Goal: Task Accomplishment & Management: Use online tool/utility

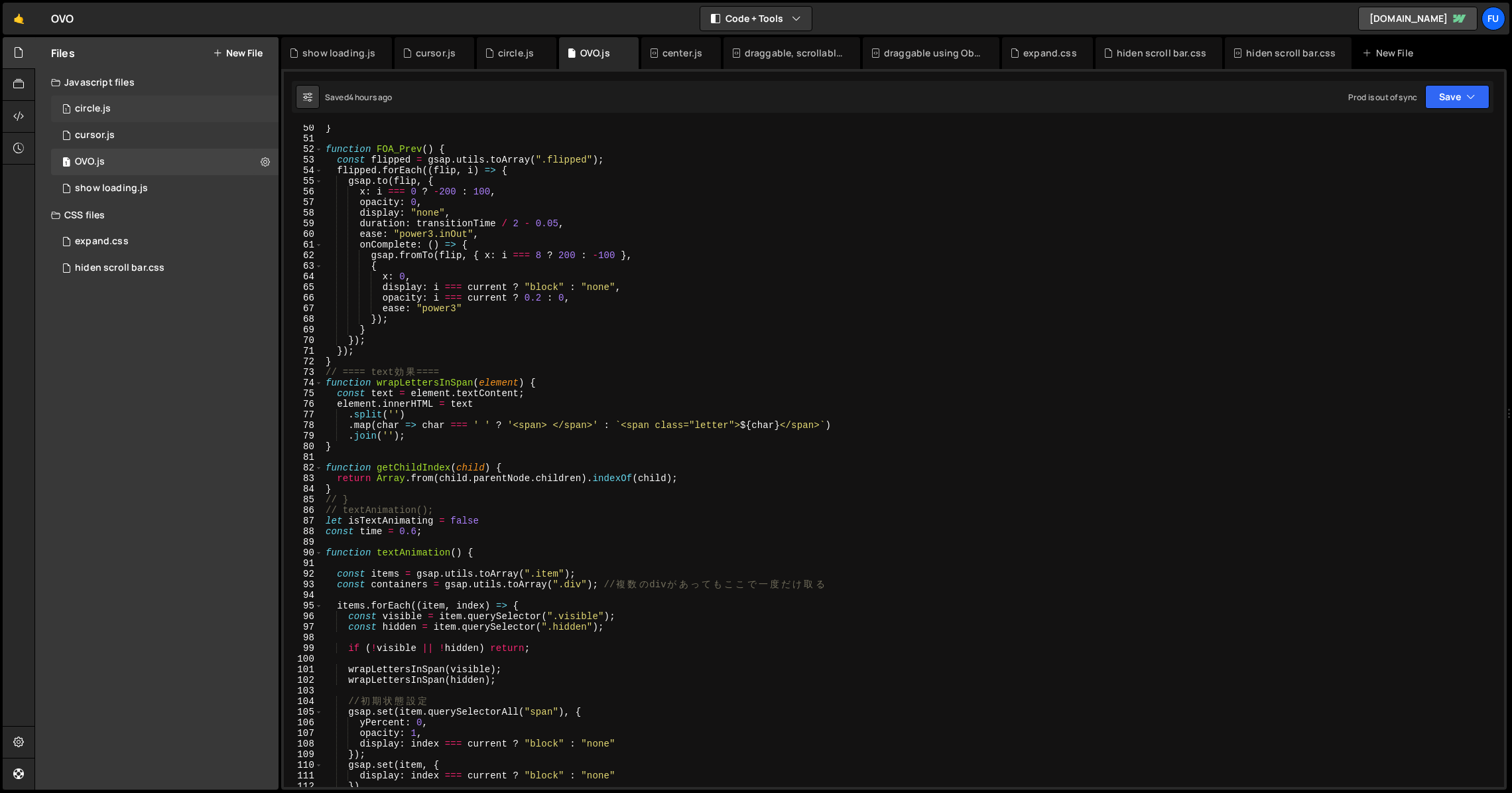
scroll to position [4118, 0]
click at [182, 115] on div "1 circle.js 0" at bounding box center [167, 109] width 232 height 27
click at [161, 136] on div "1 cursor.js 0" at bounding box center [167, 136] width 232 height 27
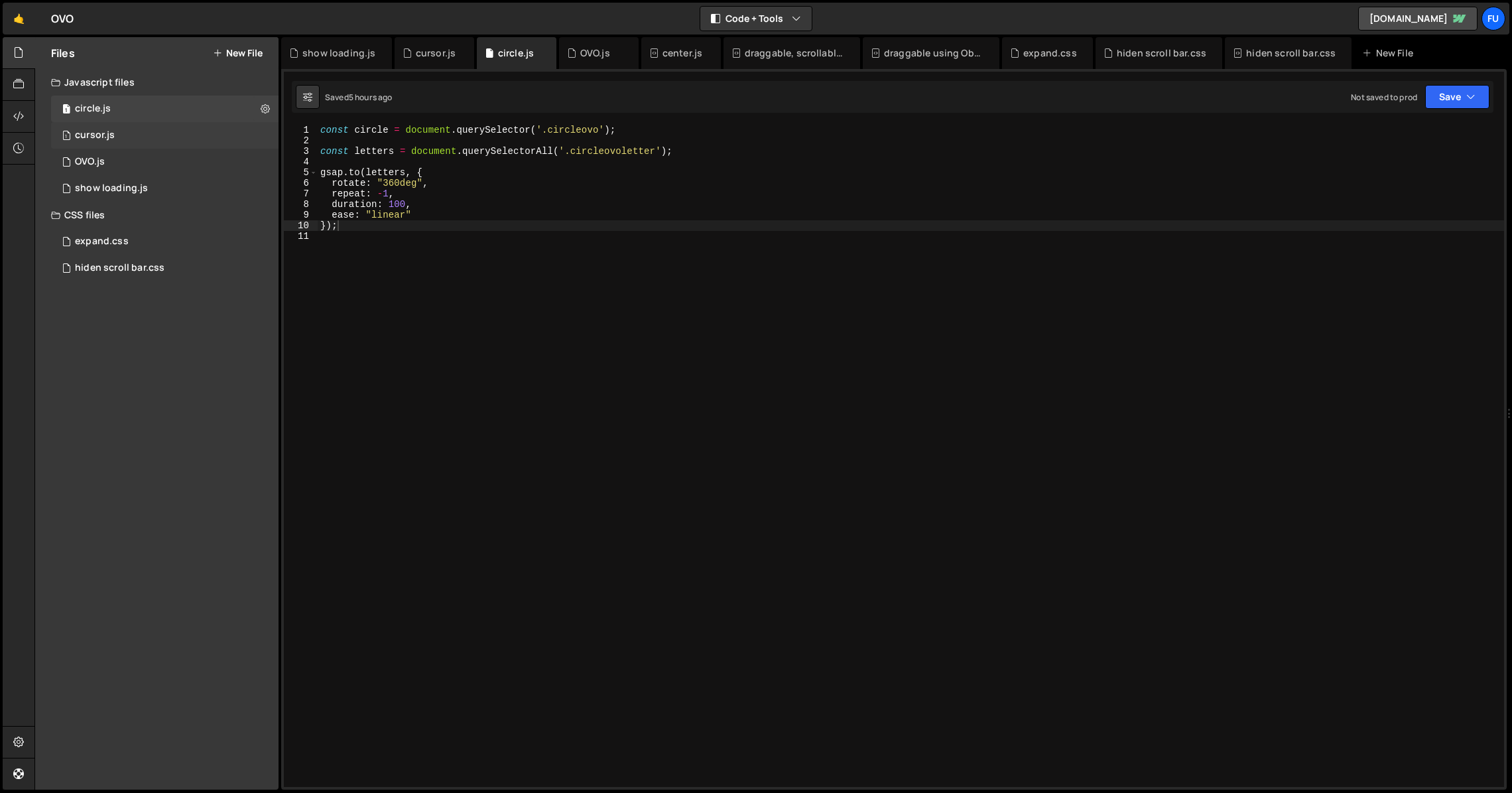
scroll to position [0, 0]
click at [154, 131] on div "1 cursor.js 0" at bounding box center [167, 136] width 232 height 27
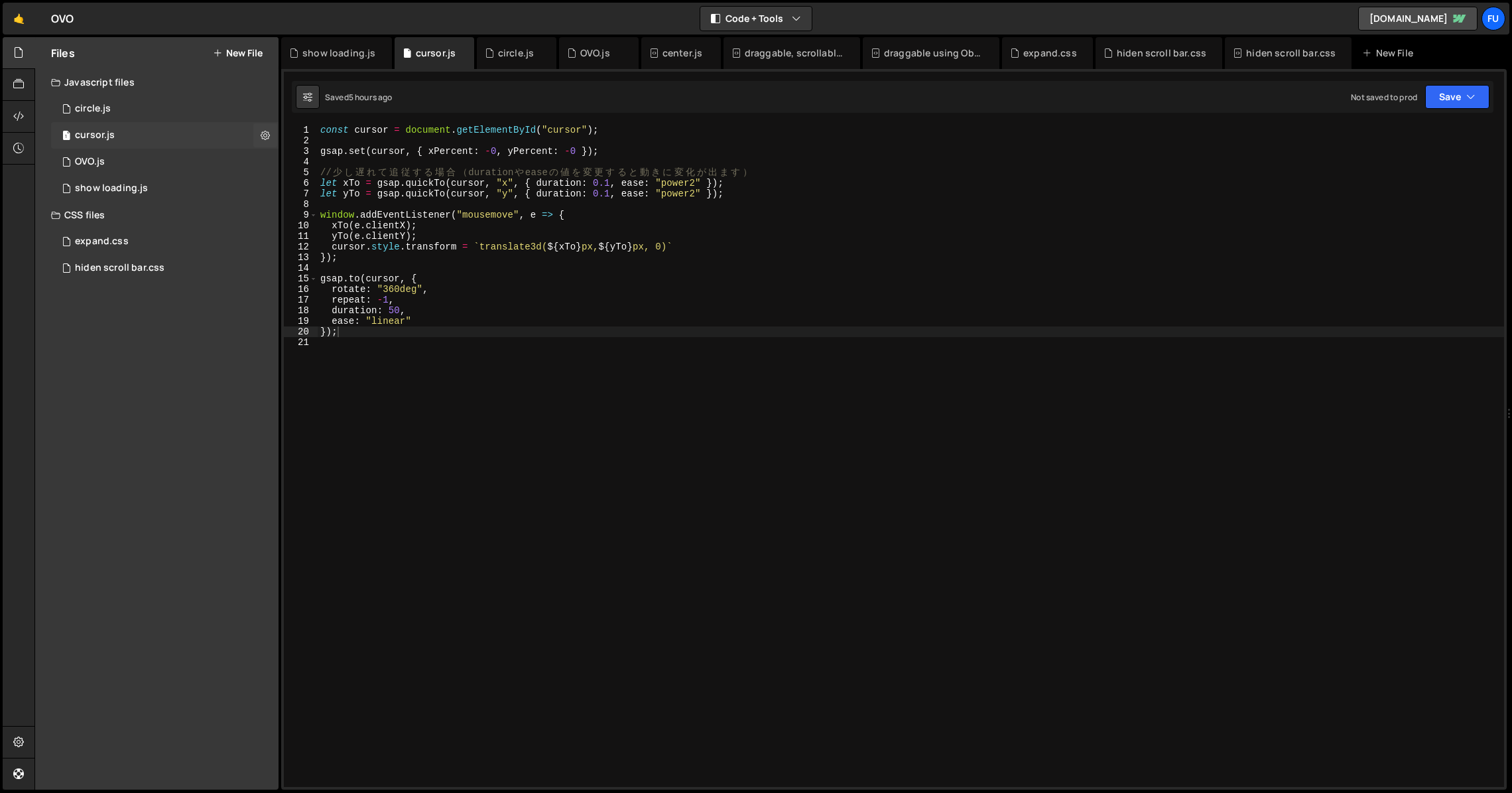
click at [208, 128] on div "1 cursor.js 0" at bounding box center [167, 136] width 232 height 27
click at [202, 115] on div "1 circle.js 0" at bounding box center [167, 109] width 232 height 27
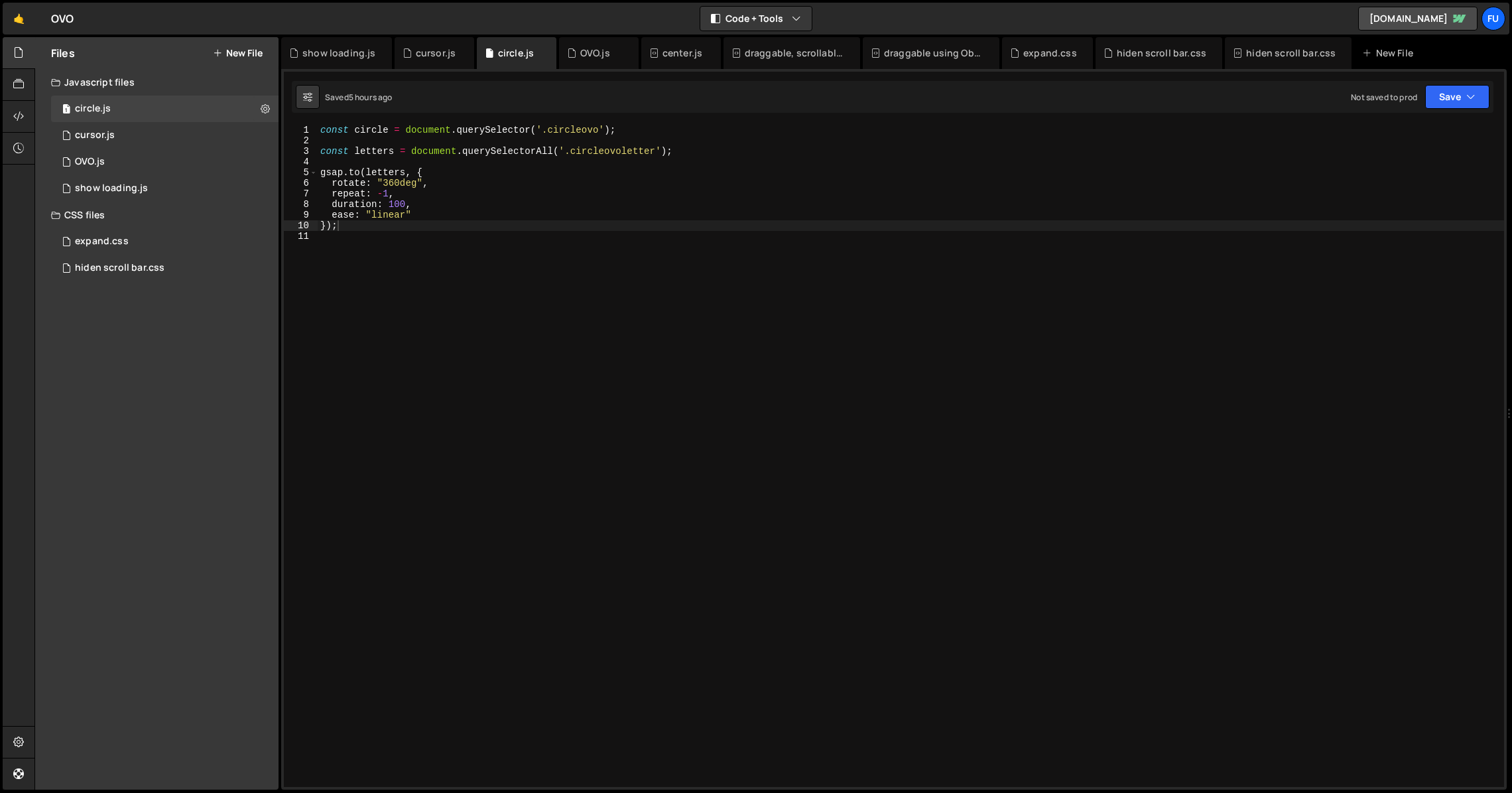
type textarea "const letters = document.querySelectorAll('.circleovoletter');"
drag, startPoint x: 556, startPoint y: 151, endPoint x: 461, endPoint y: 150, distance: 95.0
click at [461, 150] on div "const circle = document . querySelector ( '.circleovo' ) ; const letters = docu…" at bounding box center [911, 467] width 1187 height 684
click at [227, 124] on div "1 cursor.js 0" at bounding box center [167, 136] width 232 height 27
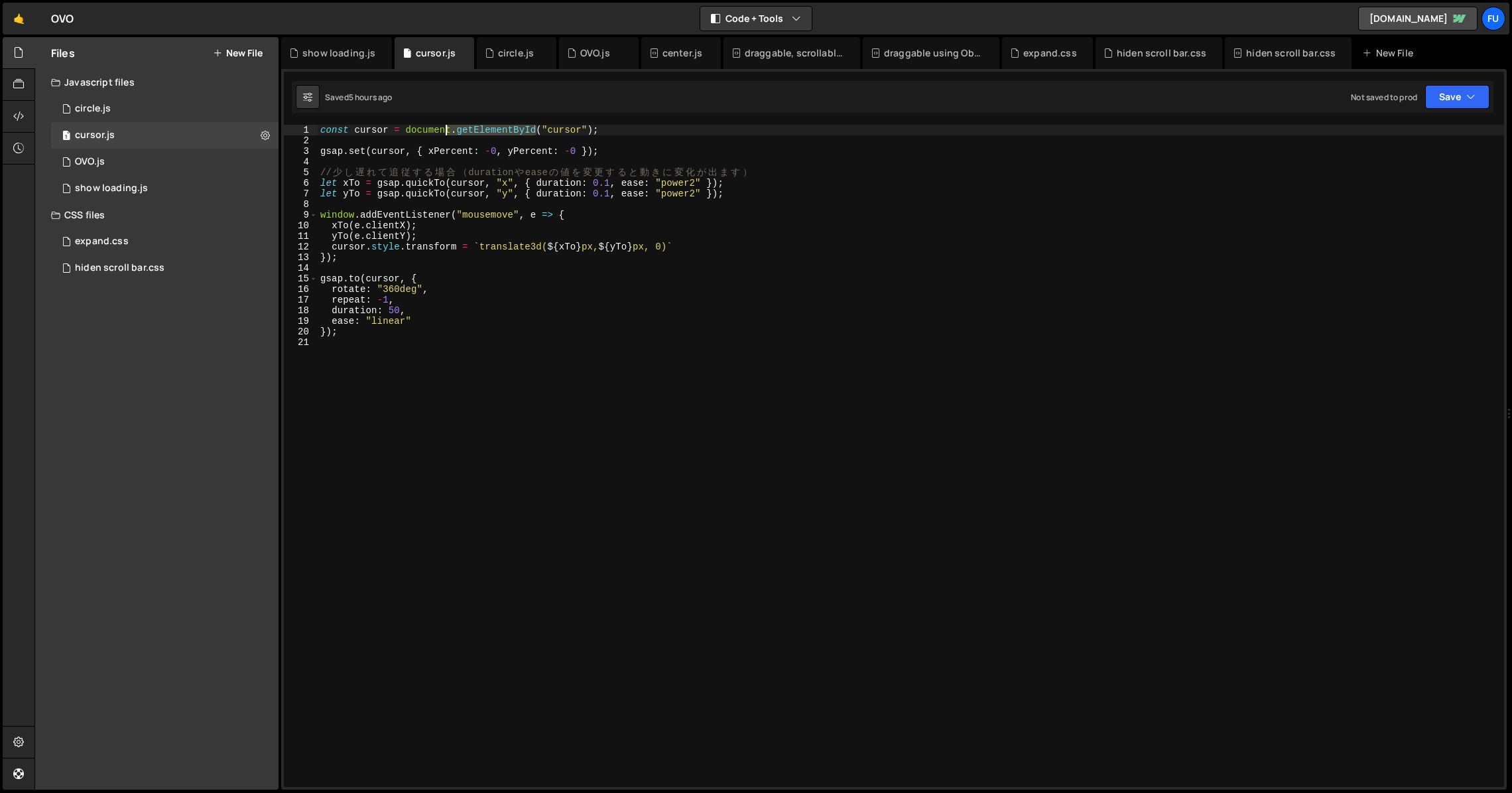
drag, startPoint x: 538, startPoint y: 131, endPoint x: 449, endPoint y: 128, distance: 89.1
click at [449, 126] on div "const cursor = document . getElementById ( "cursor" ) ; gsap . set ( cursor , {…" at bounding box center [911, 467] width 1187 height 684
click at [552, 154] on div "const cursor = document . getElementById ( "cursor" ) ; gsap . set ( cursor , {…" at bounding box center [911, 467] width 1187 height 684
click at [646, 130] on div "const cursor = document . getElementById ( "cursor" ) ; gsap . set ( cursor , {…" at bounding box center [911, 467] width 1187 height 684
type textarea "const cursor = document.getElementById("cursor");"
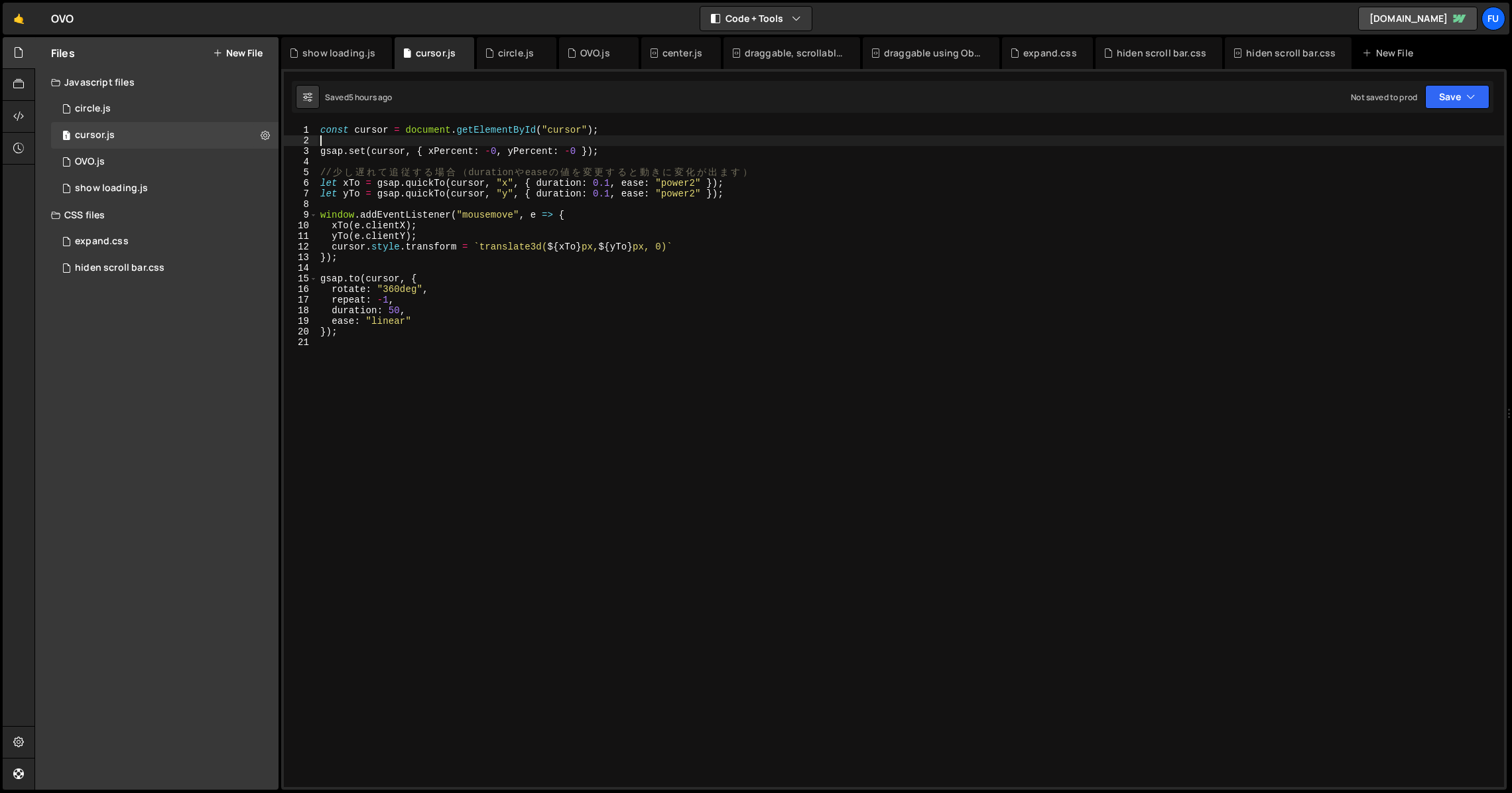
click at [607, 139] on div "const cursor = document . getElementById ( "cursor" ) ; gsap . set ( cursor , {…" at bounding box center [911, 467] width 1187 height 684
click at [204, 115] on div "1 circle.js 0" at bounding box center [167, 109] width 232 height 27
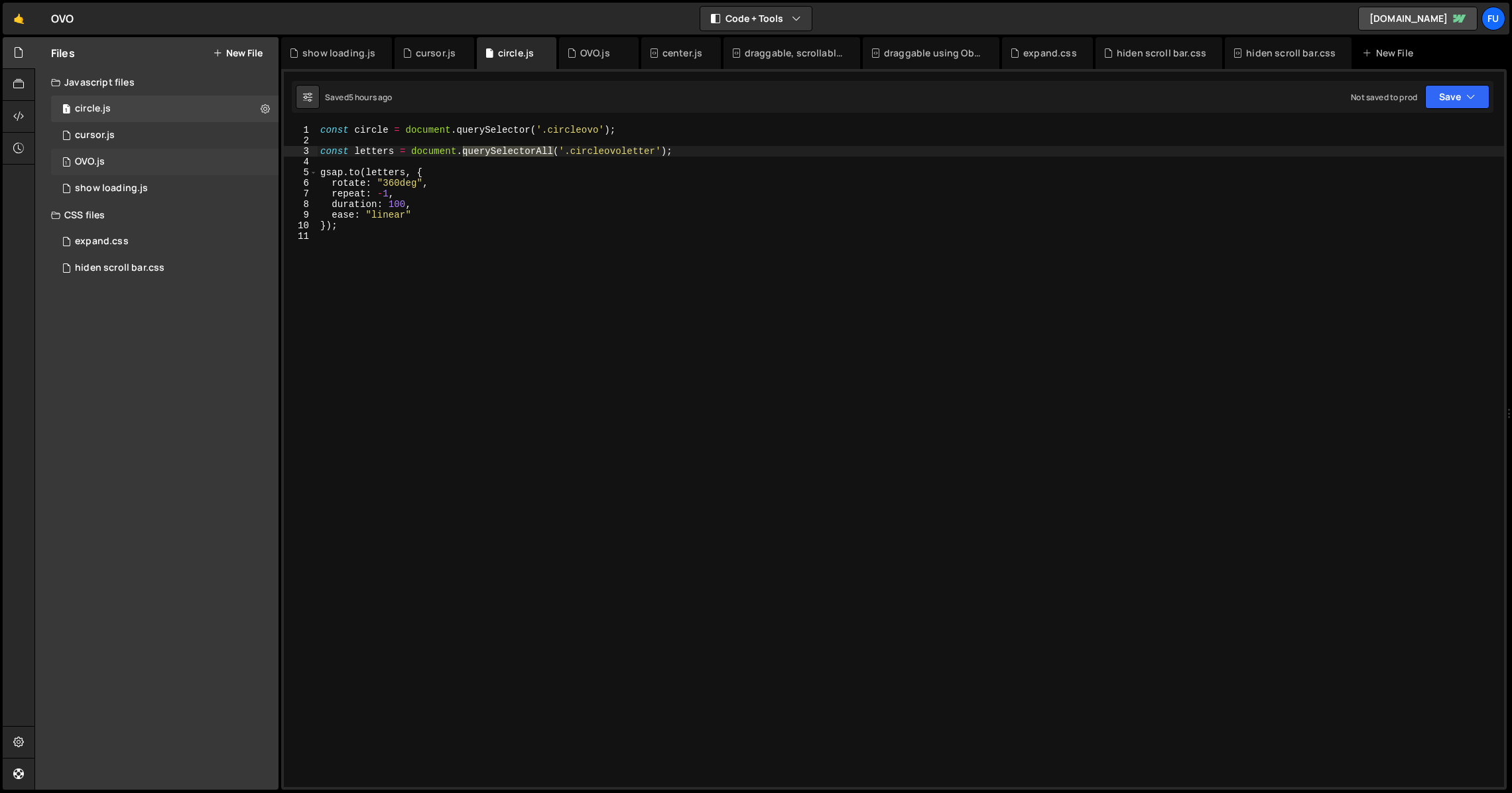
click at [160, 148] on div "1 OVO.js 0" at bounding box center [167, 162] width 232 height 27
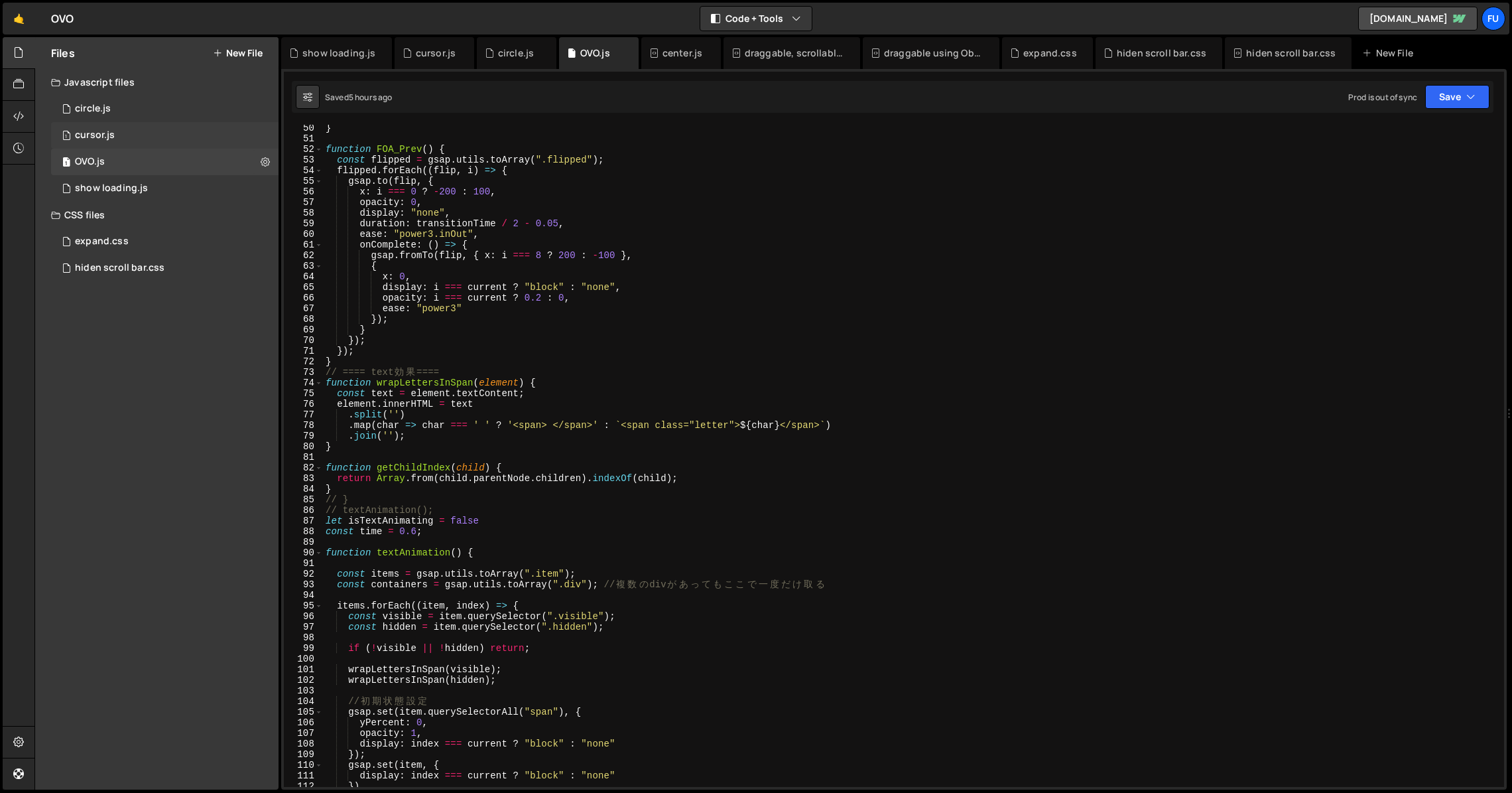
scroll to position [4118, 0]
type textarea "const flipped = gsap.utils.toArray(".flipped");"
drag, startPoint x: 532, startPoint y: 161, endPoint x: 427, endPoint y: 156, distance: 105.1
click at [427, 156] on div "} function FOA_Prev ( ) { const flipped = gsap . utils . toArray ( ".flipped" )…" at bounding box center [911, 465] width 1176 height 684
click at [164, 132] on div "1 cursor.js 0" at bounding box center [167, 136] width 232 height 27
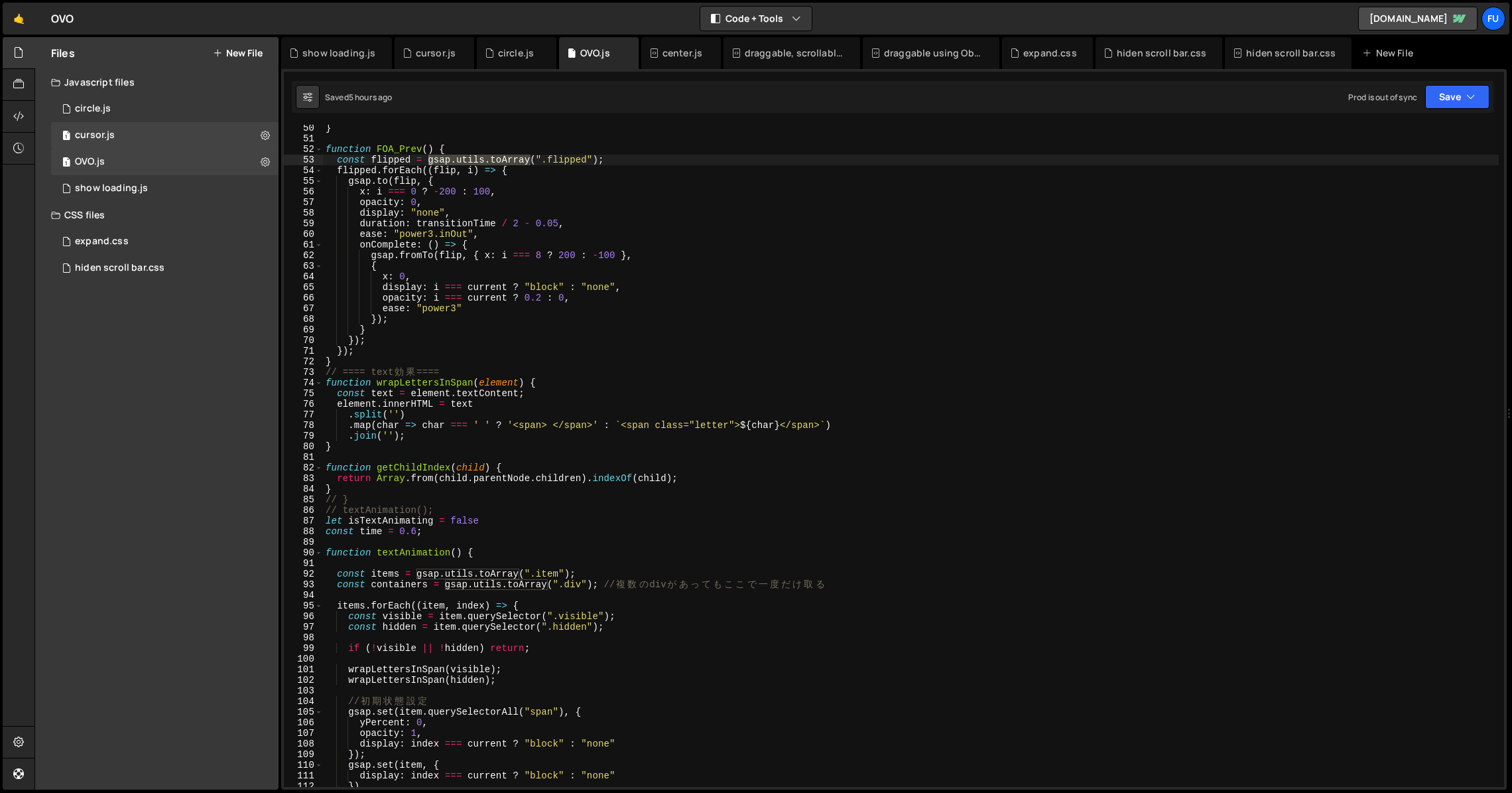
scroll to position [0, 0]
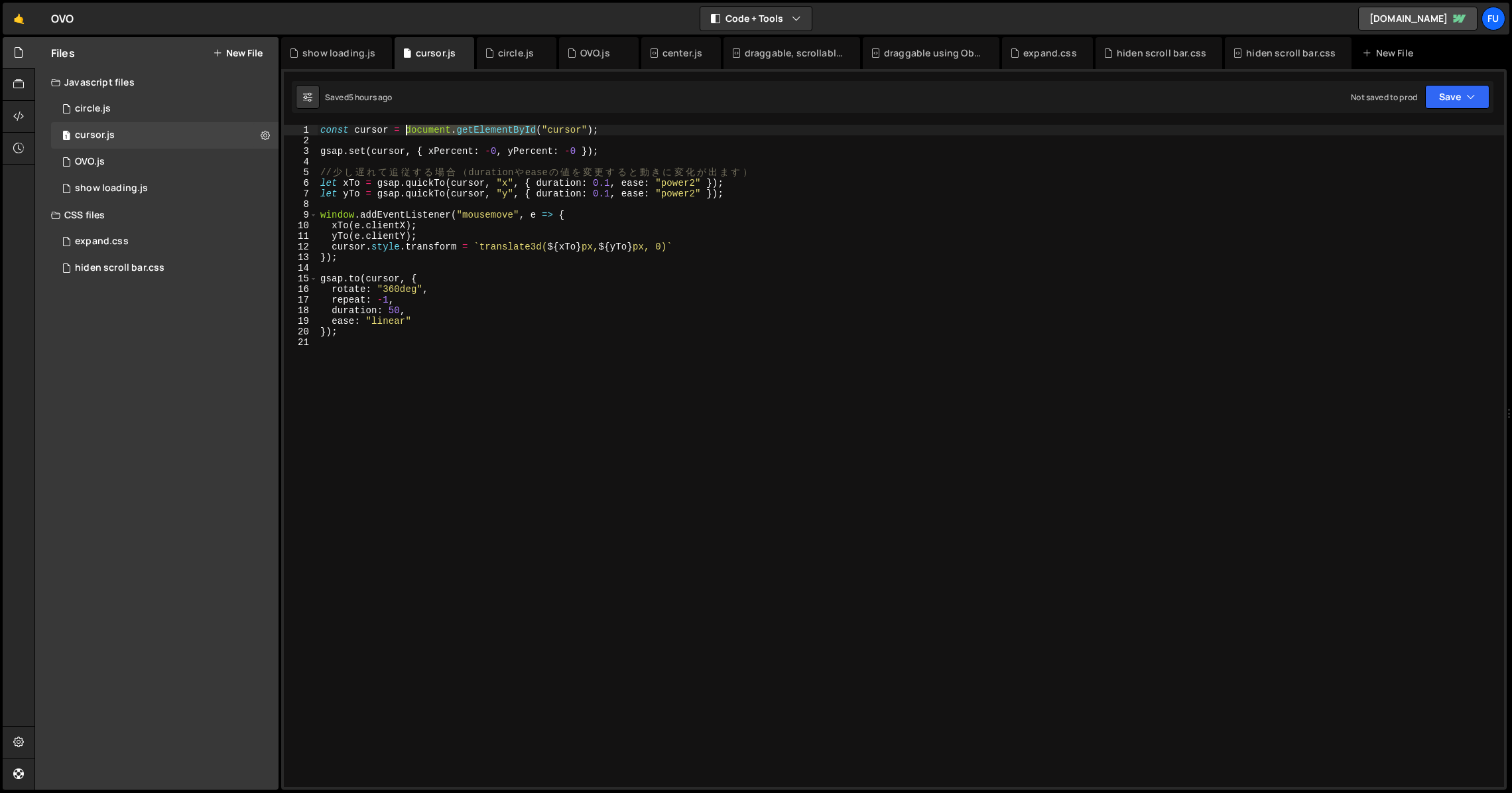
drag, startPoint x: 536, startPoint y: 129, endPoint x: 403, endPoint y: 128, distance: 133.0
click at [403, 128] on div "const cursor = document . getElementById ( "cursor" ) ; gsap . set ( cursor , {…" at bounding box center [911, 467] width 1187 height 684
paste textarea "gsap.utils.toArray"
type textarea "const cursor = gsap.utils.toArray("cursor");"
click at [554, 126] on div "const cursor = gsap . utils . toArray ( "cursor" ) ; gsap . set ( cursor , { xP…" at bounding box center [911, 467] width 1187 height 684
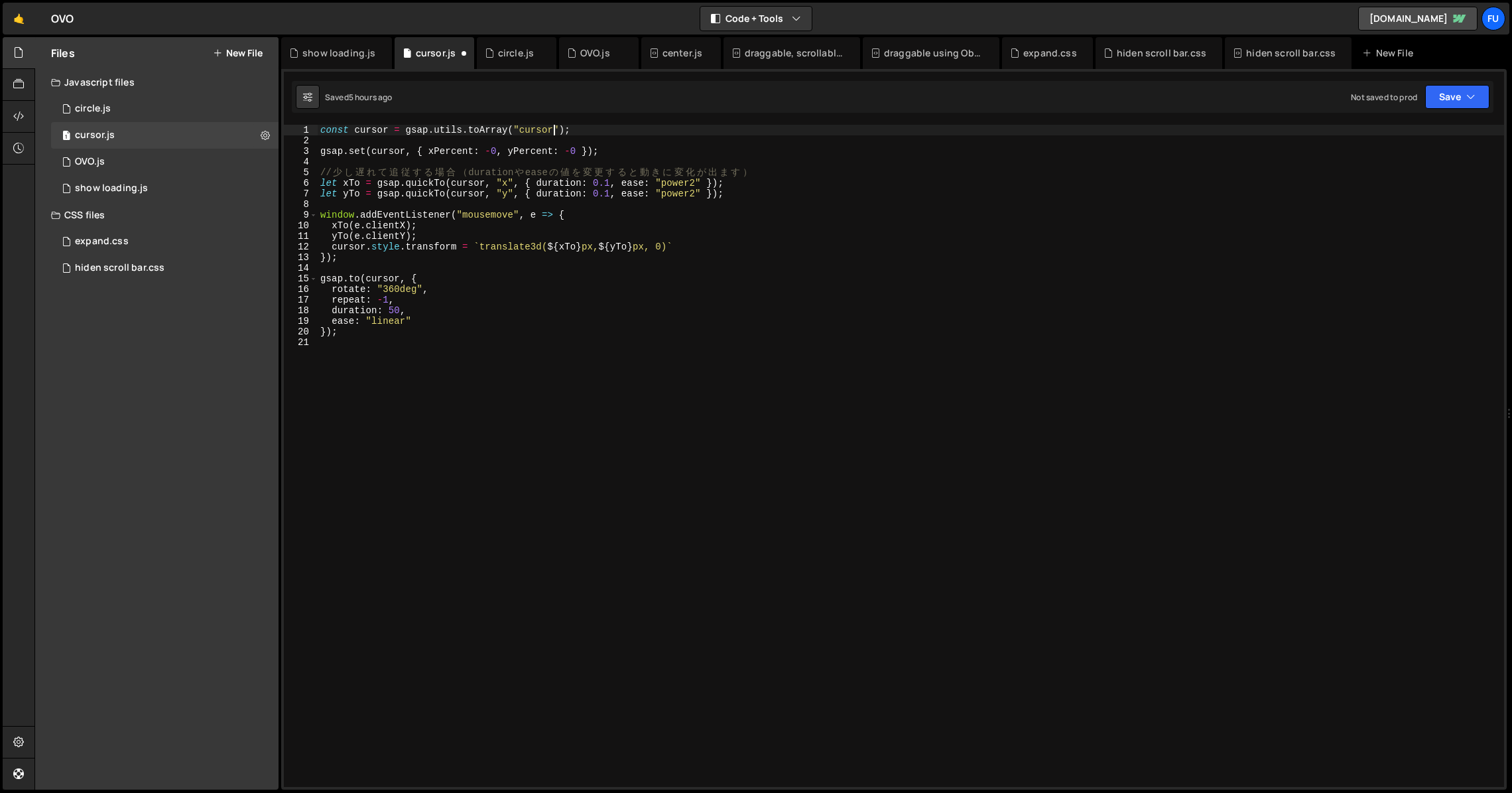
drag, startPoint x: 638, startPoint y: 126, endPoint x: 629, endPoint y: 126, distance: 9.0
click at [638, 126] on div "const cursor = gsap . utils . toArray ( "cursor" ) ; gsap . set ( cursor , { xP…" at bounding box center [911, 467] width 1187 height 684
click at [623, 140] on div "const cursor = gsap . utils . toArray ( "cursor" ) ; gsap . set ( cursor , { xP…" at bounding box center [911, 467] width 1187 height 684
click at [678, 156] on div "const cursor = gsap . utils . toArray ( "cursor" ) ; gsap . set ( cursor , { xP…" at bounding box center [911, 467] width 1187 height 684
drag, startPoint x: 734, startPoint y: 209, endPoint x: 740, endPoint y: 224, distance: 16.2
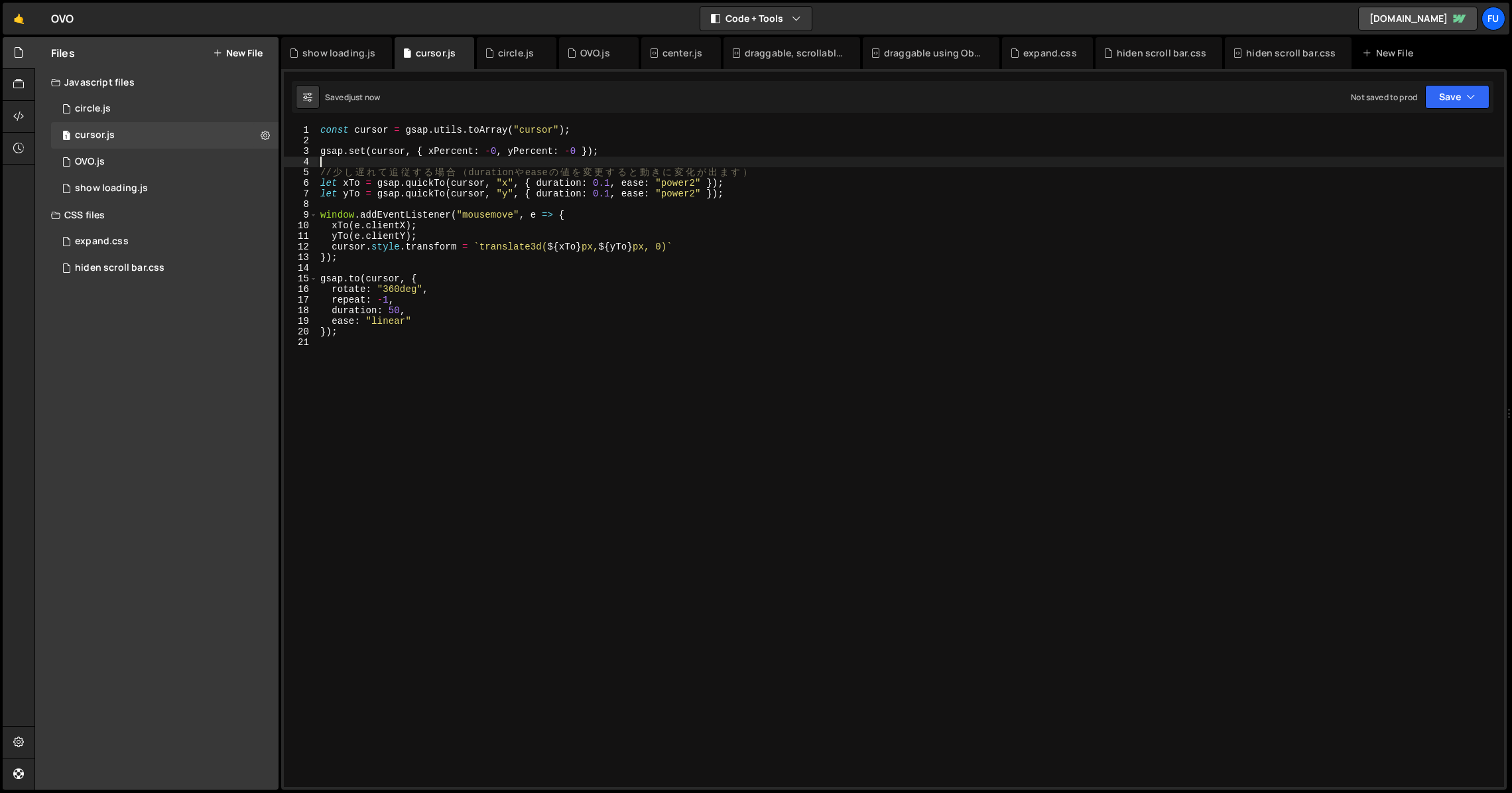
click at [735, 209] on div "const cursor = gsap . utils . toArray ( "cursor" ) ; gsap . set ( cursor , { xP…" at bounding box center [911, 467] width 1187 height 684
click at [697, 207] on div "const cursor = gsap . utils . toArray ( "cursor" ) ; gsap . set ( cursor , { xP…" at bounding box center [911, 467] width 1187 height 684
click at [616, 203] on div "const cursor = gsap . utils . toArray ( "cursor" ) ; gsap . set ( cursor , { xP…" at bounding box center [911, 467] width 1187 height 684
click at [576, 220] on div "const cursor = gsap . utils . toArray ( "cursor" ) ; gsap . set ( cursor , { xP…" at bounding box center [911, 467] width 1187 height 684
click at [619, 210] on div "const cursor = gsap . utils . toArray ( "cursor" ) ; gsap . set ( cursor , { xP…" at bounding box center [911, 467] width 1187 height 684
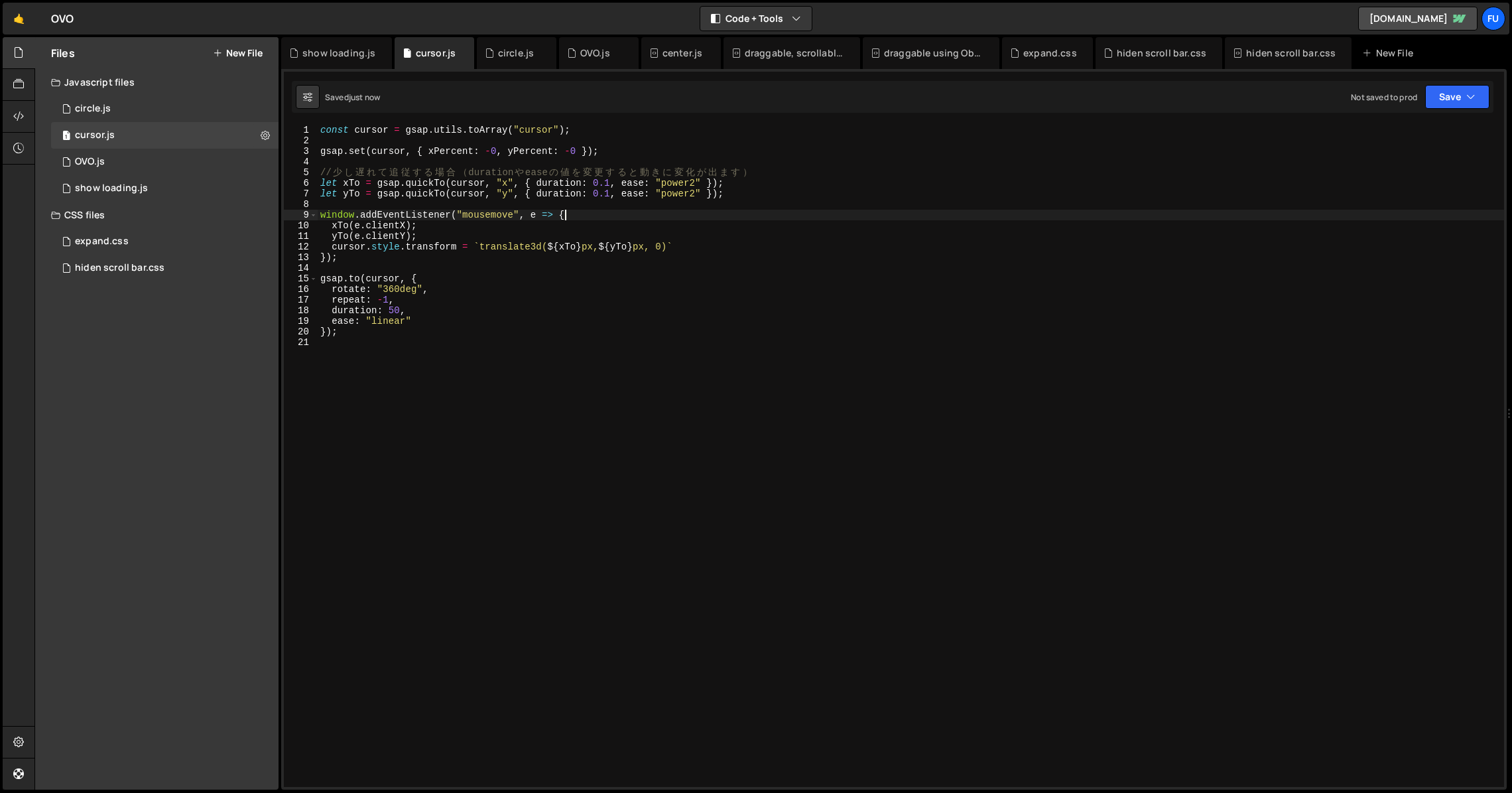
type textarea "window.addEventListener("mousemove", e => {"
type textarea "."
click at [453, 149] on div "const cursor = gsap . utils . toArray ( "cursor" ) ; gsap . set ( cursor , { xP…" at bounding box center [911, 467] width 1187 height 684
type textarea "gsap.set(cursor, { xPercent: -0, yPercent: -0 });"
click at [470, 141] on div "const cursor = gsap . utils . toArray ( "cursor" ) ; gsap . set ( cursor , { xP…" at bounding box center [911, 467] width 1187 height 684
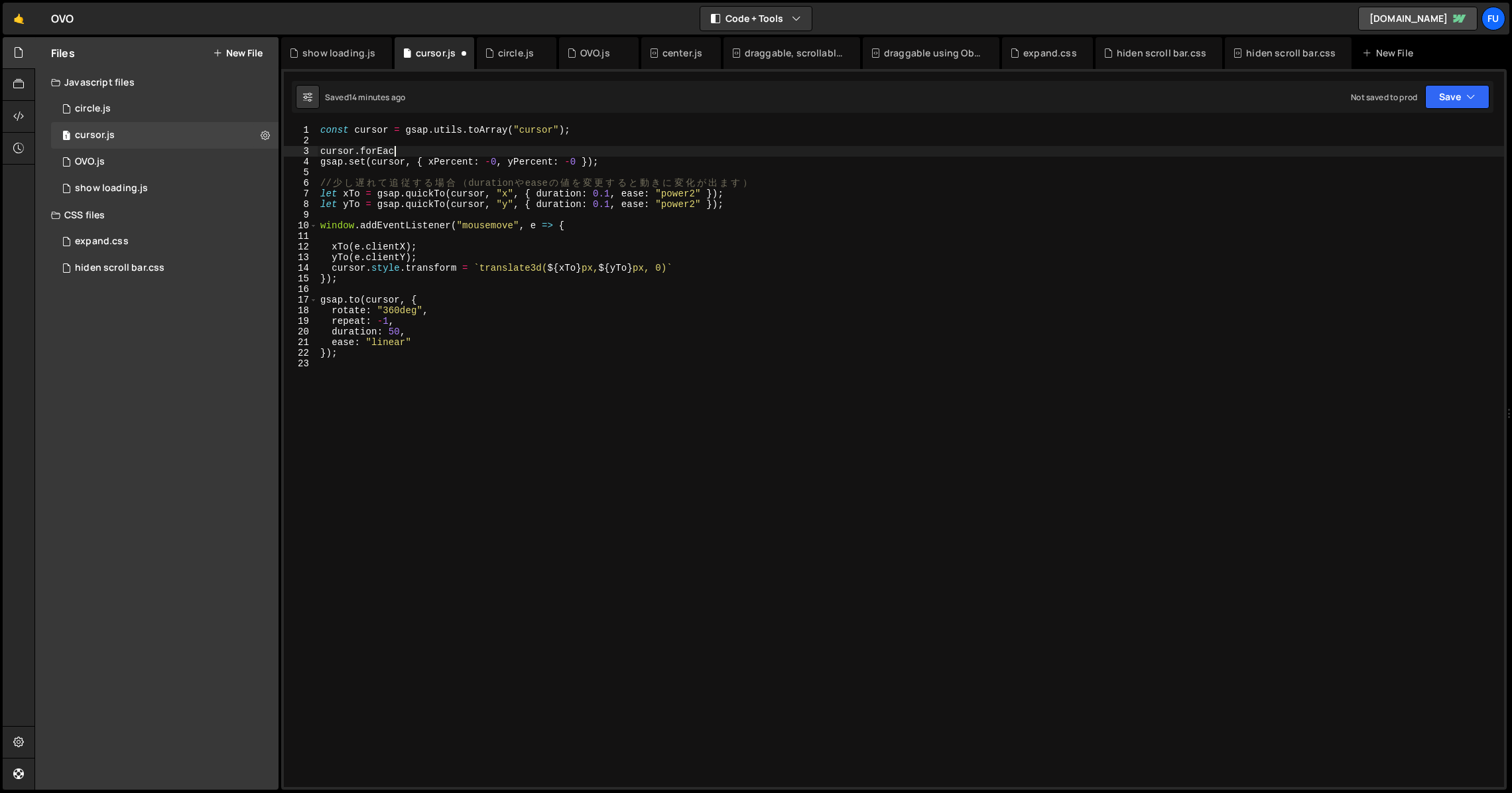
scroll to position [0, 5]
click at [320, 151] on div "const cursor = gsap . utils . toArray ( "cursor" ) ; cursor . forEach gsap . se…" at bounding box center [911, 467] width 1187 height 684
click at [365, 151] on div "const cursor = gsap . utils . toArray ( "cursor" ) ; . cursor . forEach gsap . …" at bounding box center [911, 467] width 1187 height 684
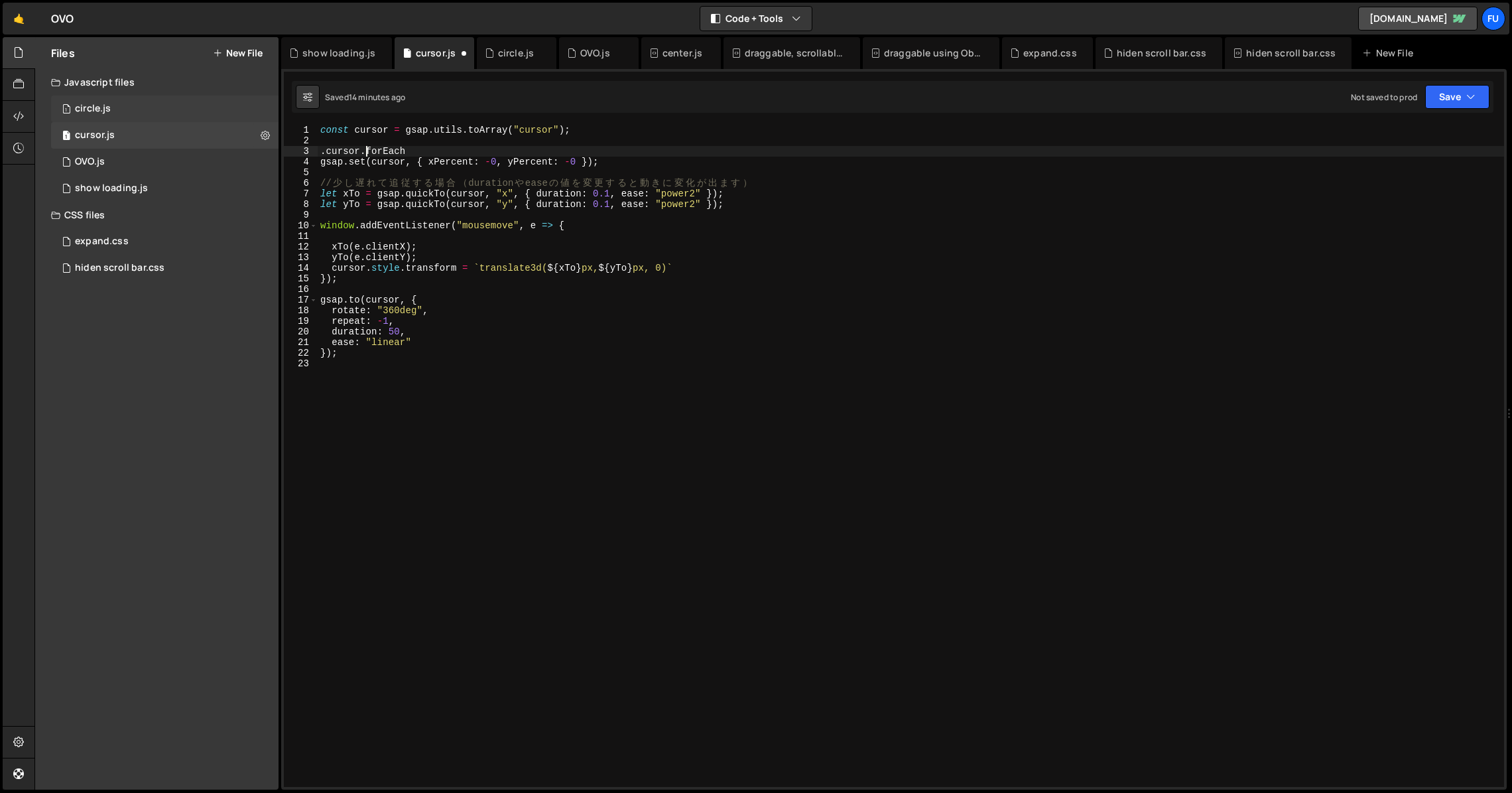
type textarea ".cursor.forEach"
click at [155, 111] on div "1 circle.js 0" at bounding box center [167, 109] width 232 height 27
click at [139, 166] on div "1 OVO.js 0" at bounding box center [167, 162] width 232 height 27
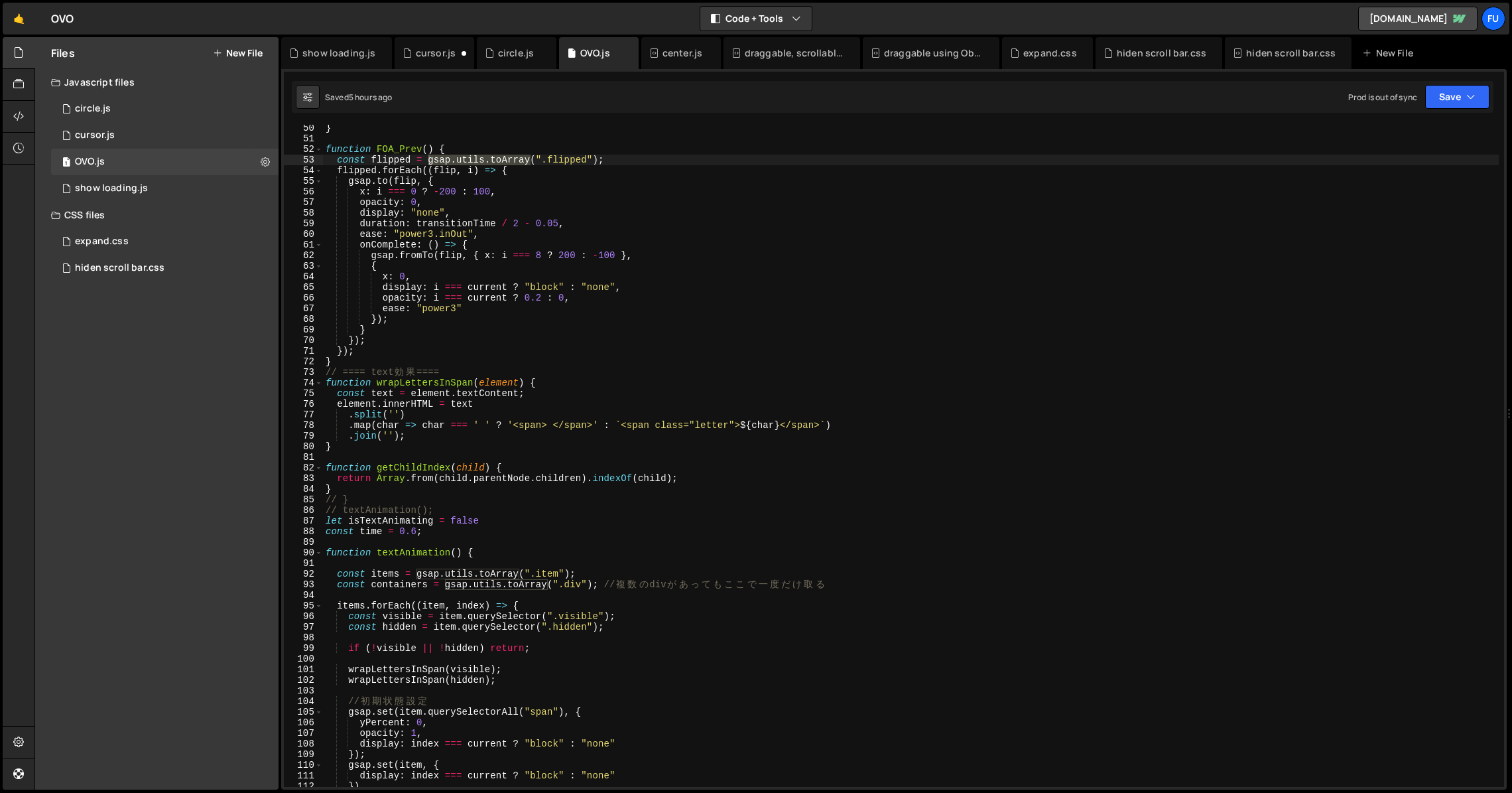
type textarea "display: i === current ? "block" : "none","
click at [581, 283] on div "} function FOA_Prev ( ) { const flipped = gsap . utils . toArray ( ".flipped" )…" at bounding box center [911, 465] width 1176 height 684
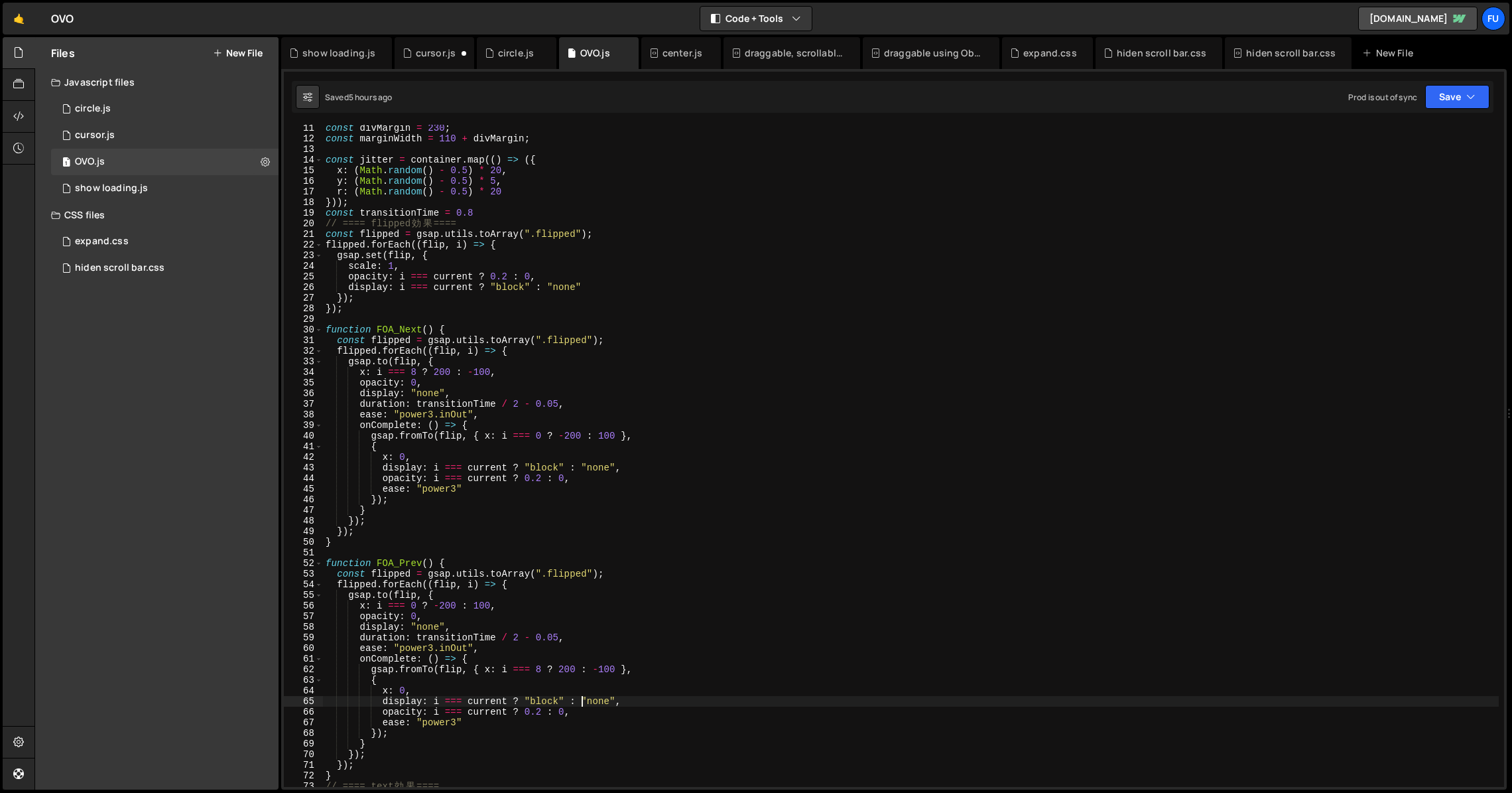
scroll to position [114, 0]
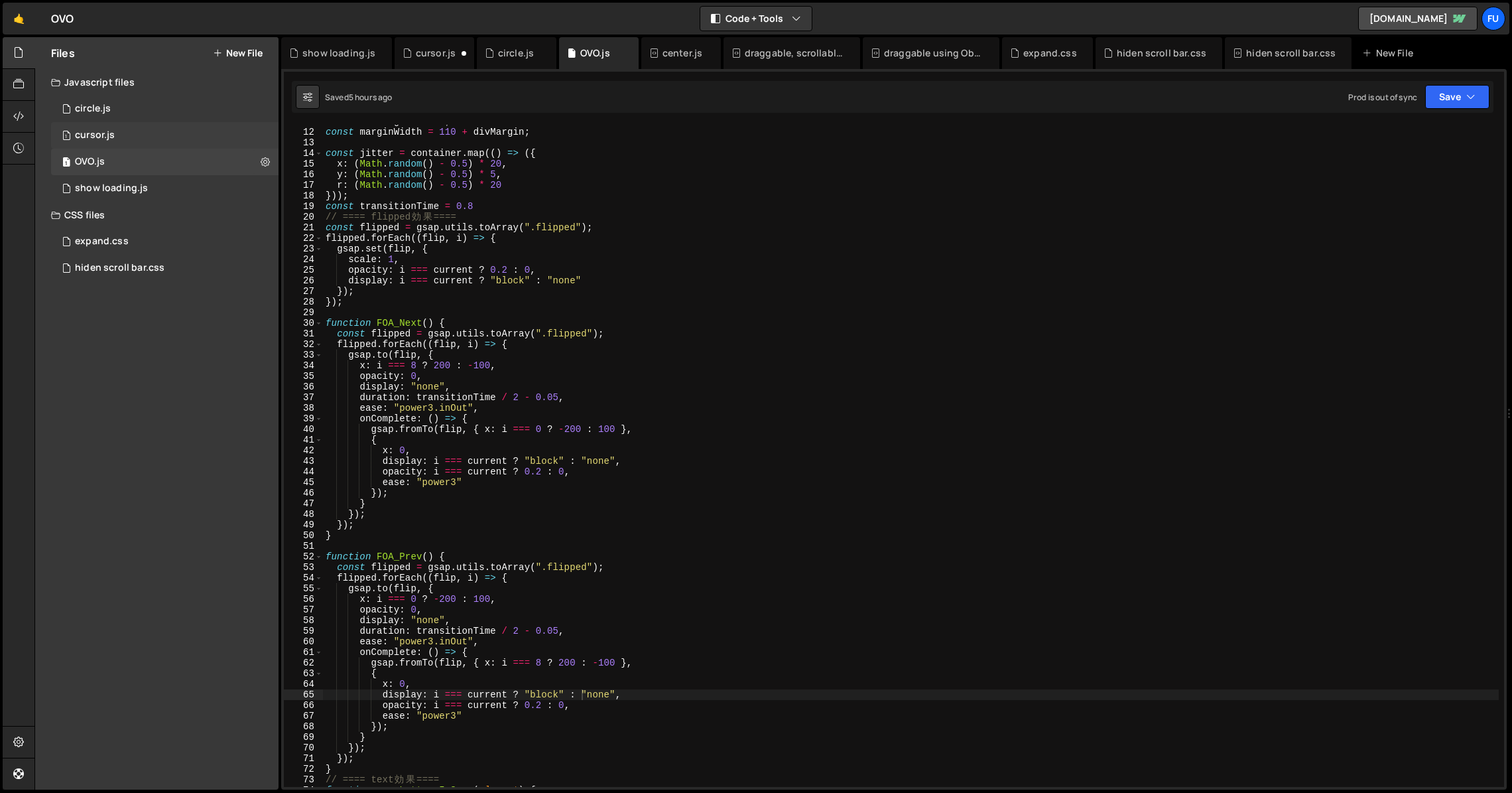
click at [183, 128] on div "1 cursor.js 0" at bounding box center [167, 136] width 232 height 27
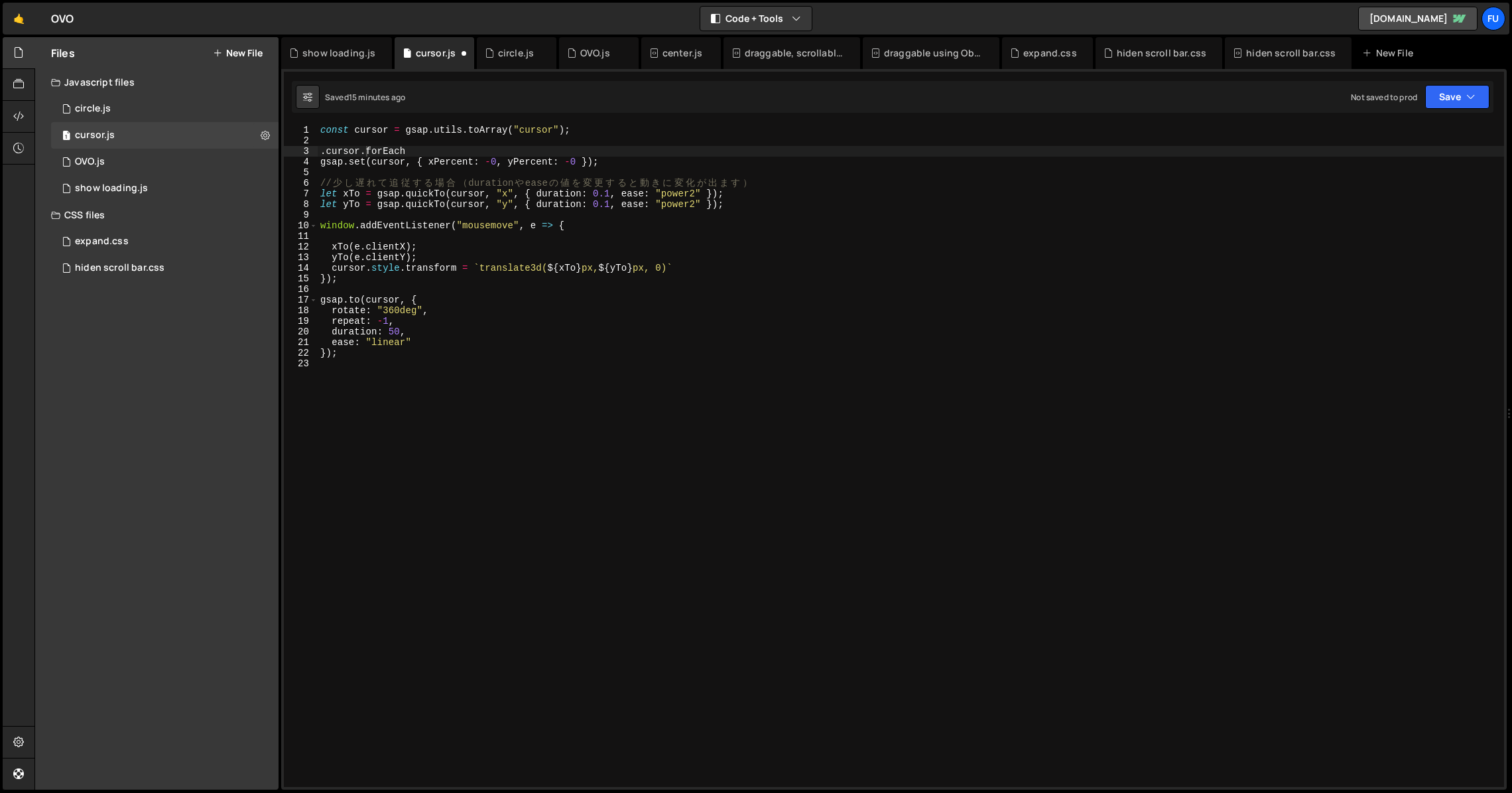
scroll to position [0, 0]
drag, startPoint x: 360, startPoint y: 149, endPoint x: 281, endPoint y: 150, distance: 79.0
click at [282, 150] on div "XXXXXXXXXXXXXXXXXXXXXXXXXXXXXXXXXXXXXXXXXXXXXXXXXXXXXXXXXXXXXXXXXXXXXXXXXXXXXXX…" at bounding box center [894, 429] width 1225 height 720
click at [419, 152] on div "const cursor = gsap . utils . toArray ( "cursor" ) ; cursor . forEach gsap . se…" at bounding box center [911, 467] width 1187 height 684
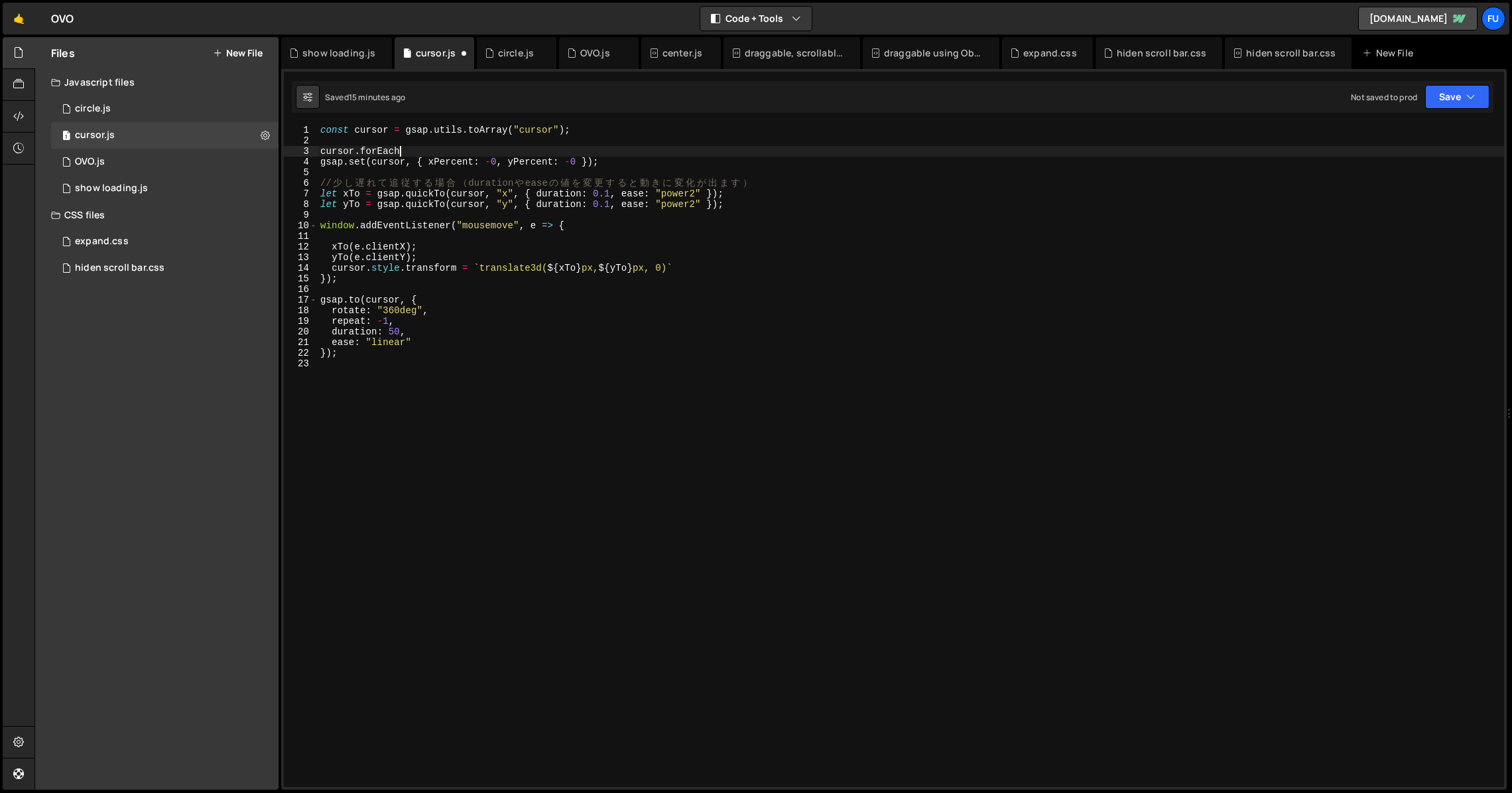
scroll to position [0, 5]
type textarea "cursor.forEach()=>{}"
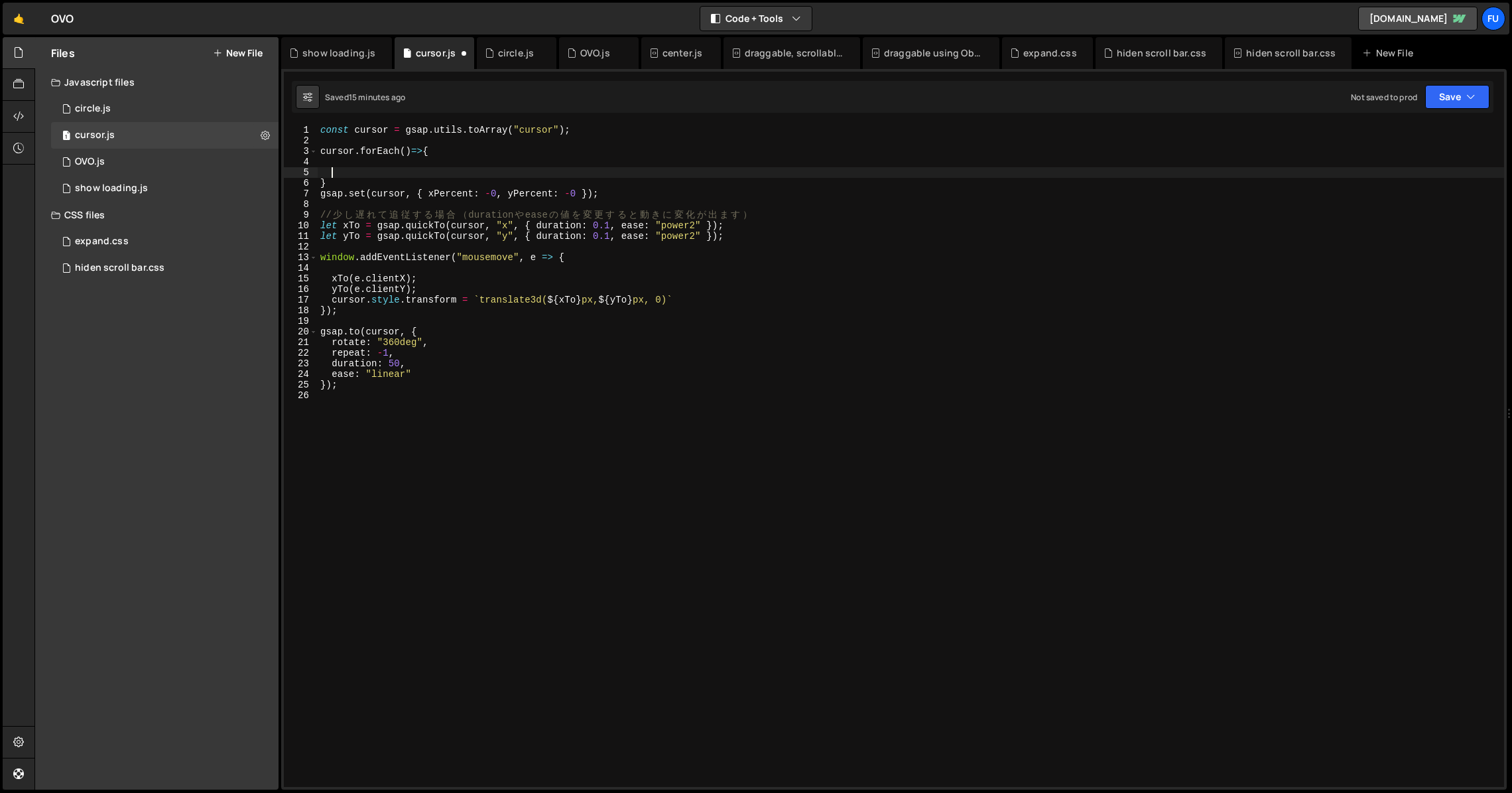
click at [408, 184] on div "const cursor = gsap . utils . toArray ( "cursor" ) ; cursor . forEach ( ) => { …" at bounding box center [911, 467] width 1187 height 684
type textarea "}"
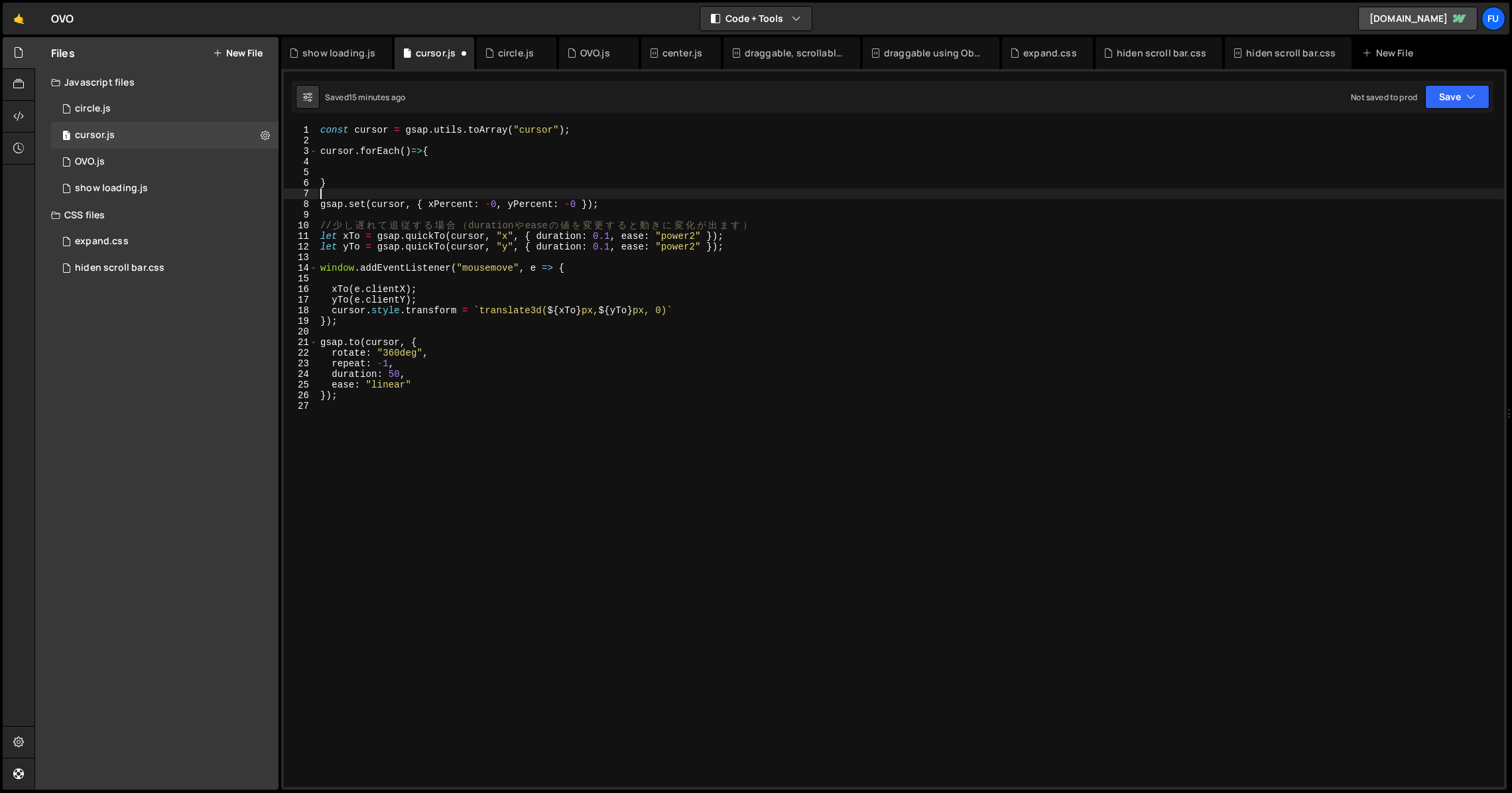
click at [429, 159] on div "const cursor = gsap . utils . toArray ( "cursor" ) ; cursor . forEach ( ) => { …" at bounding box center [911, 467] width 1187 height 684
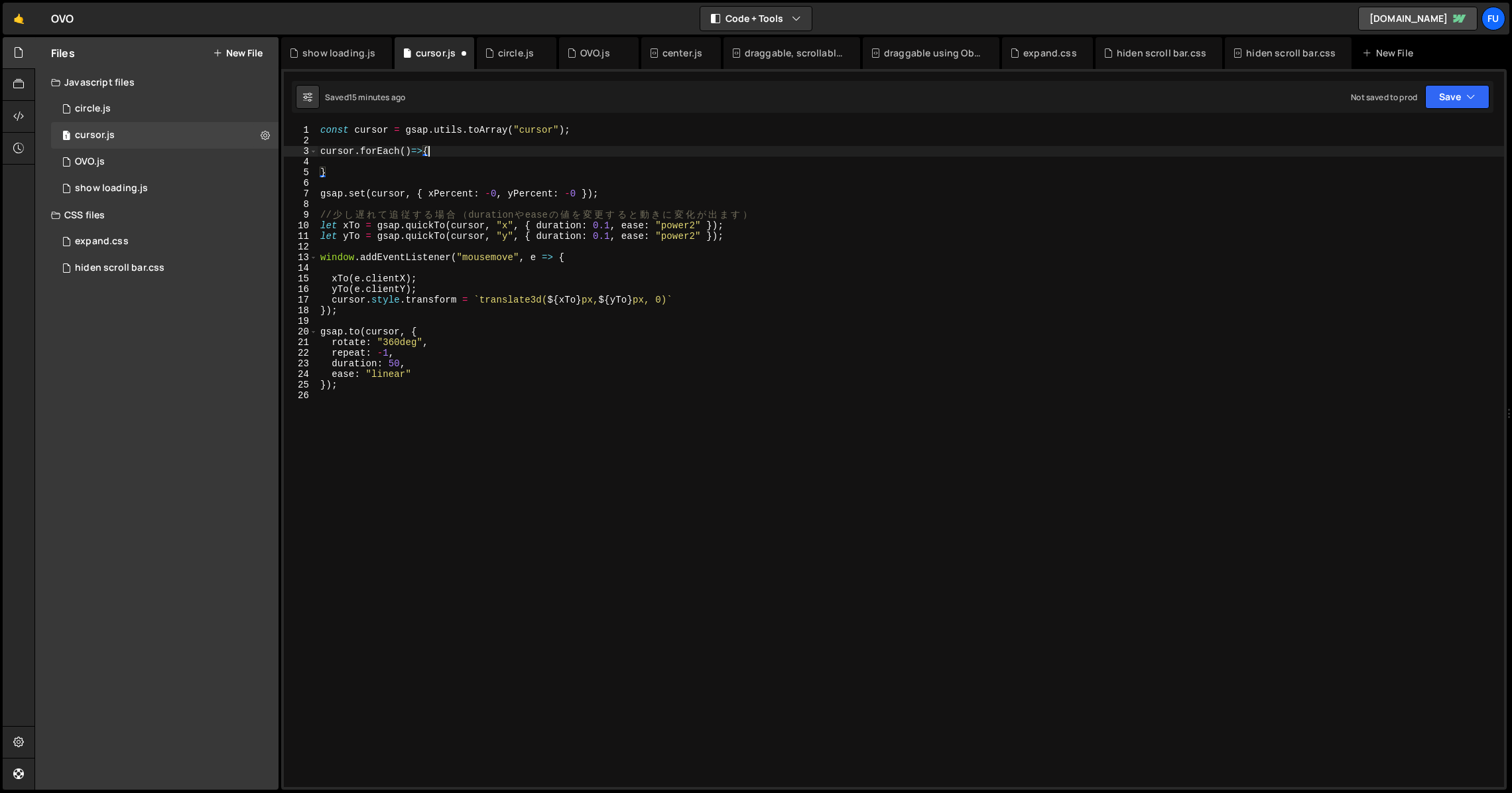
drag, startPoint x: 406, startPoint y: 154, endPoint x: 406, endPoint y: 230, distance: 76.0
click at [406, 153] on div "const cursor = gsap . utils . toArray ( "cursor" ) ; cursor . forEach ( ) => { …" at bounding box center [911, 467] width 1187 height 684
type textarea "cursor.forEach(cursor,i)=>{"
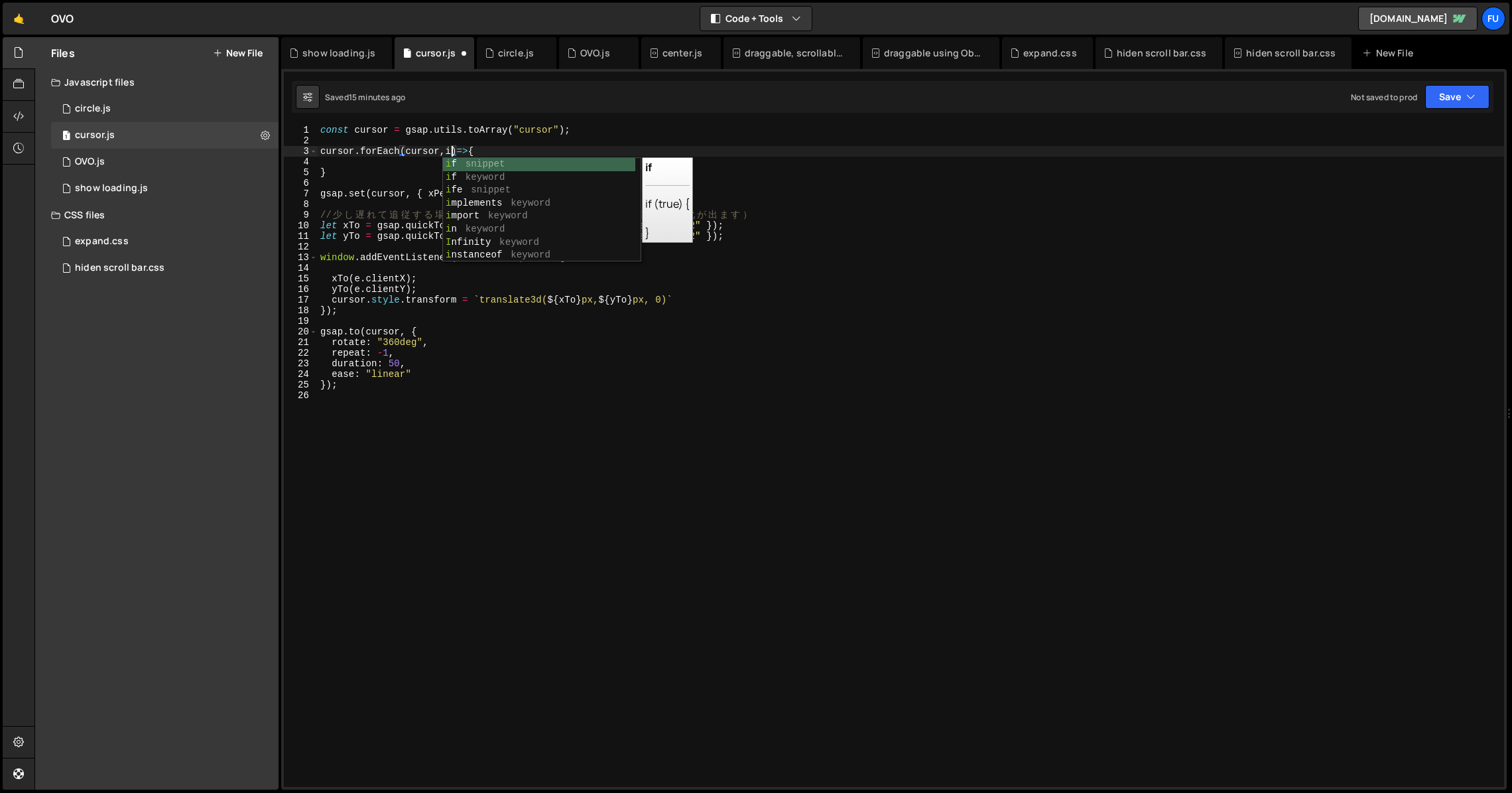
click at [616, 152] on div "const cursor = gsap . utils . toArray ( "cursor" ) ; cursor . forEach ( cursor …" at bounding box center [911, 467] width 1187 height 684
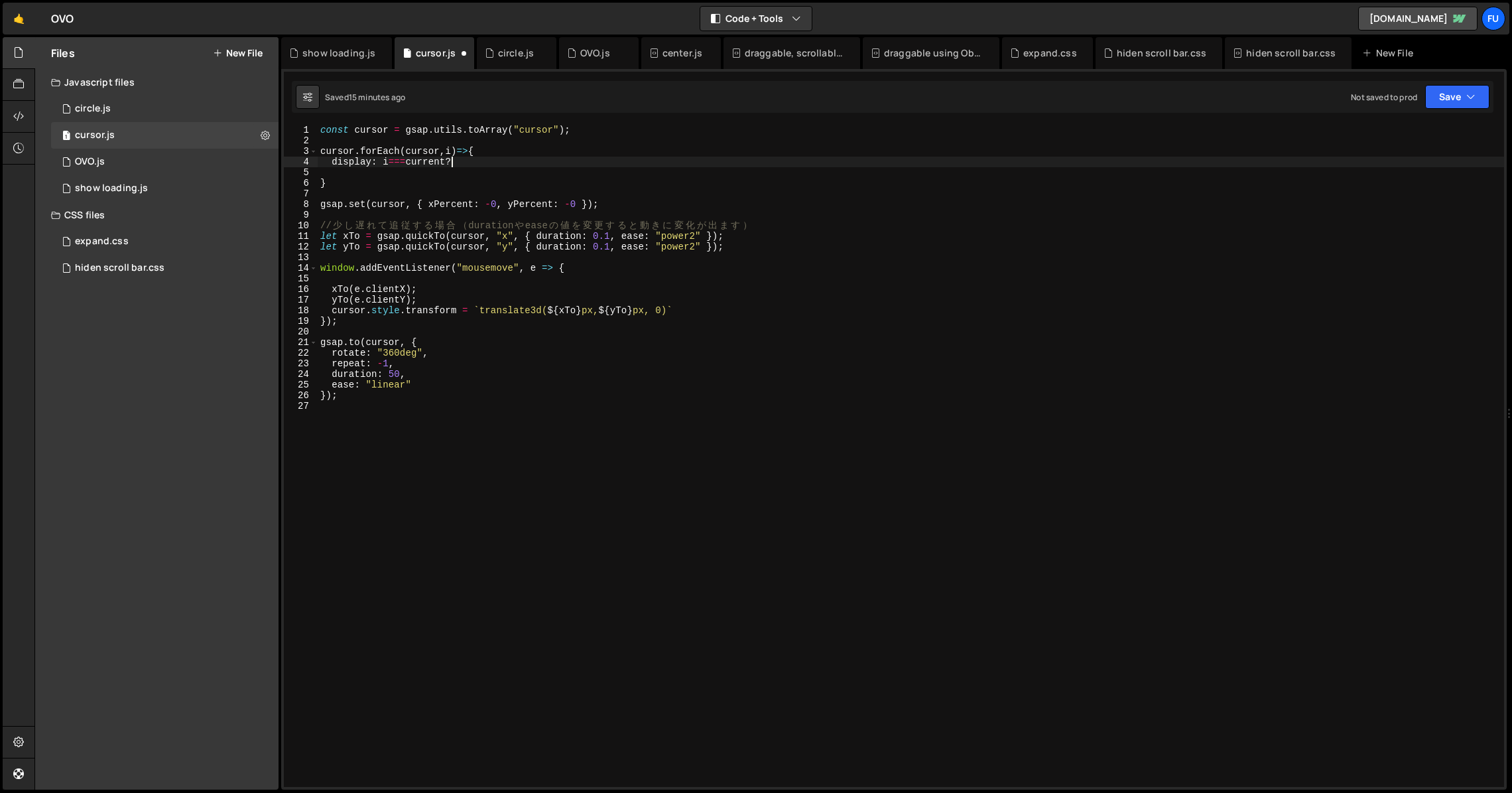
scroll to position [0, 9]
click at [483, 132] on div "const cursor = gsap . utils . toArray ( "cursor" ) ; cursor . forEach ( cursor …" at bounding box center [911, 467] width 1187 height 684
type textarea "const cursor = gsap.utils.toArray("cursor");"
drag, startPoint x: 615, startPoint y: 136, endPoint x: 716, endPoint y: 136, distance: 101.0
click at [616, 136] on div "const cursor = gsap . utils . toArray ( "cursor" ) ; cursor . forEach ( cursor …" at bounding box center [911, 467] width 1187 height 684
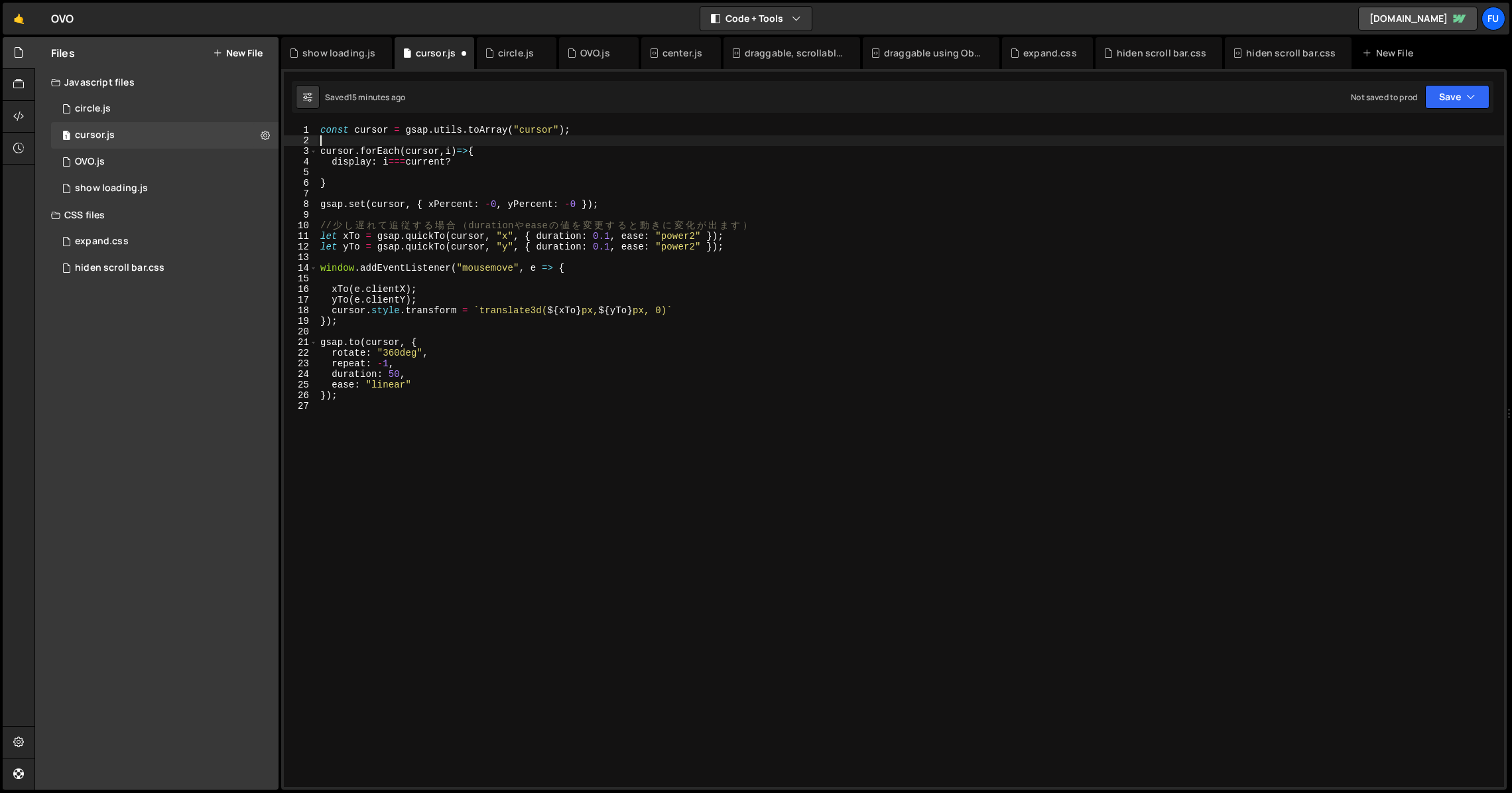
scroll to position [0, 0]
click at [409, 162] on div "const cursor = gsap . utils . toArray ( "cursor" ) ; cursor . forEach ( cursor …" at bounding box center [911, 467] width 1187 height 684
type textarea "display: i===current?"
click at [134, 162] on div "1 OVO.js 0" at bounding box center [167, 162] width 232 height 27
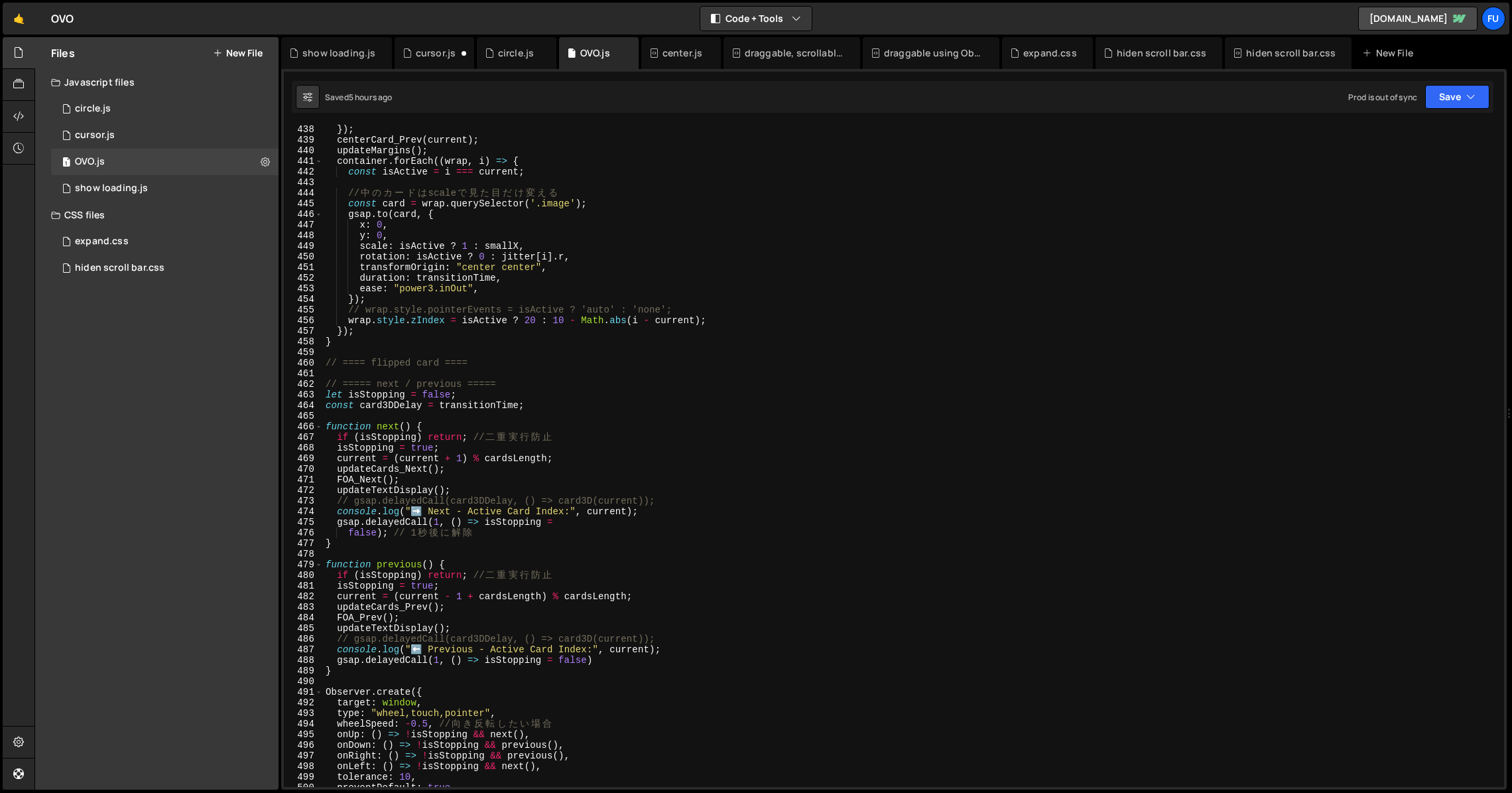
scroll to position [5153, 0]
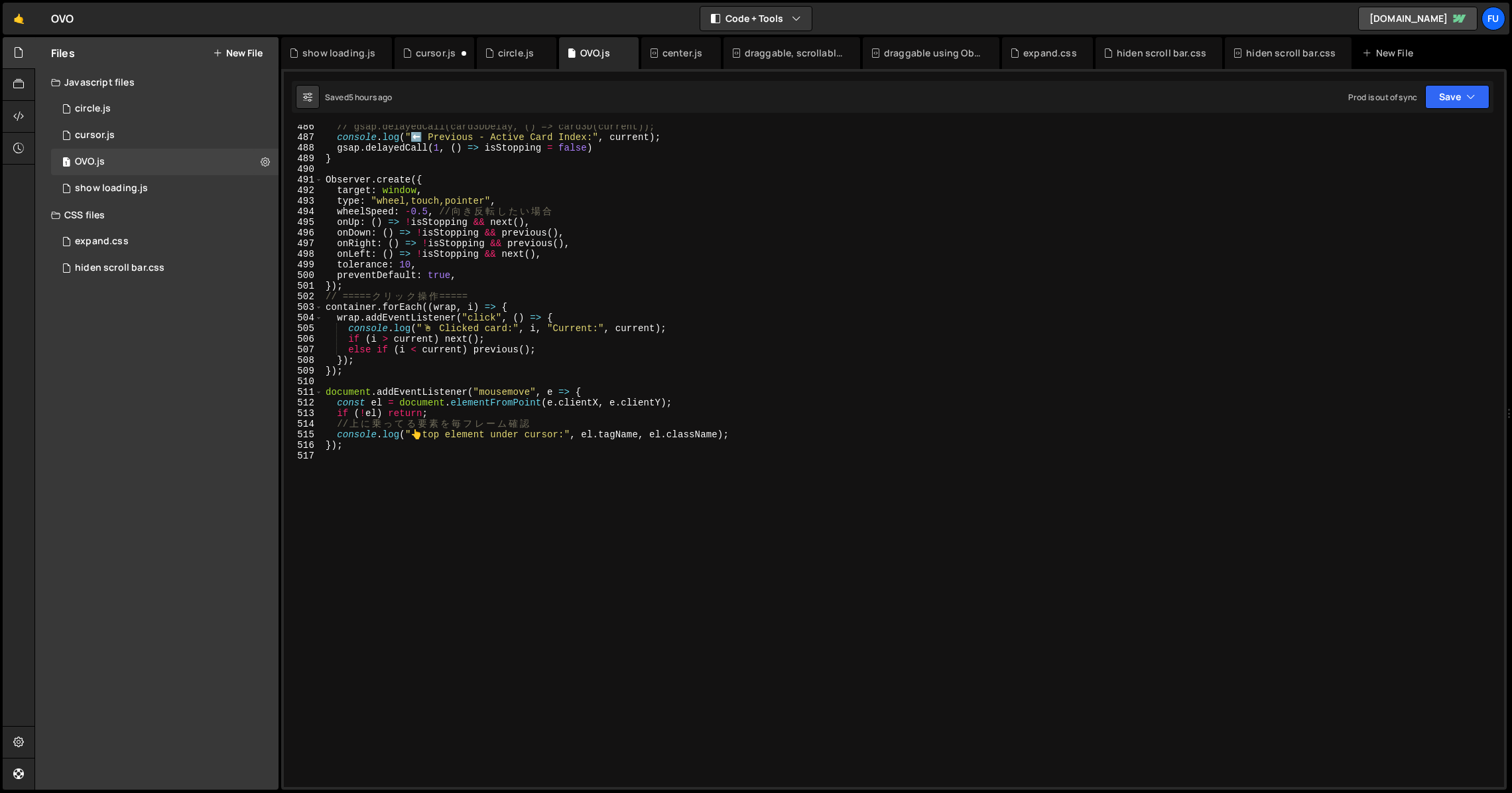
type textarea "type: "wheel,touch,pointer","
click at [601, 204] on div "// gsap.delayedCall(card3DDelay, () => card3D(current)); console . log ( "⬅️ Pr…" at bounding box center [911, 463] width 1176 height 684
click at [196, 133] on div "1 cursor.js 0" at bounding box center [167, 136] width 232 height 27
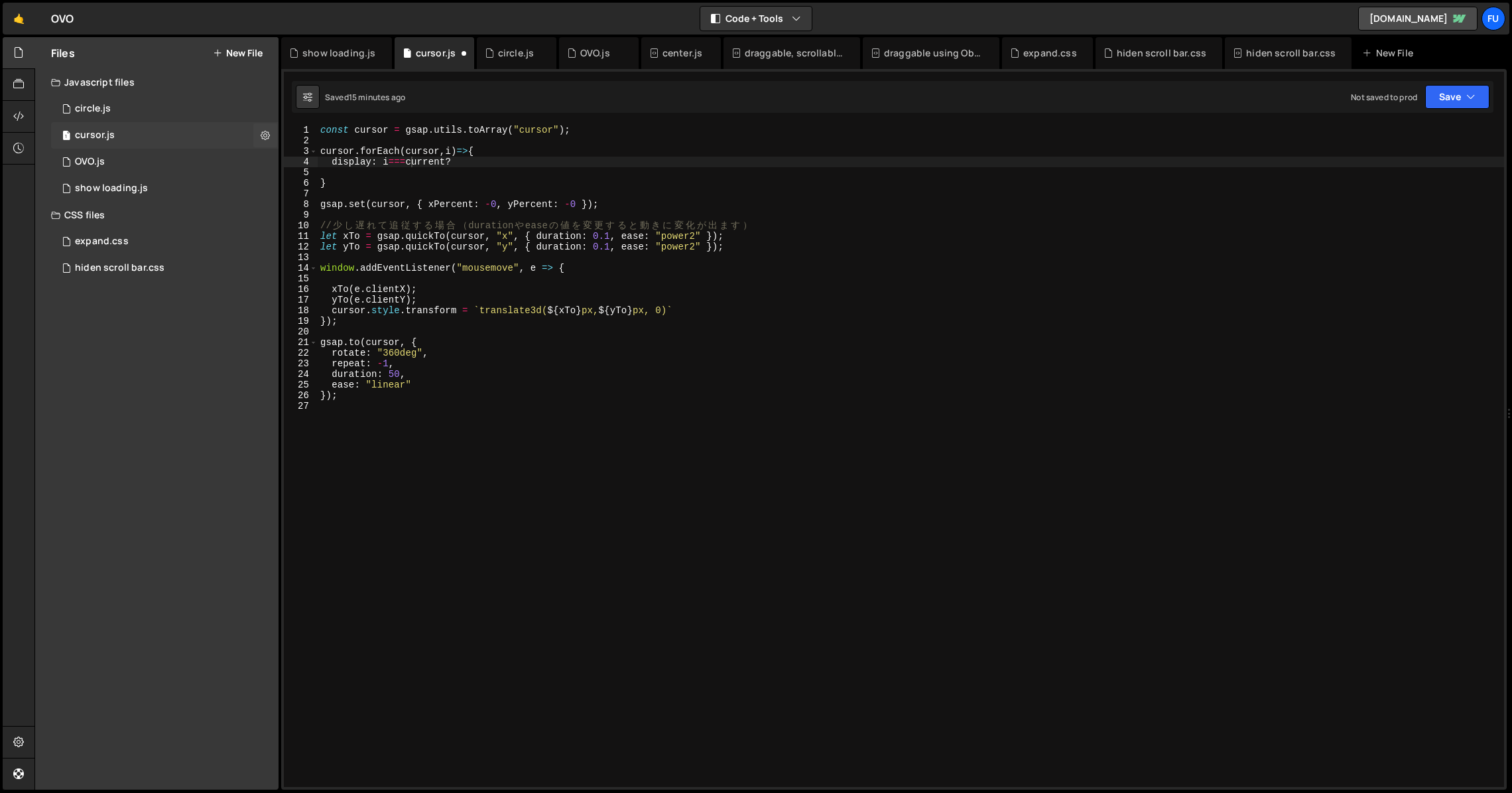
scroll to position [0, 0]
click at [487, 169] on div "const cursor = gsap . utils . toArray ( "cursor" ) ; cursor . forEach ( cursor …" at bounding box center [911, 467] width 1187 height 684
click at [495, 160] on div "const cursor = gsap . utils . toArray ( "cursor" ) ; cursor . forEach ( cursor …" at bounding box center [911, 467] width 1187 height 684
click at [596, 156] on div "const cursor = gsap . utils . toArray ( "cursor" ) ; cursor . forEach ( cursor …" at bounding box center [911, 467] width 1187 height 684
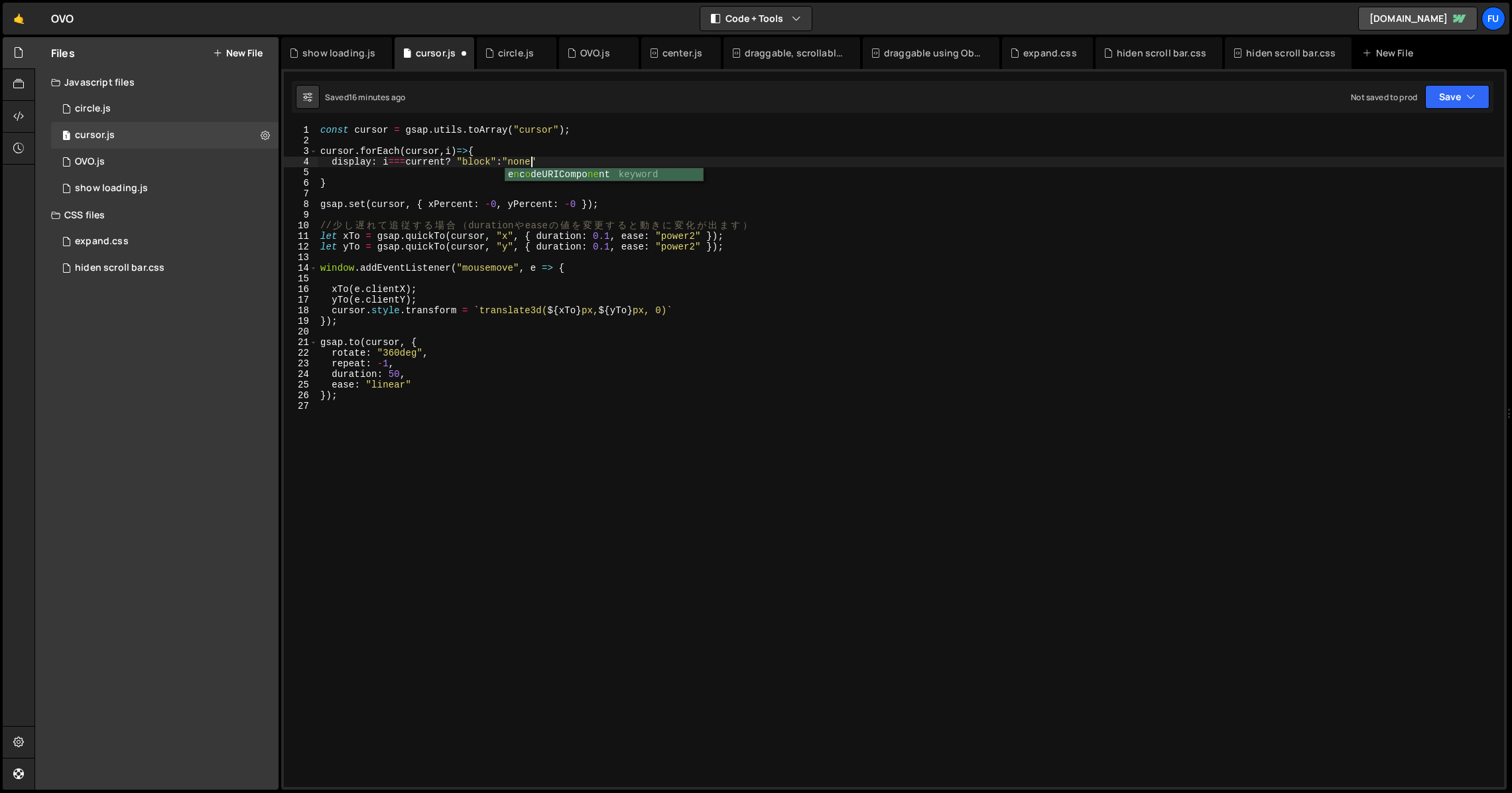
scroll to position [0, 10]
click at [593, 165] on div "const cursor = gsap . utils . toArray ( "cursor" ) ; cursor . forEach ( cursor …" at bounding box center [911, 467] width 1187 height 684
type textarea "display: i === current ? "block" : "none","
click at [589, 197] on div "const cursor = gsap . utils . toArray ( "cursor" ) ; cursor . forEach ( cursor …" at bounding box center [911, 467] width 1187 height 684
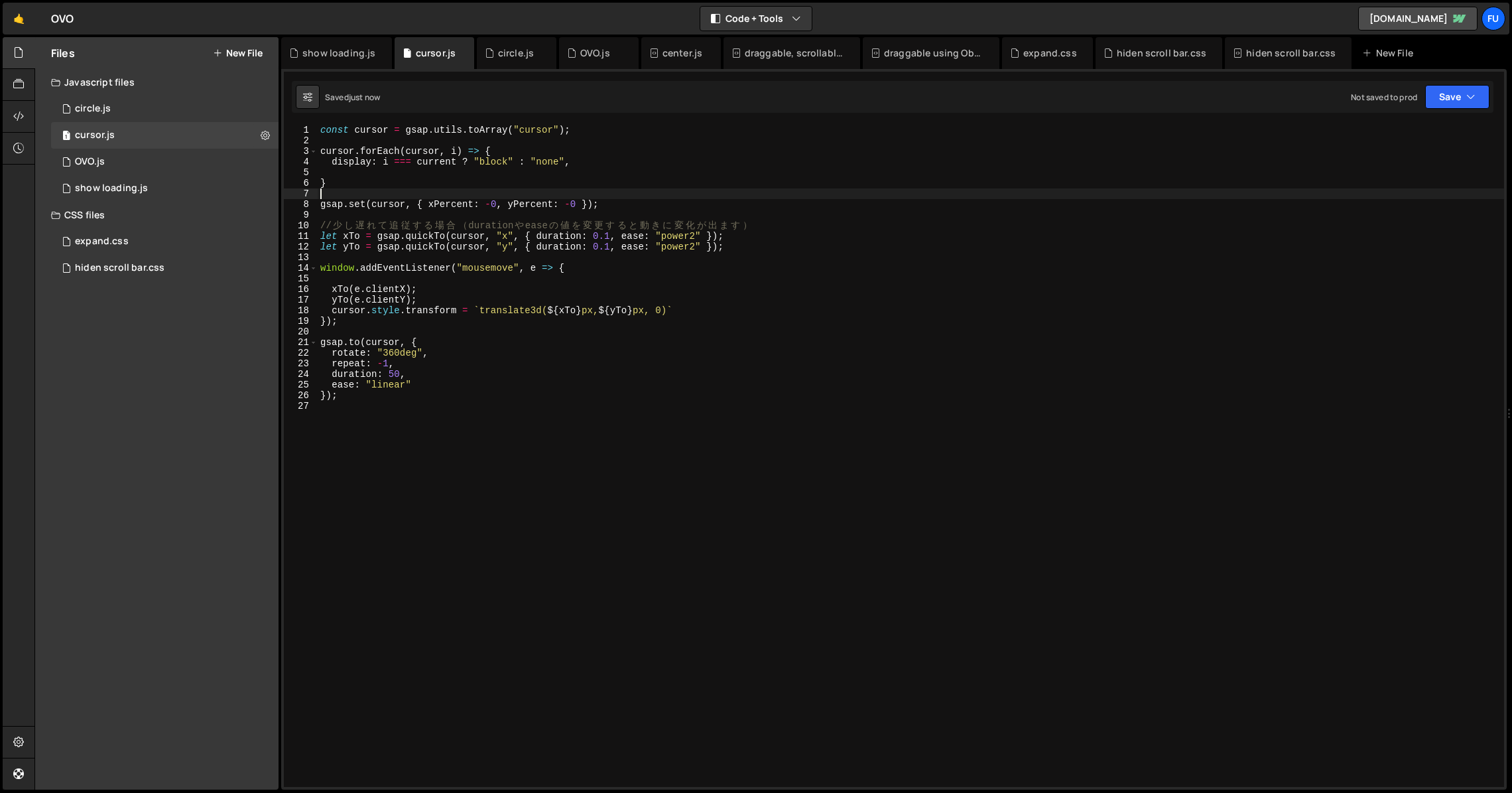
scroll to position [0, 0]
click at [722, 189] on div "const cursor = gsap . utils . toArray ( "cursor" ) ; cursor . forEach ( cursor …" at bounding box center [911, 467] width 1187 height 684
drag, startPoint x: 637, startPoint y: 201, endPoint x: 274, endPoint y: 206, distance: 363.0
click at [274, 206] on div "Files New File Javascript files 1 circle.js 0 1 cursor.js 0 1 OVO.js 0 1 0" at bounding box center [773, 414] width 1478 height 753
type textarea "gsap.set(cursor, { xPercent: -0, yPercent: -0 });"
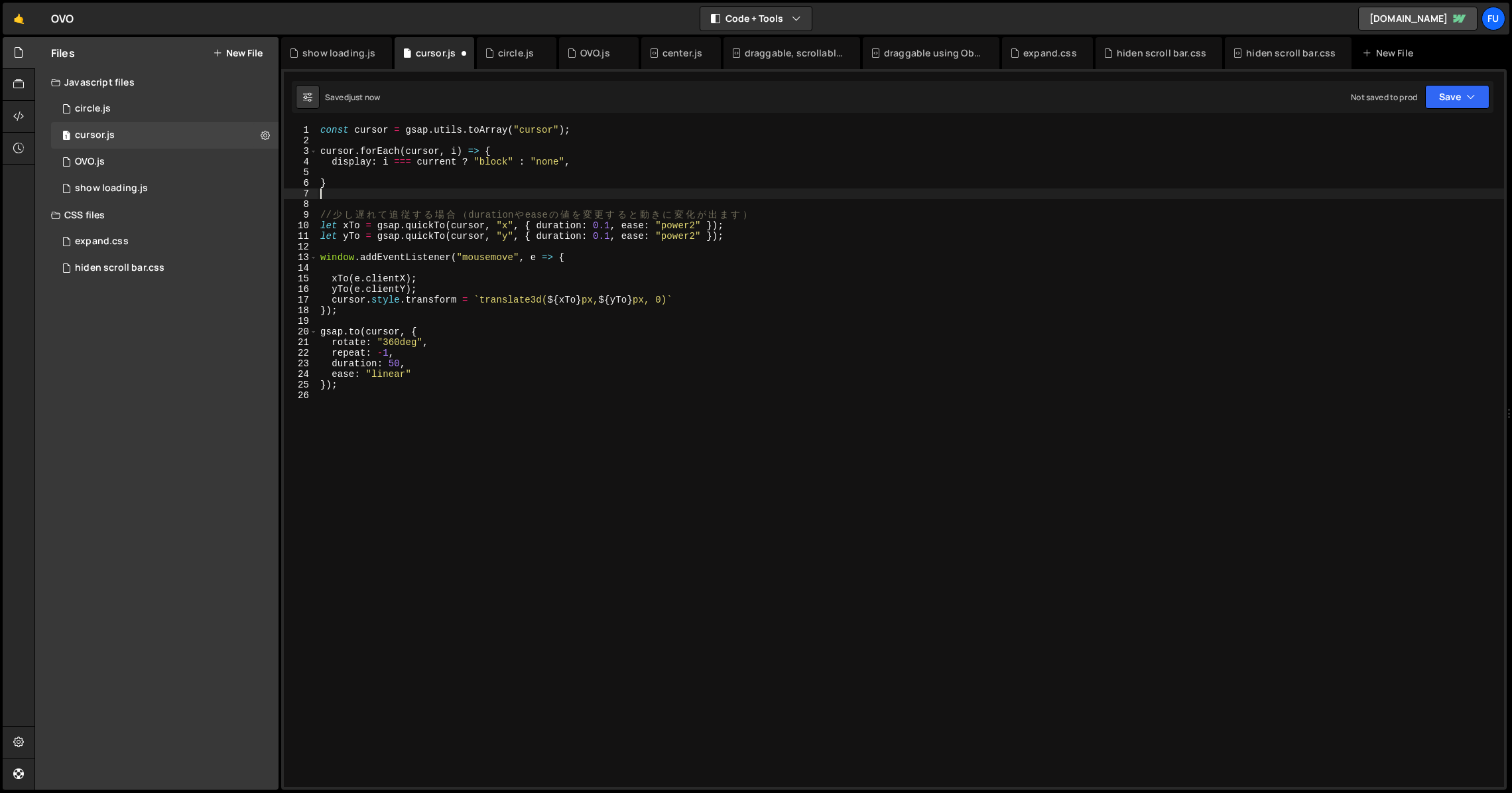
click at [601, 164] on div "const cursor = gsap . utils . toArray ( "cursor" ) ; cursor . forEach ( cursor …" at bounding box center [911, 467] width 1187 height 684
type textarea "display: i === current ? "block" : "none","
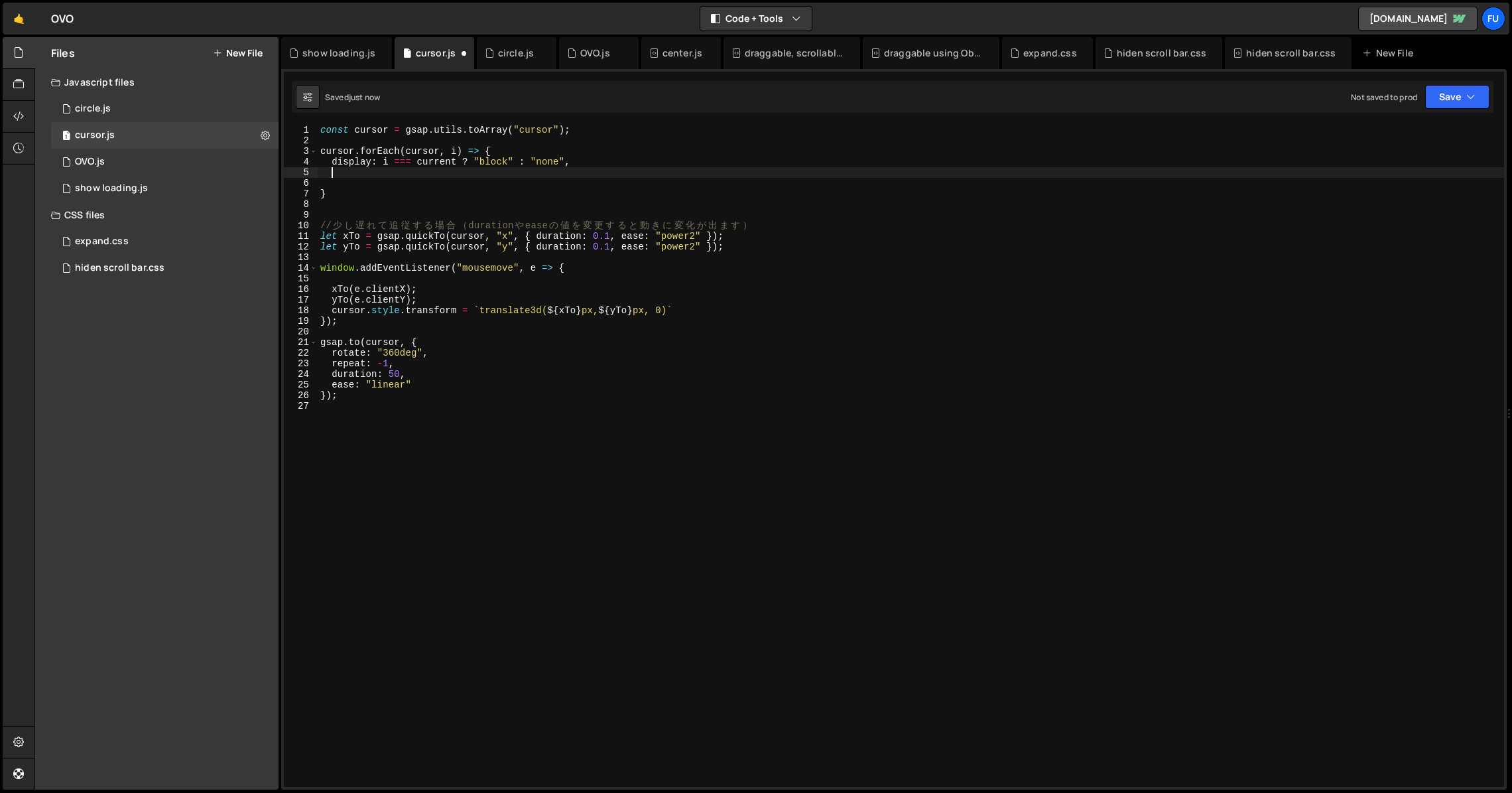
paste textarea "gsap.set(cursor, { xPercent: -0, yPercent: -0 });"
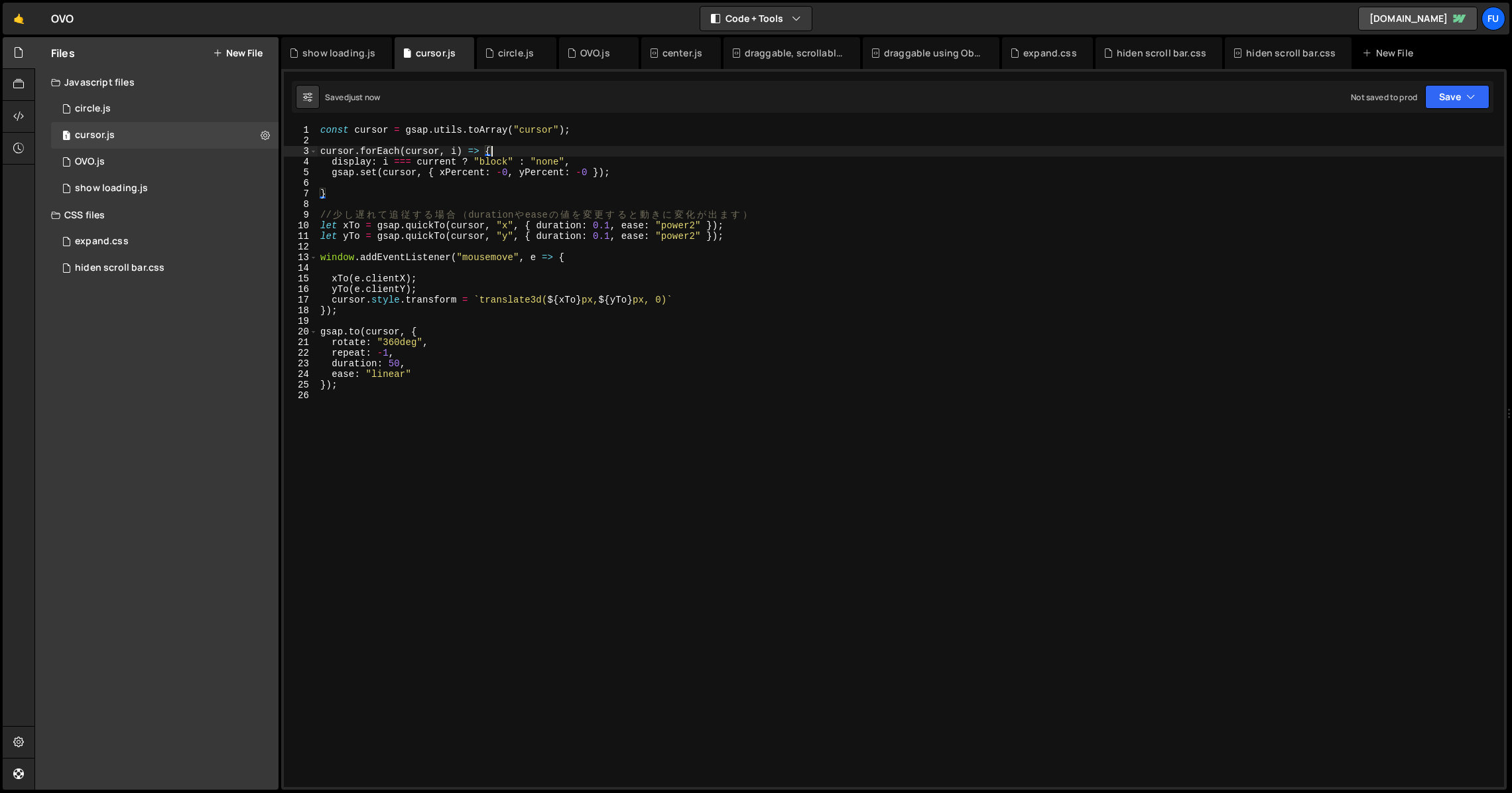
click at [515, 150] on div "const cursor = gsap . utils . toArray ( "cursor" ) ; cursor . forEach ( cursor …" at bounding box center [911, 467] width 1187 height 684
drag, startPoint x: 592, startPoint y: 160, endPoint x: 301, endPoint y: 161, distance: 291.0
click at [301, 161] on div "cursor.forEach(cursor, i) => { 1 2 3 4 5 6 7 8 9 10 11 12 13 14 15 16 17 18 19 …" at bounding box center [894, 456] width 1220 height 662
type textarea "display: i === current ? "block" : "none","
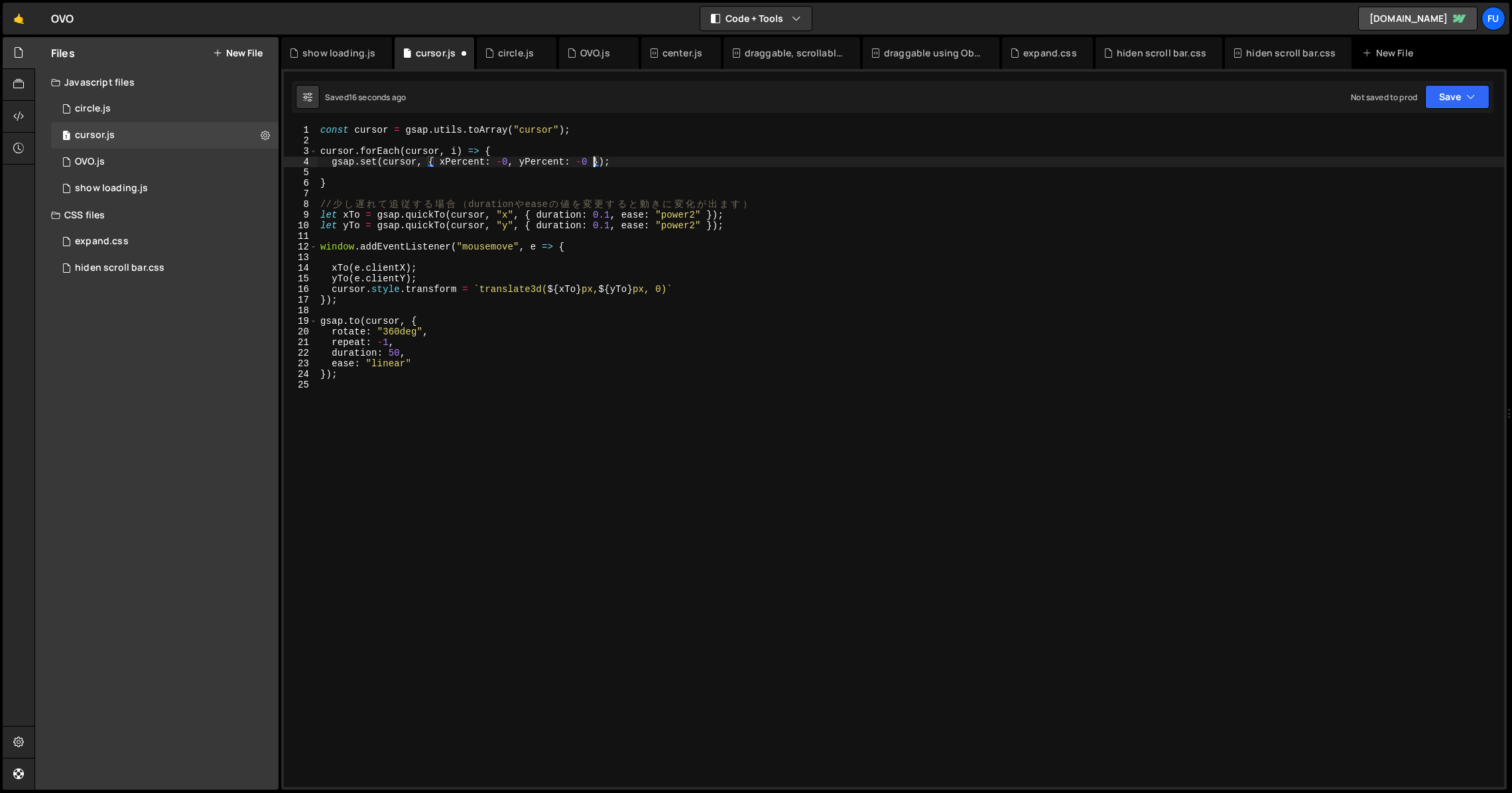
click at [593, 157] on div "const cursor = gsap . utils . toArray ( "cursor" ) ; cursor . forEach ( cursor …" at bounding box center [911, 467] width 1187 height 684
type textarea "gsap.set(cursor, { xPercent: -0, yPercent: -0,});"
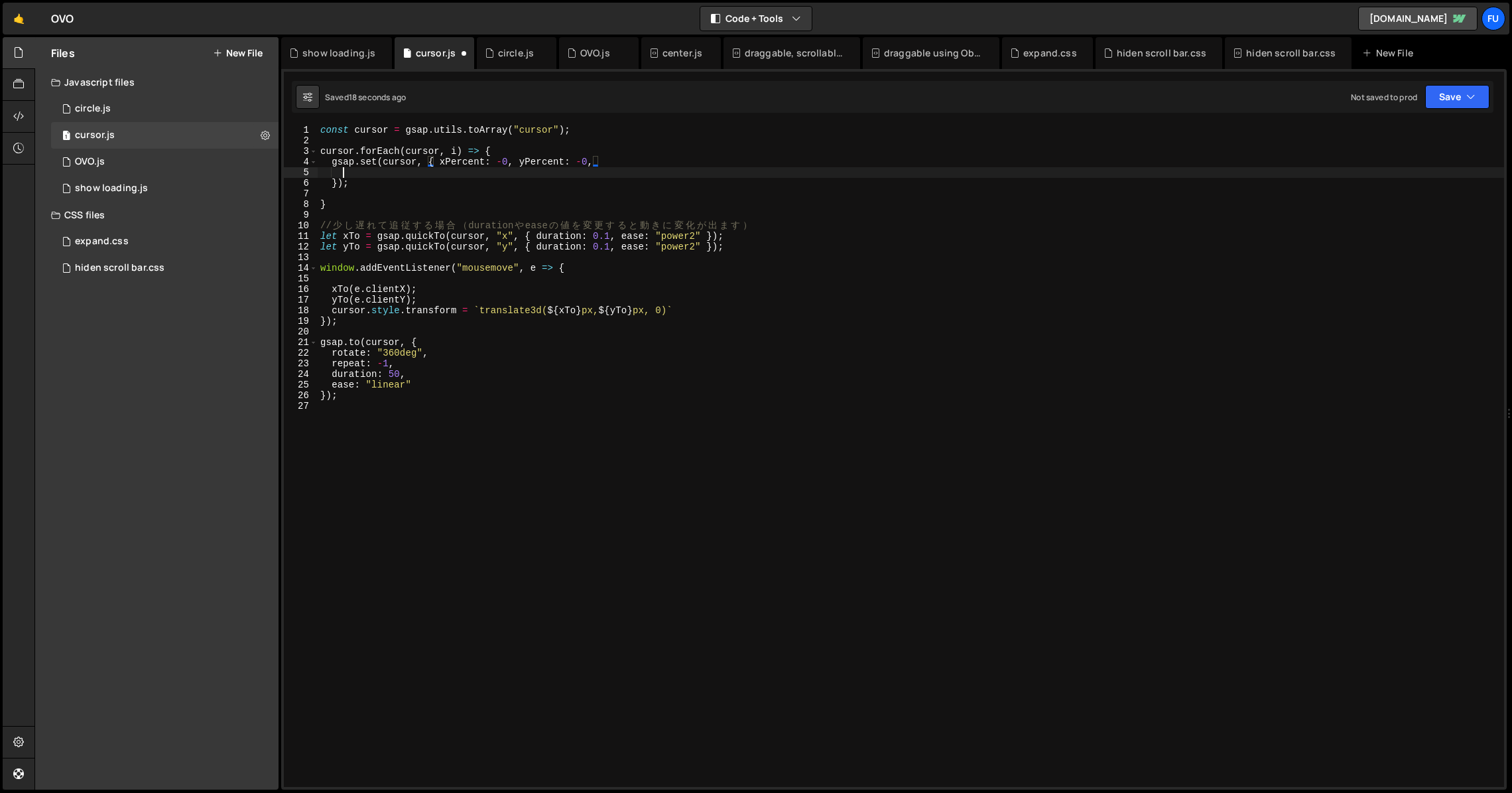
scroll to position [0, 1]
paste textarea "display: i === current ? "block" : "none","
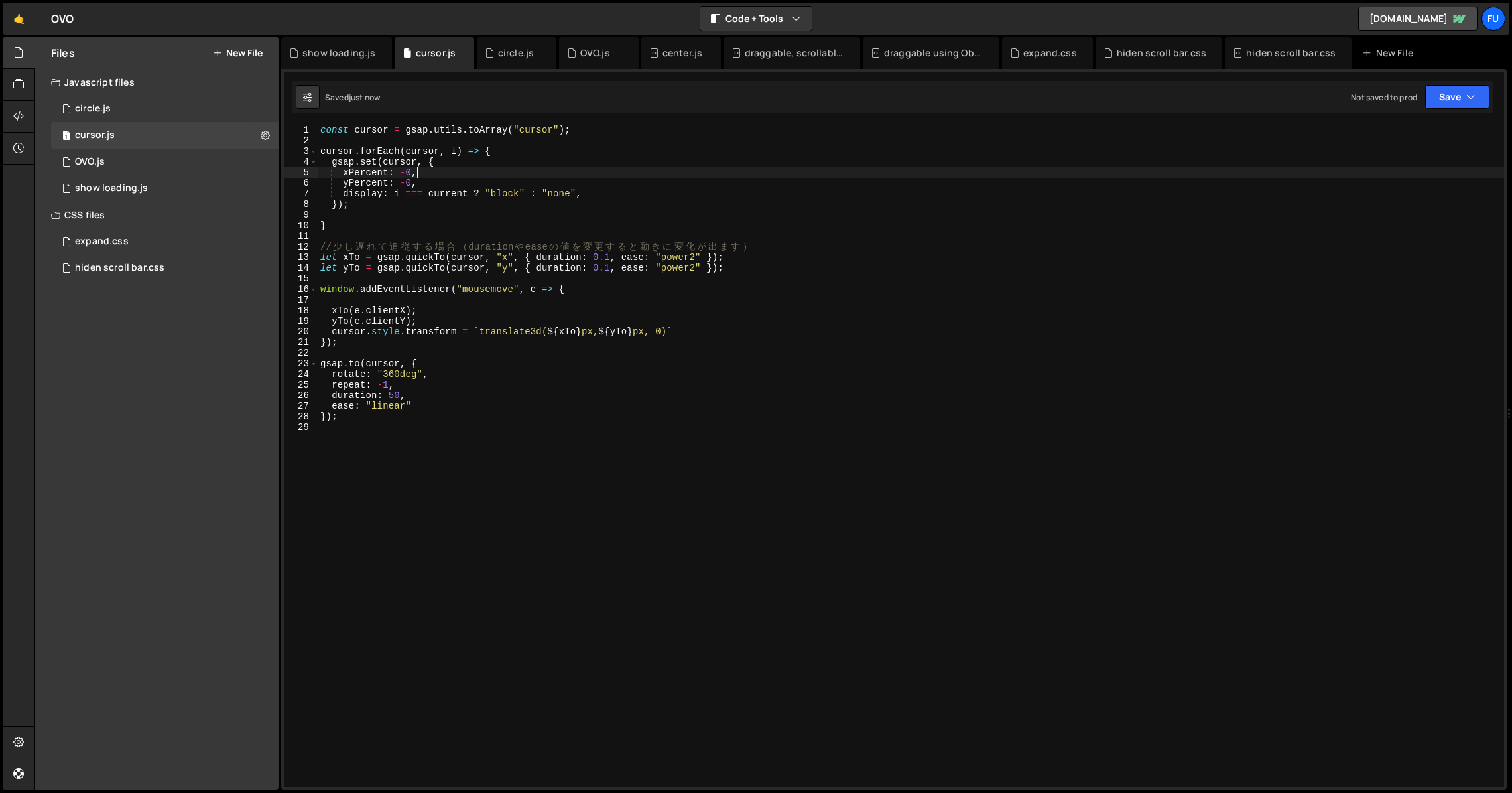
click at [574, 195] on div "const cursor = gsap . utils . toArray ( "cursor" ) ; cursor . forEach ( cursor …" at bounding box center [911, 467] width 1187 height 684
click at [747, 207] on div "const cursor = gsap . utils . toArray ( "cursor" ) ; cursor . forEach ( cursor …" at bounding box center [911, 467] width 1187 height 684
drag, startPoint x: 599, startPoint y: 191, endPoint x: 258, endPoint y: 193, distance: 341.0
click at [258, 193] on div "Files New File Javascript files 1 circle.js 0 1 cursor.js 0 1 OVO.js 0 1 0" at bounding box center [773, 414] width 1478 height 753
type textarea "display: i === current ? "block" : "none","
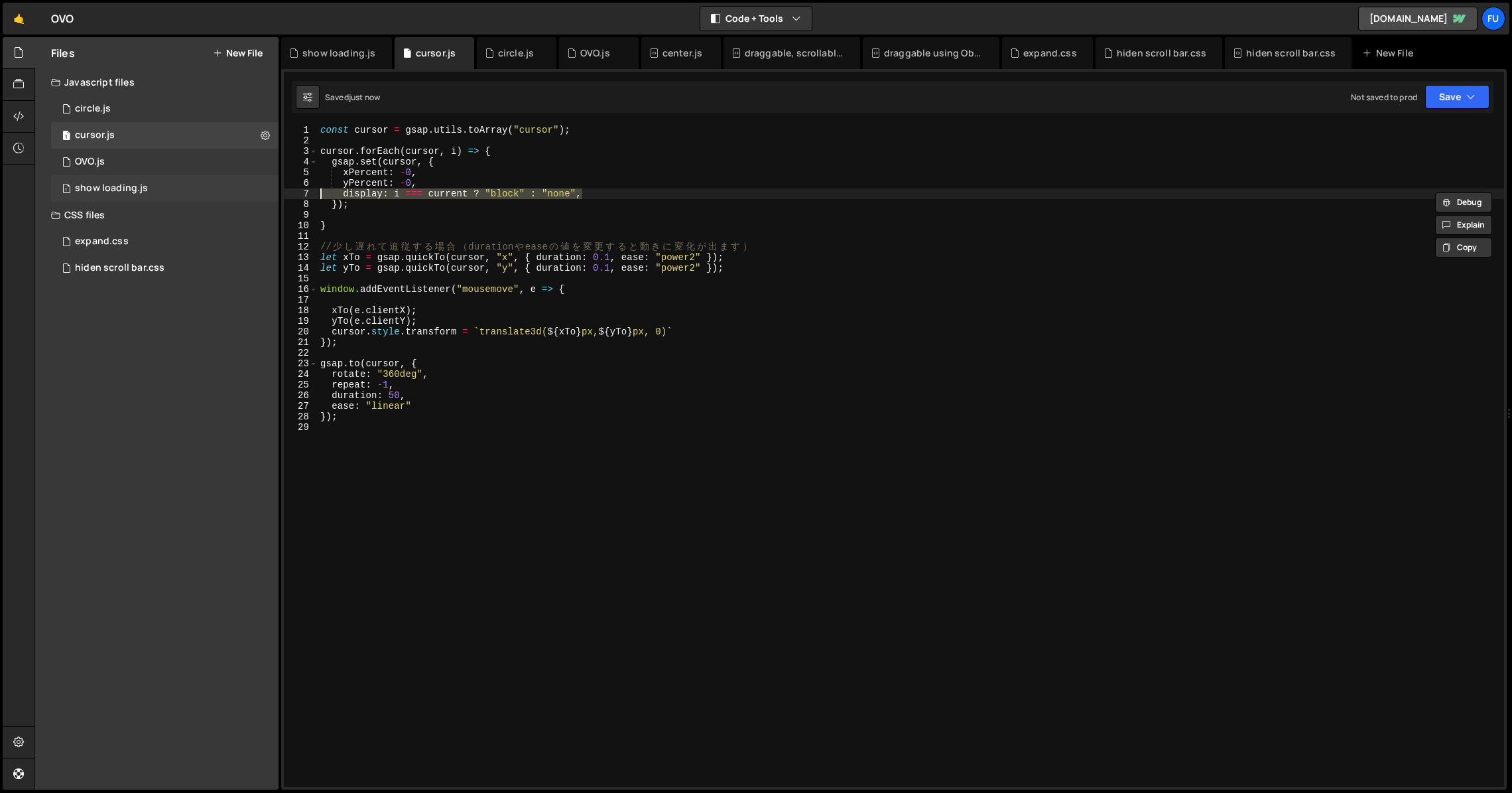
scroll to position [0, 0]
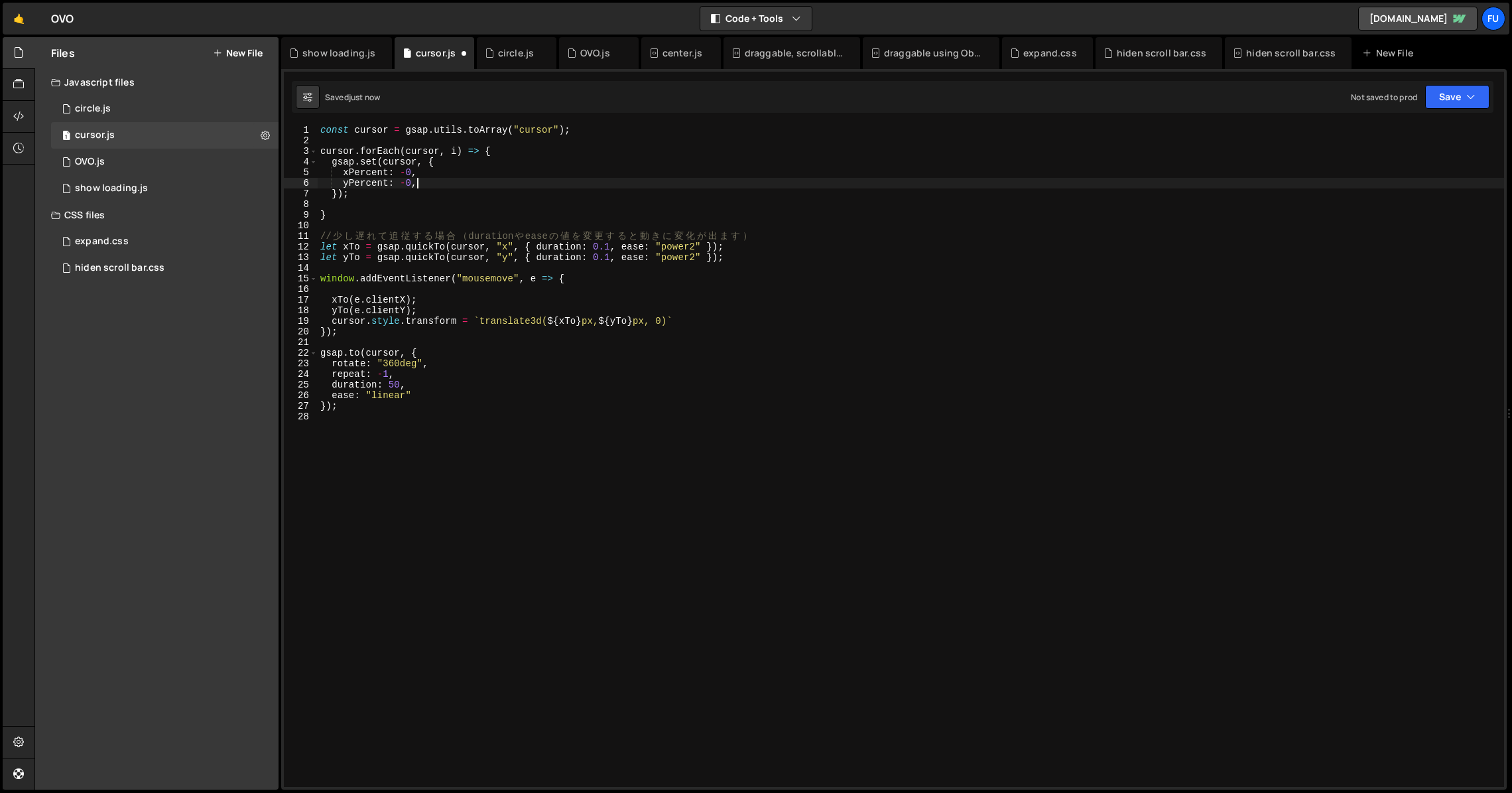
click at [448, 169] on div "const cursor = gsap . utils . toArray ( "cursor" ) ; cursor . forEach ( cursor …" at bounding box center [911, 467] width 1187 height 684
click at [455, 166] on div "const cursor = gsap . utils . toArray ( "cursor" ) ; cursor . forEach ( cursor …" at bounding box center [911, 467] width 1187 height 684
type textarea "gsap.set(cursor, {"
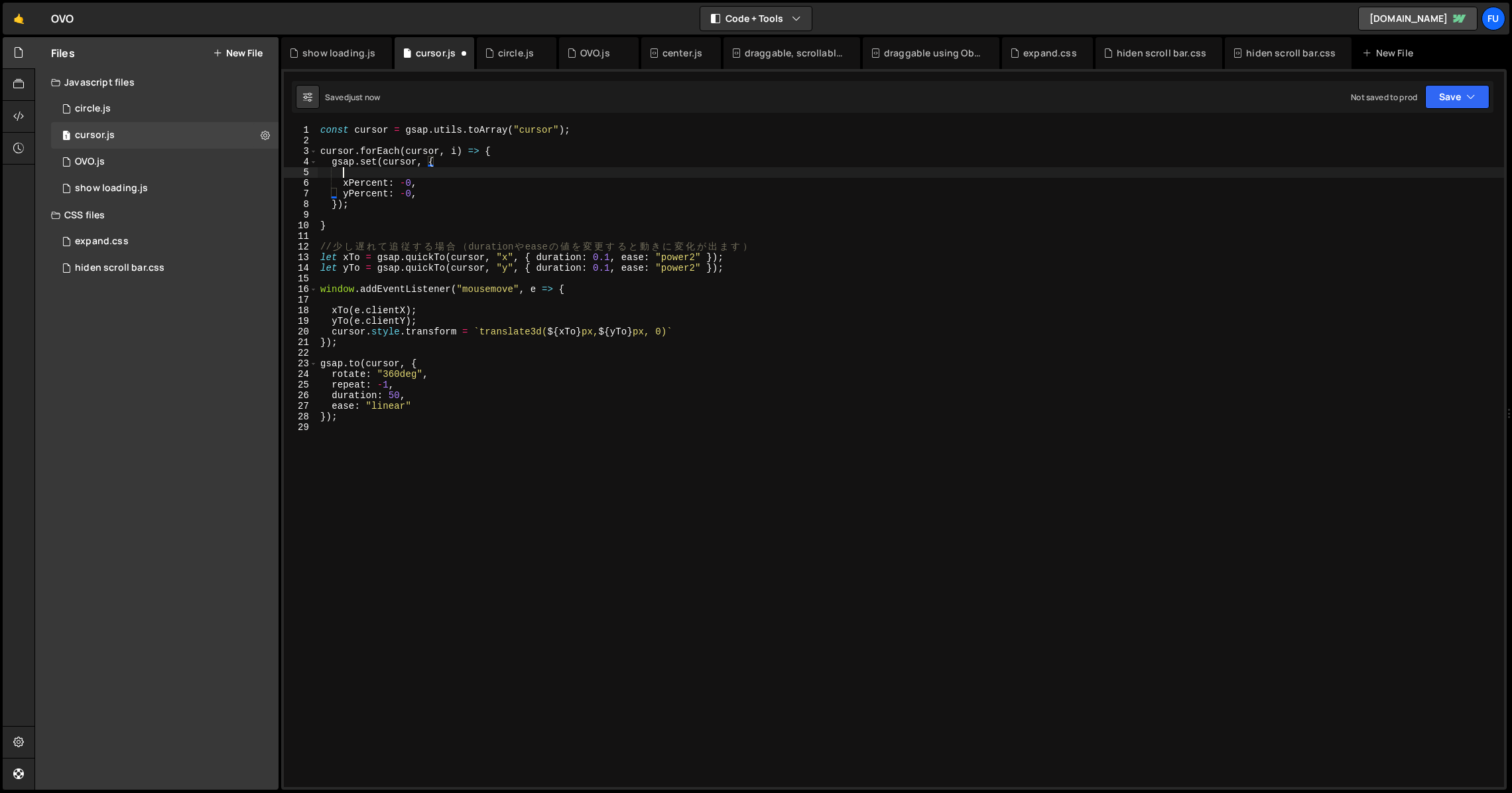
scroll to position [0, 1]
paste textarea "display: i === current ? "block" : "none","
click at [450, 190] on div "const cursor = gsap . utils . toArray ( "cursor" ) ; cursor . forEach ( cursor …" at bounding box center [911, 467] width 1187 height 684
type textarea "yPercent: -0"
click at [432, 238] on div "const cursor = gsap . utils . toArray ( "cursor" ) ; cursor . forEach ( cursor …" at bounding box center [911, 467] width 1187 height 684
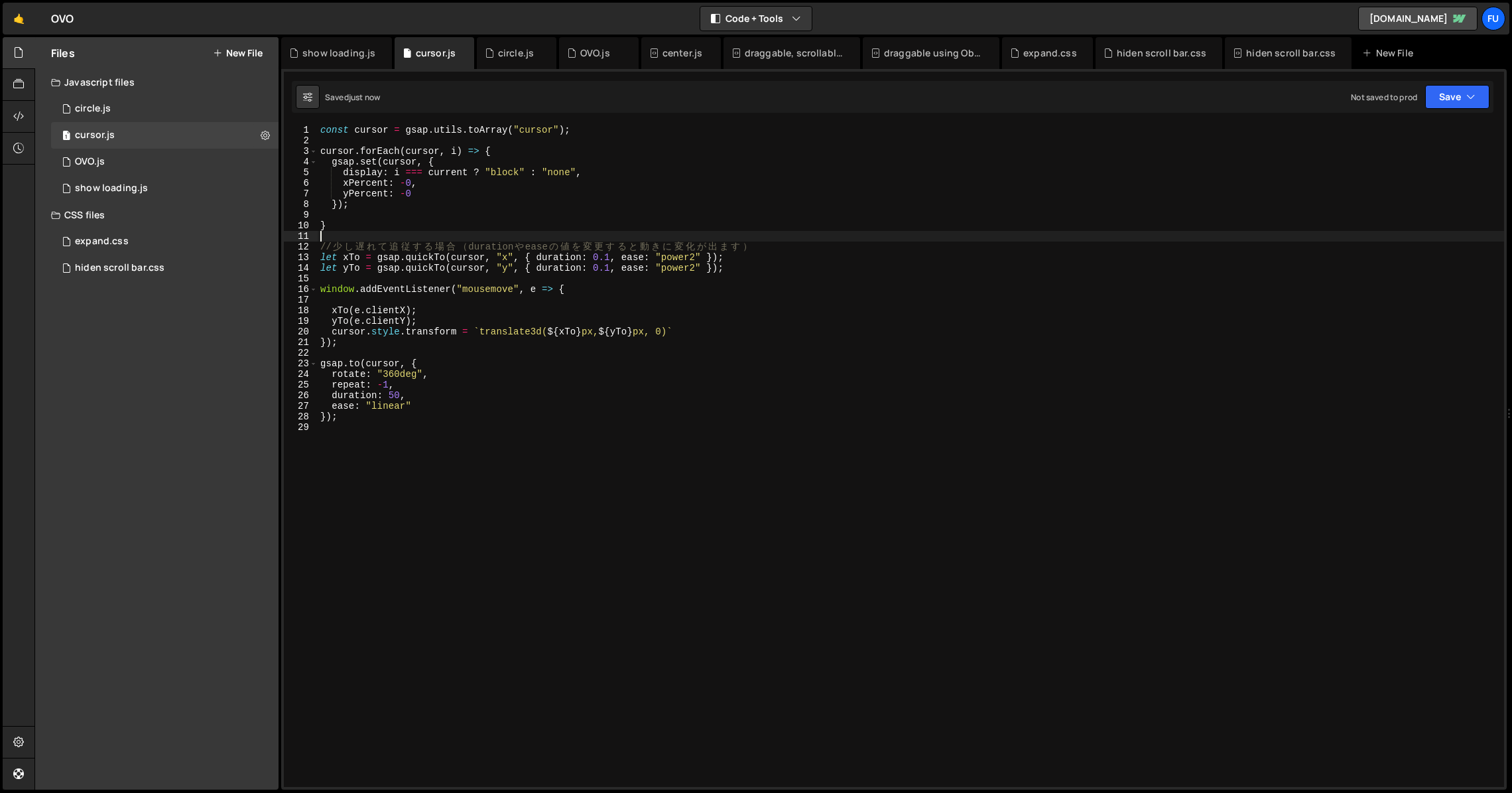
scroll to position [0, 0]
click at [727, 342] on div "const cursor = gsap . utils . toArray ( "cursor" ) ; cursor . forEach ( cursor …" at bounding box center [911, 467] width 1187 height 684
click at [361, 220] on div "const cursor = gsap . utils . toArray ( "cursor" ) ; cursor . forEach ( cursor …" at bounding box center [911, 467] width 1187 height 684
click at [440, 406] on div "const cursor = gsap . utils . toArray ( "cursor" ) ; cursor . forEach ( cursor …" at bounding box center [911, 467] width 1187 height 684
click at [486, 207] on div "const cursor = gsap . utils . toArray ( "cursor" ) ; cursor . forEach ( cursor …" at bounding box center [911, 467] width 1187 height 684
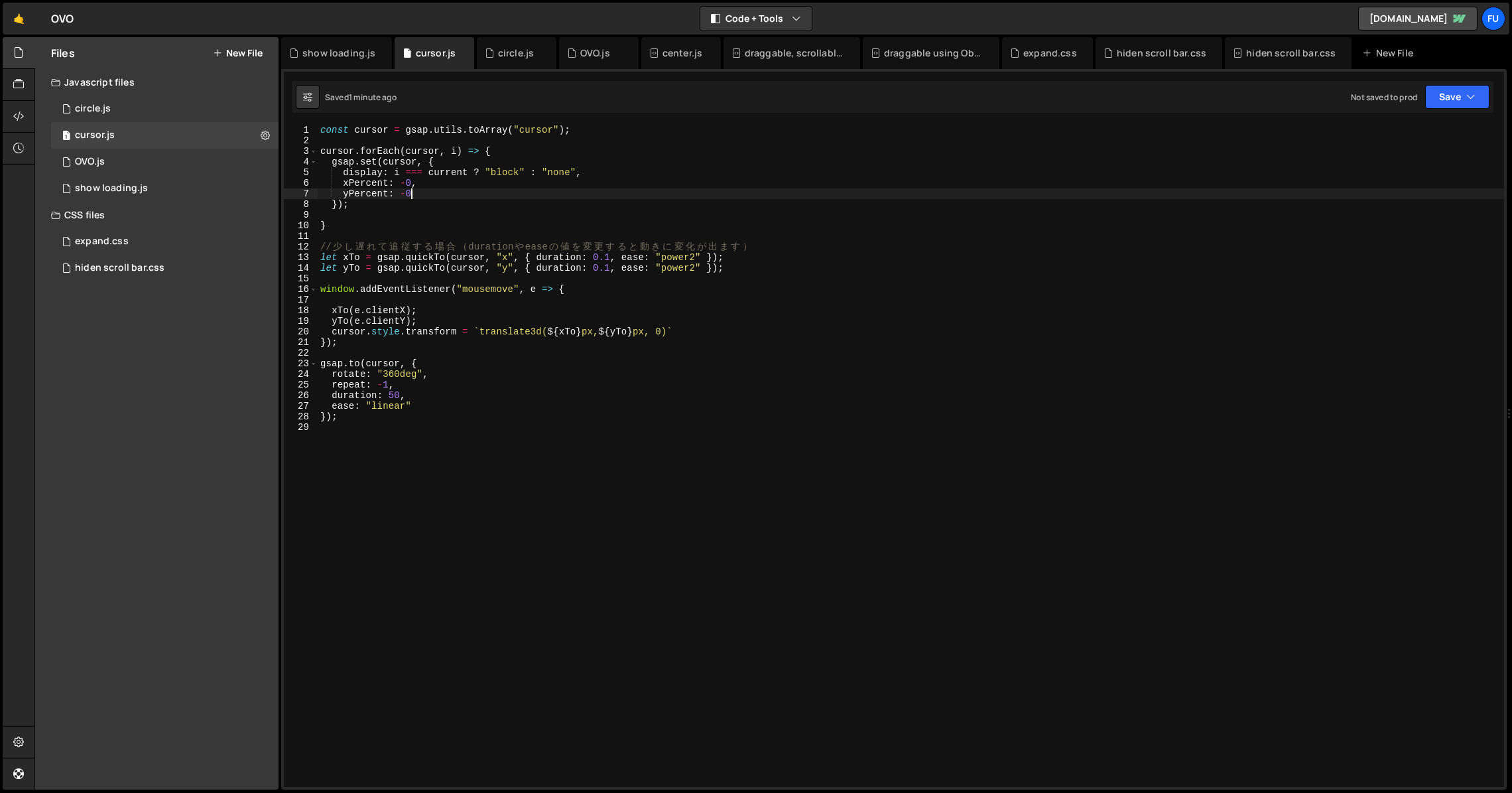
click at [488, 189] on div "const cursor = gsap . utils . toArray ( "cursor" ) ; cursor . forEach ( cursor …" at bounding box center [911, 467] width 1187 height 684
click at [360, 414] on div "const cursor = gsap . utils . toArray ( "cursor" ) ; cursor . forEach ( cursor …" at bounding box center [911, 467] width 1187 height 684
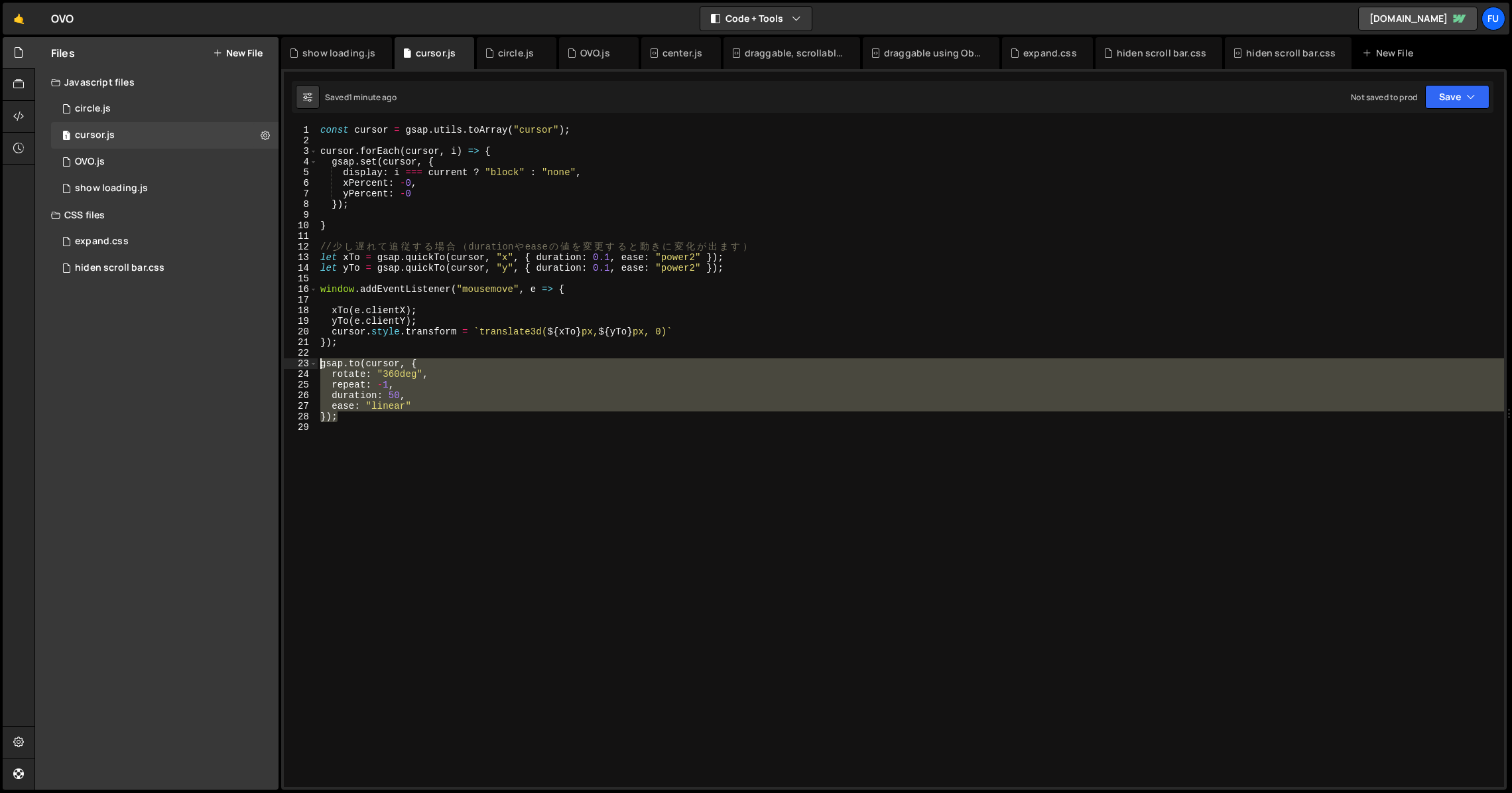
drag, startPoint x: 351, startPoint y: 417, endPoint x: 289, endPoint y: 356, distance: 87.0
click at [289, 356] on div "}); 1 2 3 4 5 6 7 8 9 10 11 12 13 14 15 16 17 18 19 20 21 22 23 24 25 26 27 28 …" at bounding box center [894, 456] width 1220 height 662
type textarea "[DOMAIN_NAME](cursor, {"
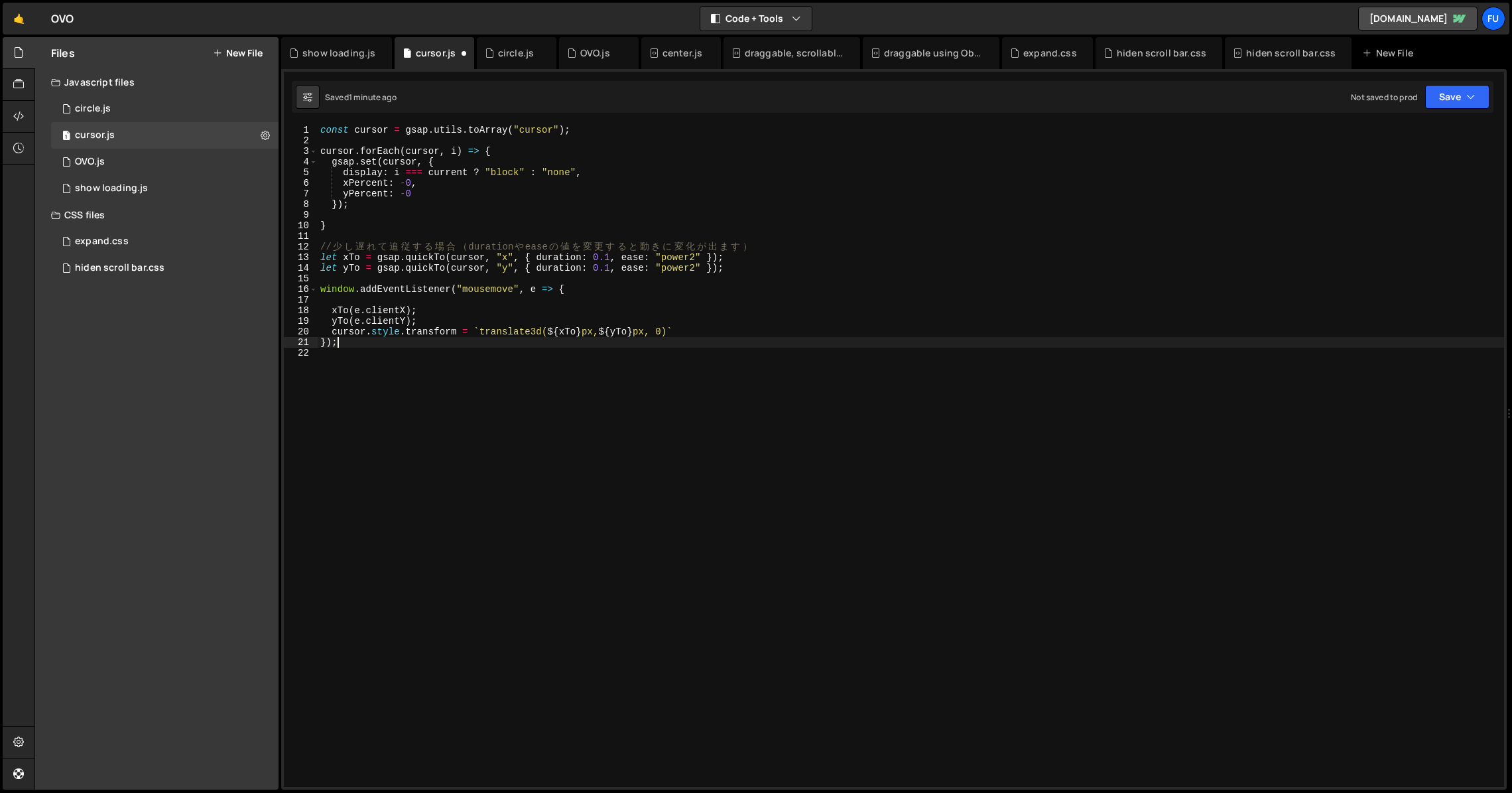
click at [338, 205] on div "const cursor = gsap . utils . toArray ( "cursor" ) ; cursor . forEach ( cursor …" at bounding box center [911, 467] width 1187 height 684
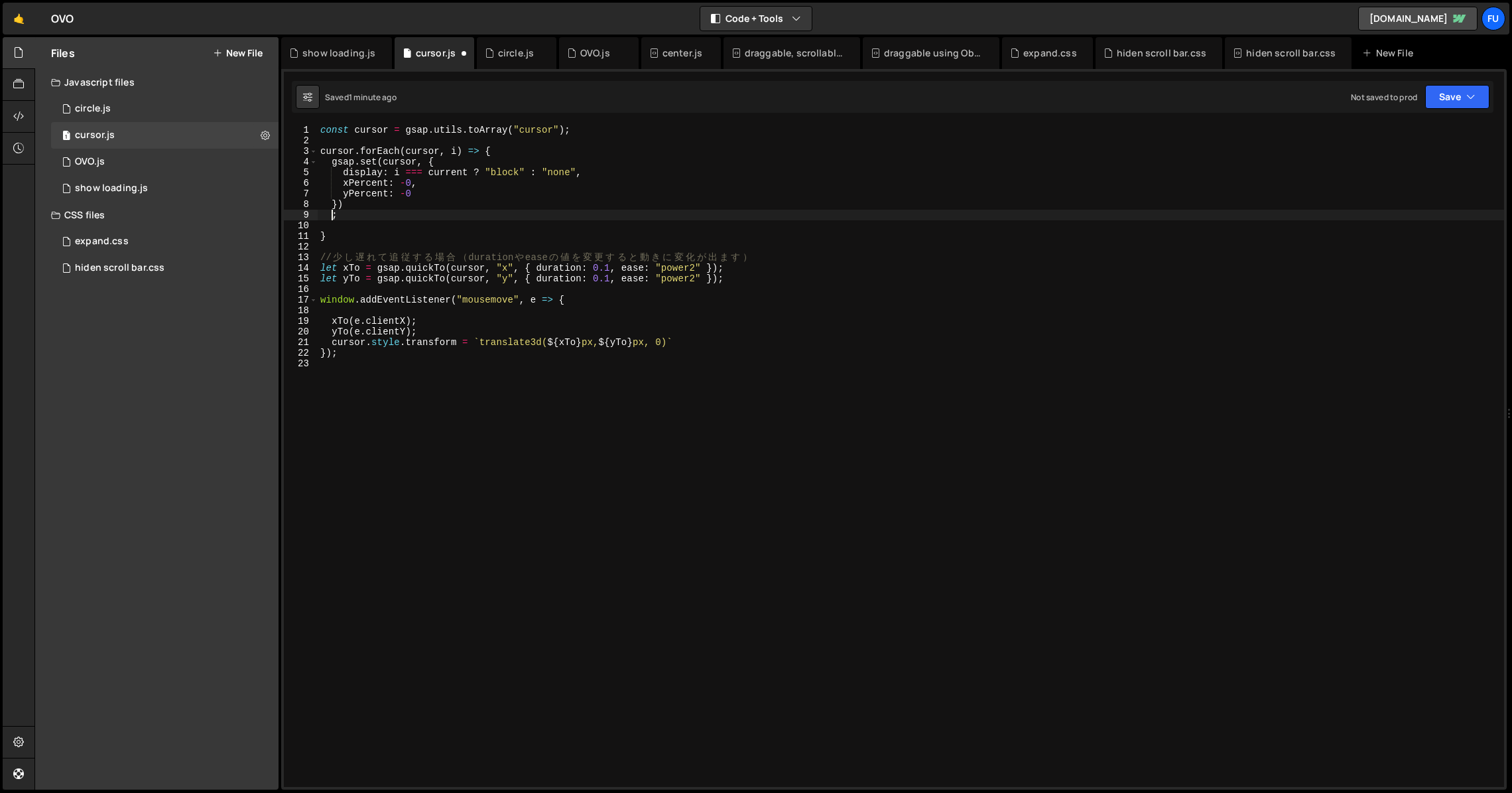
paste textarea "});"
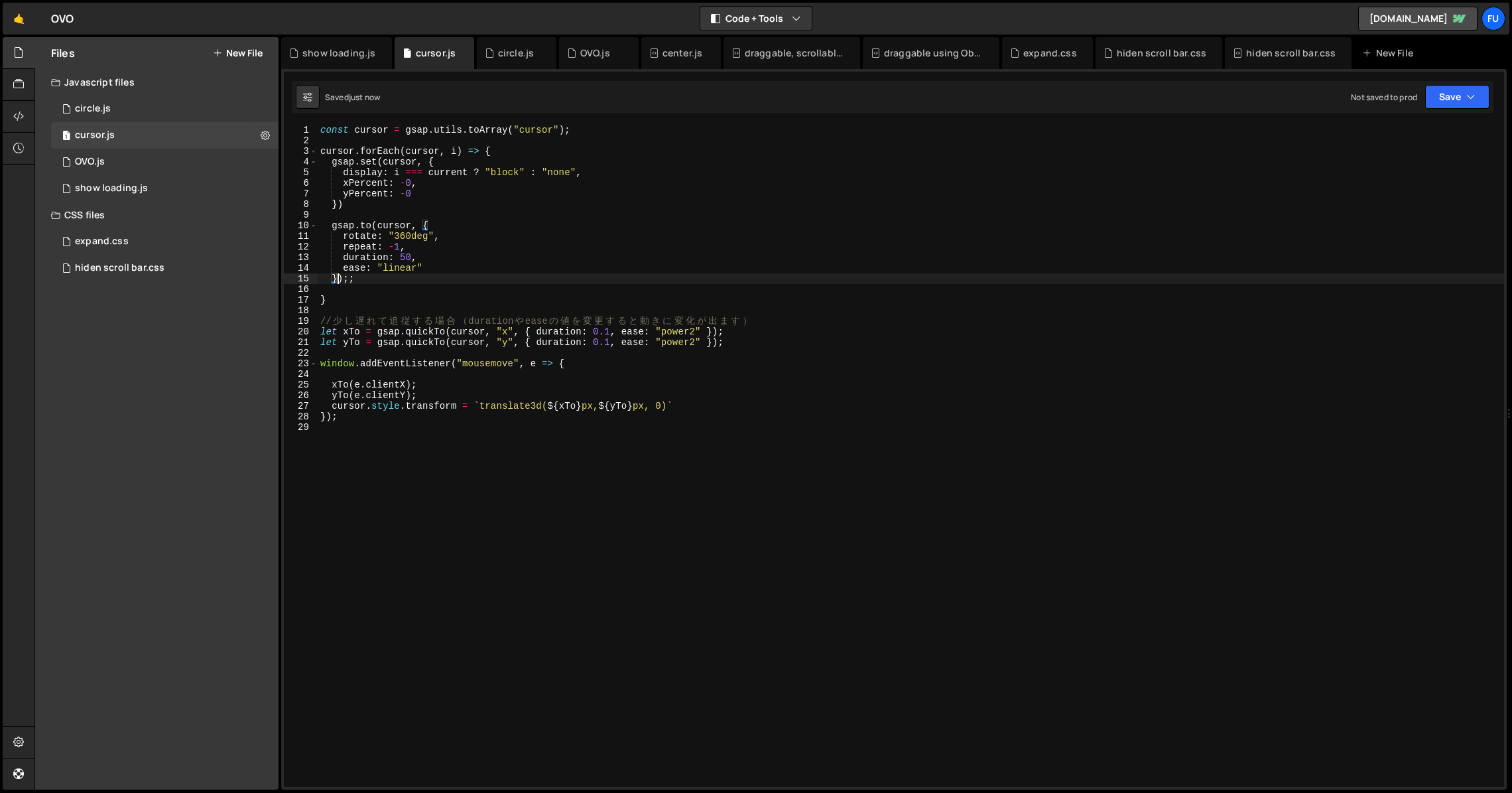
click at [427, 204] on div "const cursor = gsap . utils . toArray ( "cursor" ) ; cursor . forEach ( cursor …" at bounding box center [911, 467] width 1187 height 684
drag, startPoint x: 559, startPoint y: 224, endPoint x: 554, endPoint y: 230, distance: 7.8
click at [560, 225] on div "const cursor = gsap . utils . toArray ( "cursor" ) ; cursor . forEach ( cursor …" at bounding box center [911, 467] width 1187 height 684
type textarea "[DOMAIN_NAME](cursor, {"
click at [466, 466] on div "const cursor = gsap . utils . toArray ( "cursor" ) ; cursor . forEach ( cursor …" at bounding box center [911, 467] width 1187 height 684
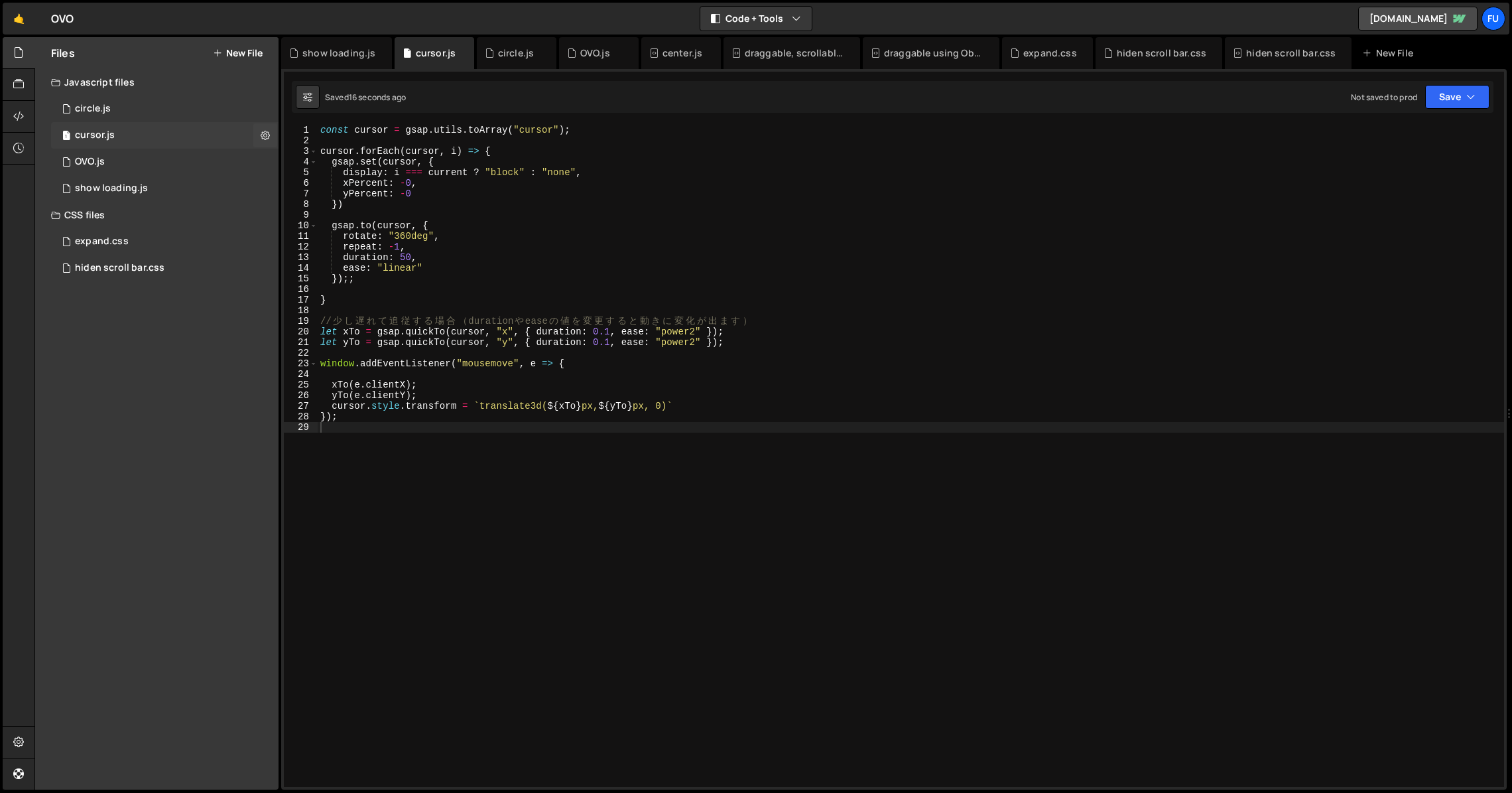
click at [194, 141] on div "1 cursor.js 0" at bounding box center [167, 136] width 232 height 27
click at [199, 162] on div "1 OVO.js 0" at bounding box center [167, 162] width 232 height 27
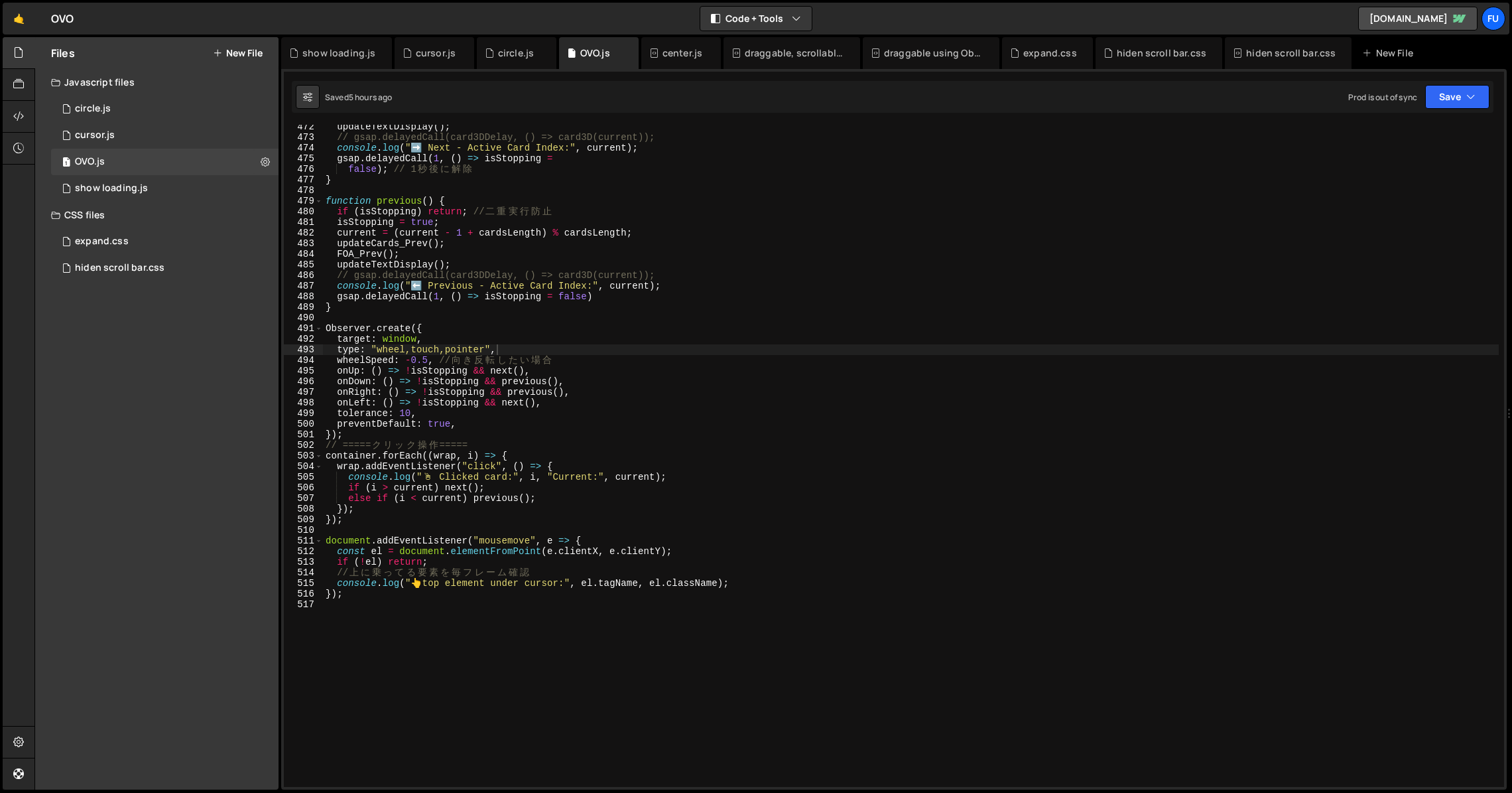
scroll to position [4992, 0]
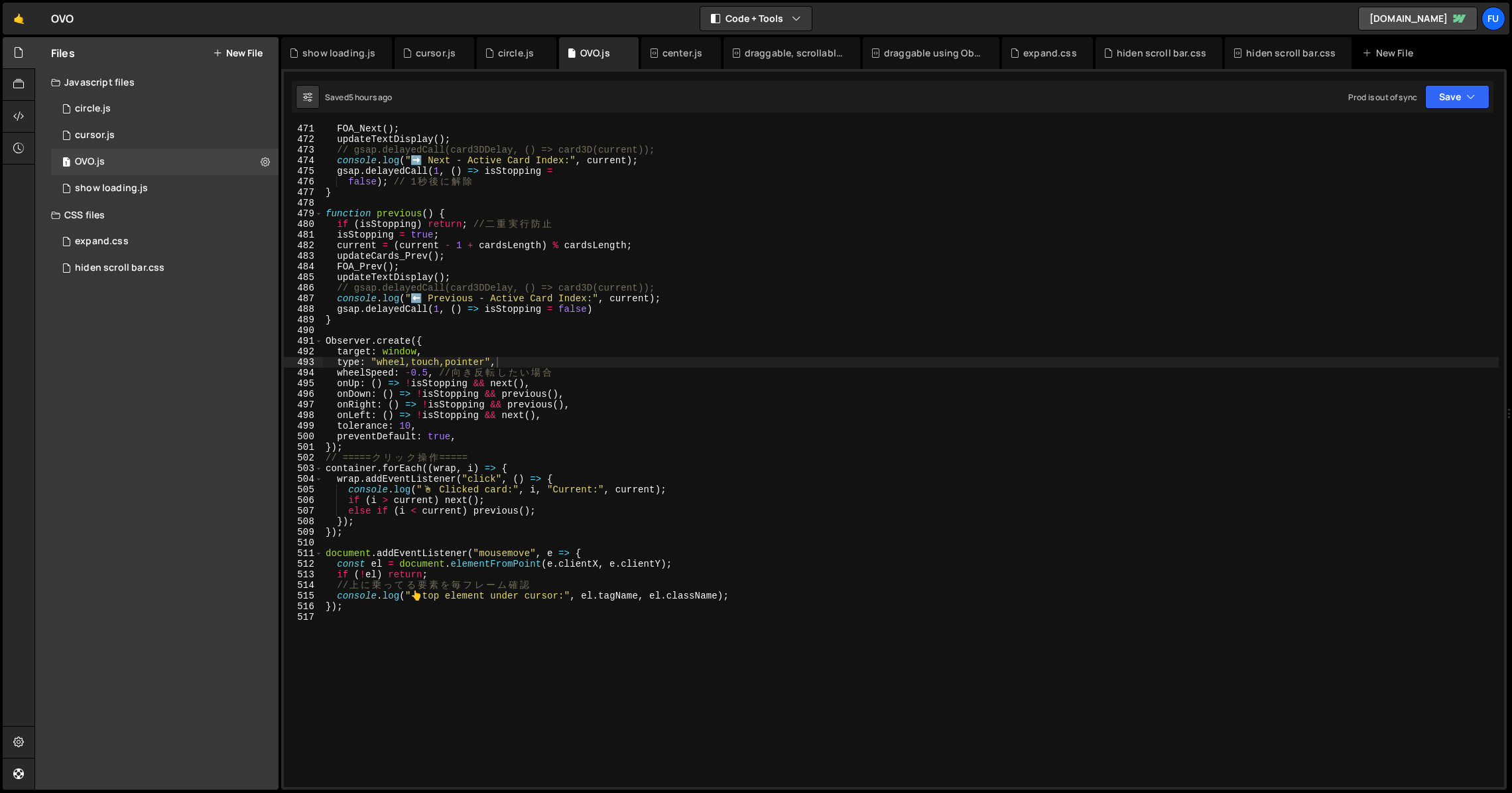
click at [650, 254] on div "FOA_Next ( ) ; updateTextDisplay ( ) ; // gsap.delayedCall(card3DDelay, () => c…" at bounding box center [911, 465] width 1176 height 684
click at [658, 251] on div "FOA_Next ( ) ; updateTextDisplay ( ) ; // gsap.delayedCall(card3DDelay, () => c…" at bounding box center [911, 465] width 1176 height 684
type textarea "current = (current - 1 + cardsLength) % cardsLength;"
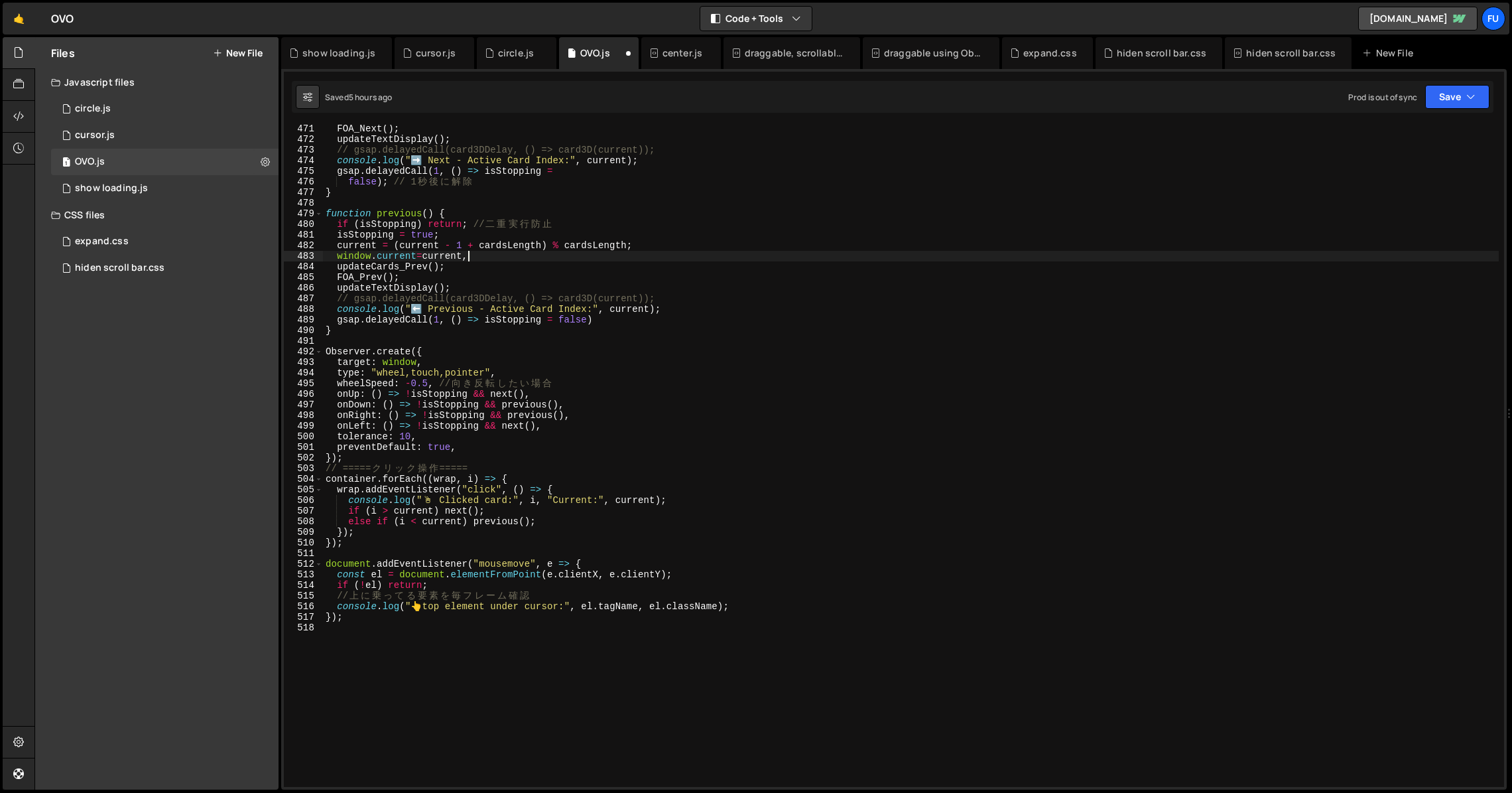
scroll to position [0, 9]
click at [505, 259] on div "FOA_Next ( ) ; updateTextDisplay ( ) ; // gsap.delayedCall(card3DDelay, () => c…" at bounding box center [911, 465] width 1176 height 684
type textarea "window.current = current;"
click at [132, 130] on div "1 cursor.js 0" at bounding box center [167, 136] width 232 height 27
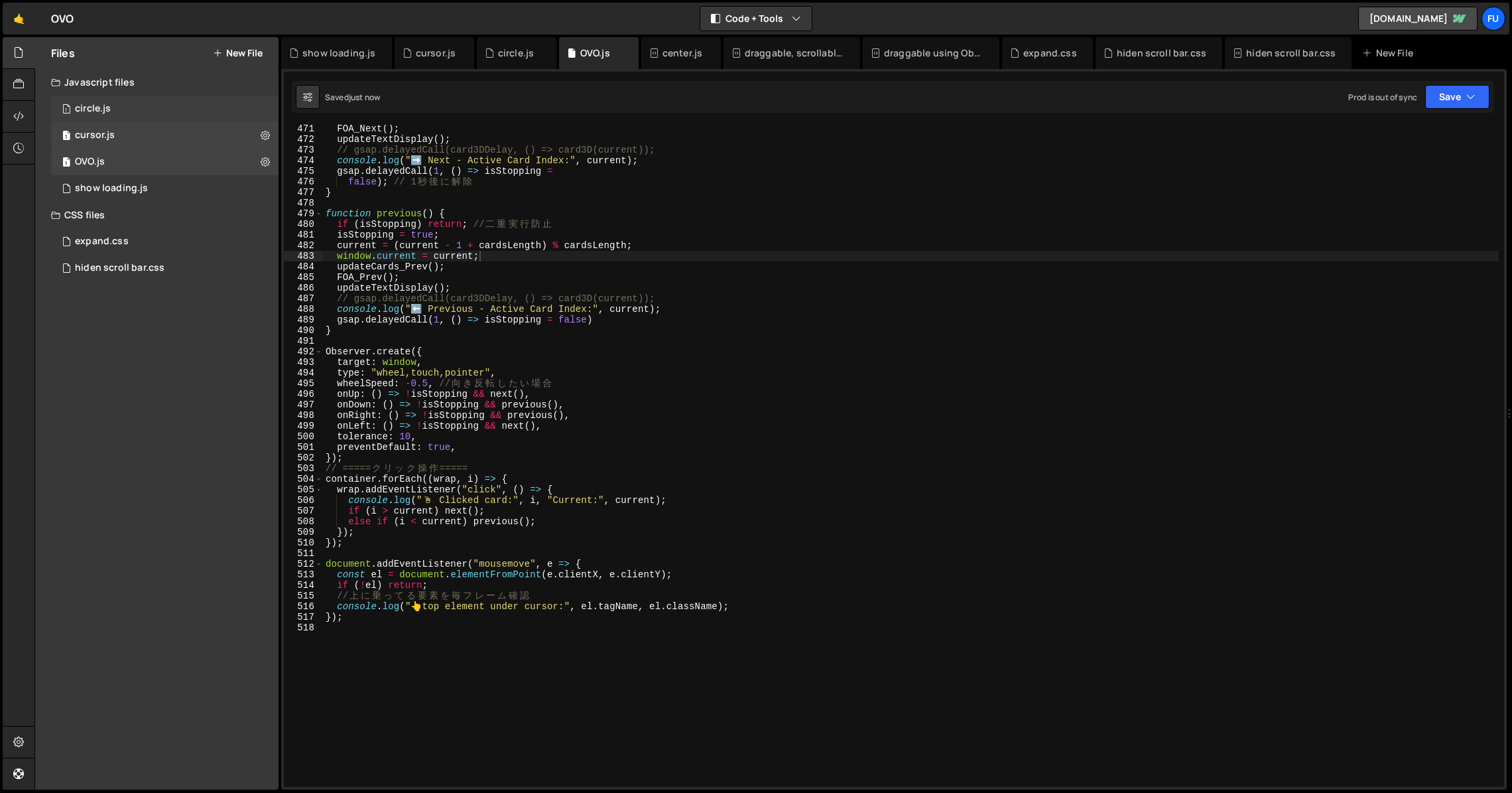
scroll to position [0, 0]
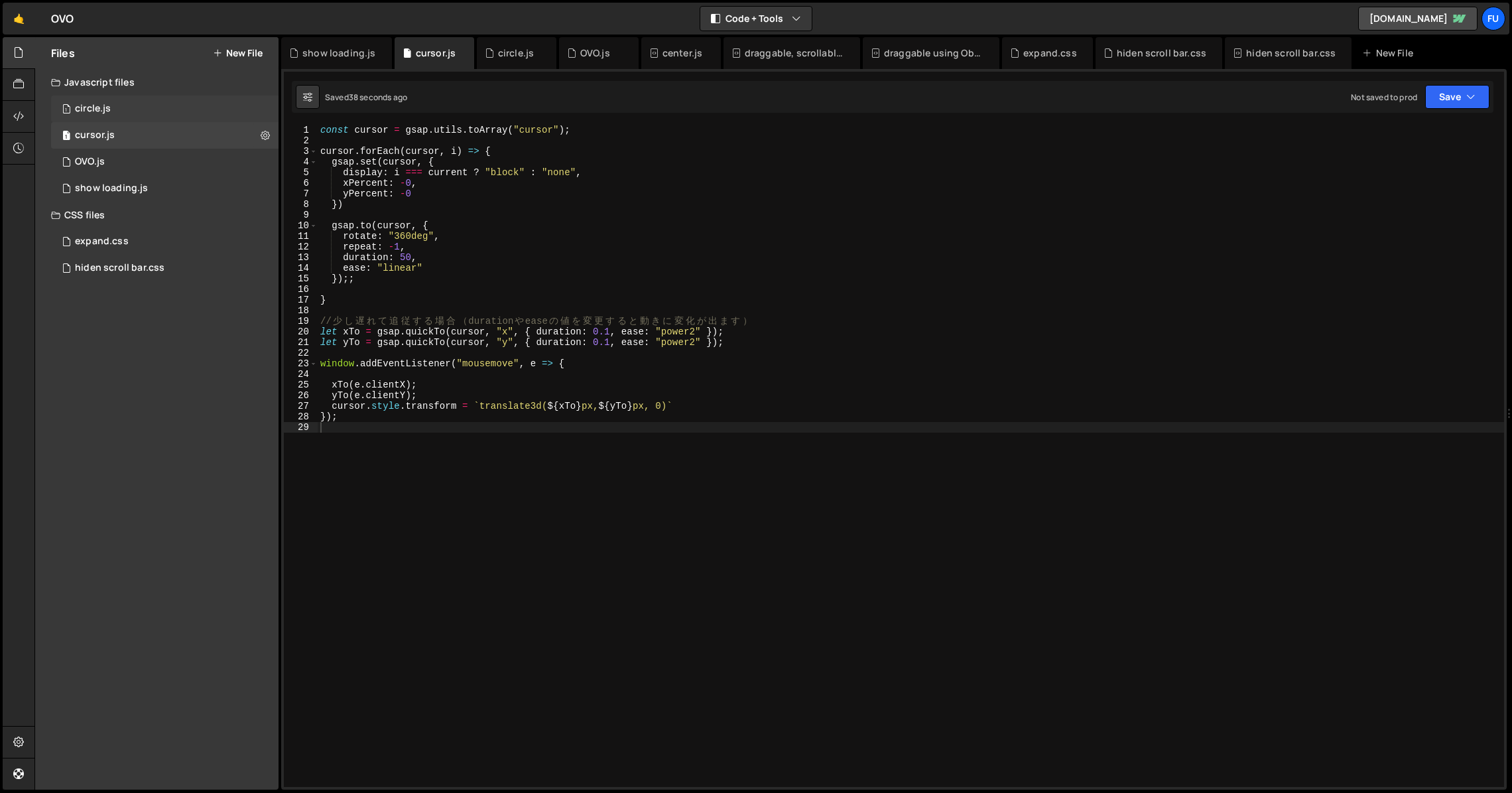
click at [143, 107] on div "1 circle.js 0" at bounding box center [167, 109] width 232 height 27
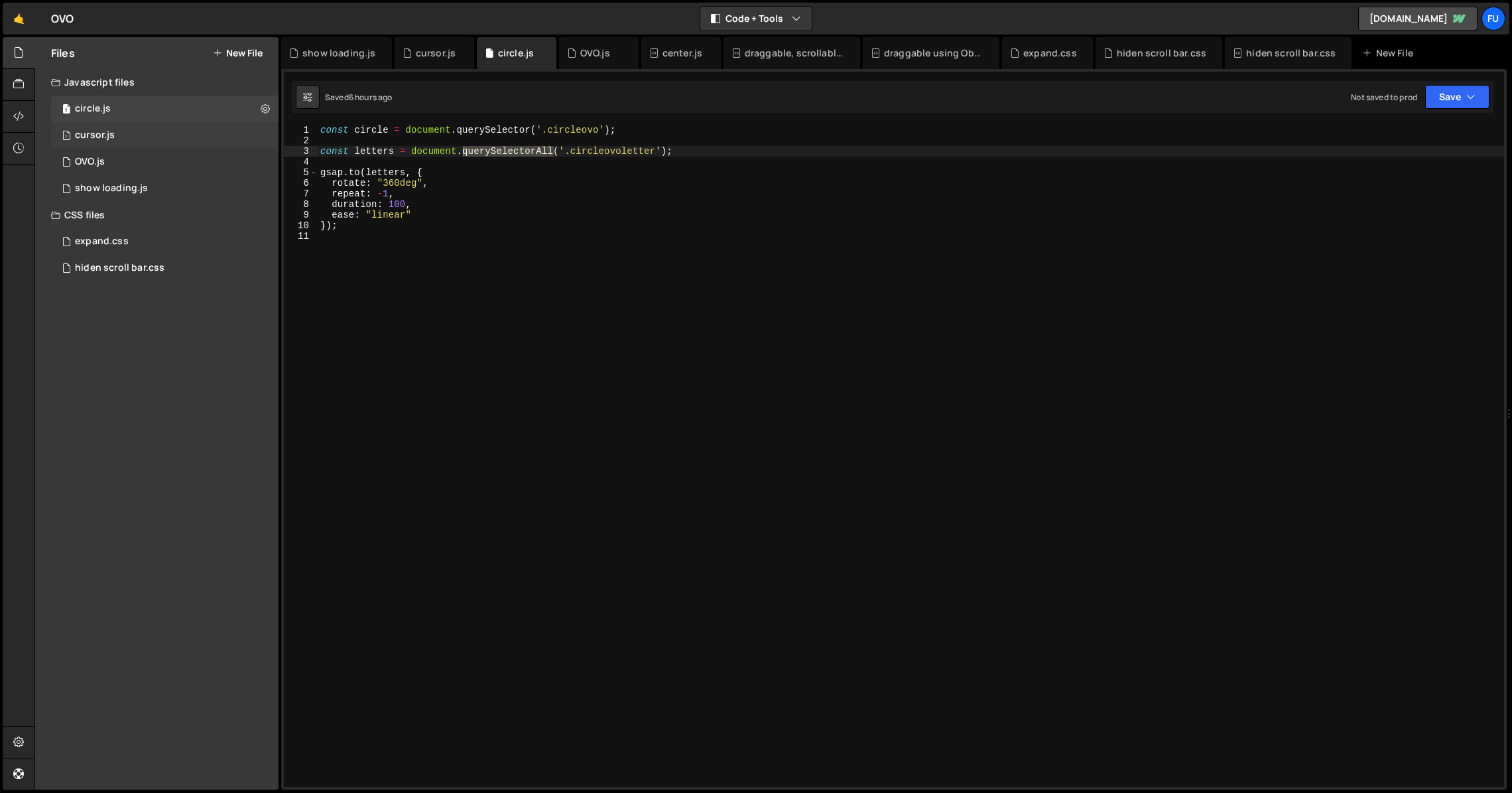
click at [143, 122] on div "1 cursor.js 0" at bounding box center [167, 136] width 232 height 27
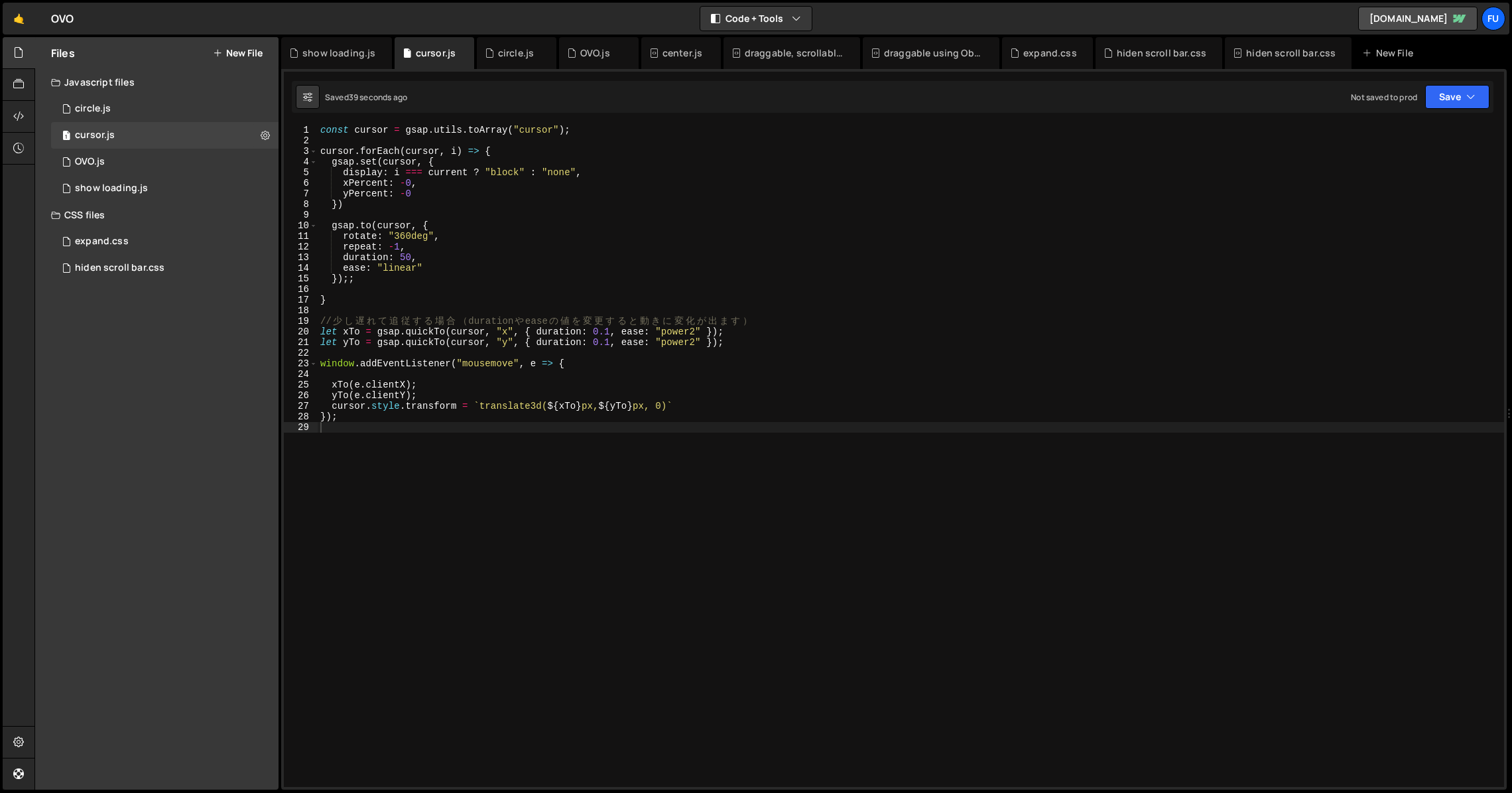
click at [465, 191] on div "const cursor = gsap . utils . toArray ( "cursor" ) ; cursor . forEach ( cursor …" at bounding box center [911, 467] width 1187 height 684
click at [394, 177] on div "const cursor = gsap . utils . toArray ( "cursor" ) ; cursor . forEach ( cursor …" at bounding box center [911, 467] width 1187 height 684
click at [430, 171] on div "const cursor = gsap . utils . toArray ( "cursor" ) ; cursor . forEach ( cursor …" at bounding box center [911, 467] width 1187 height 684
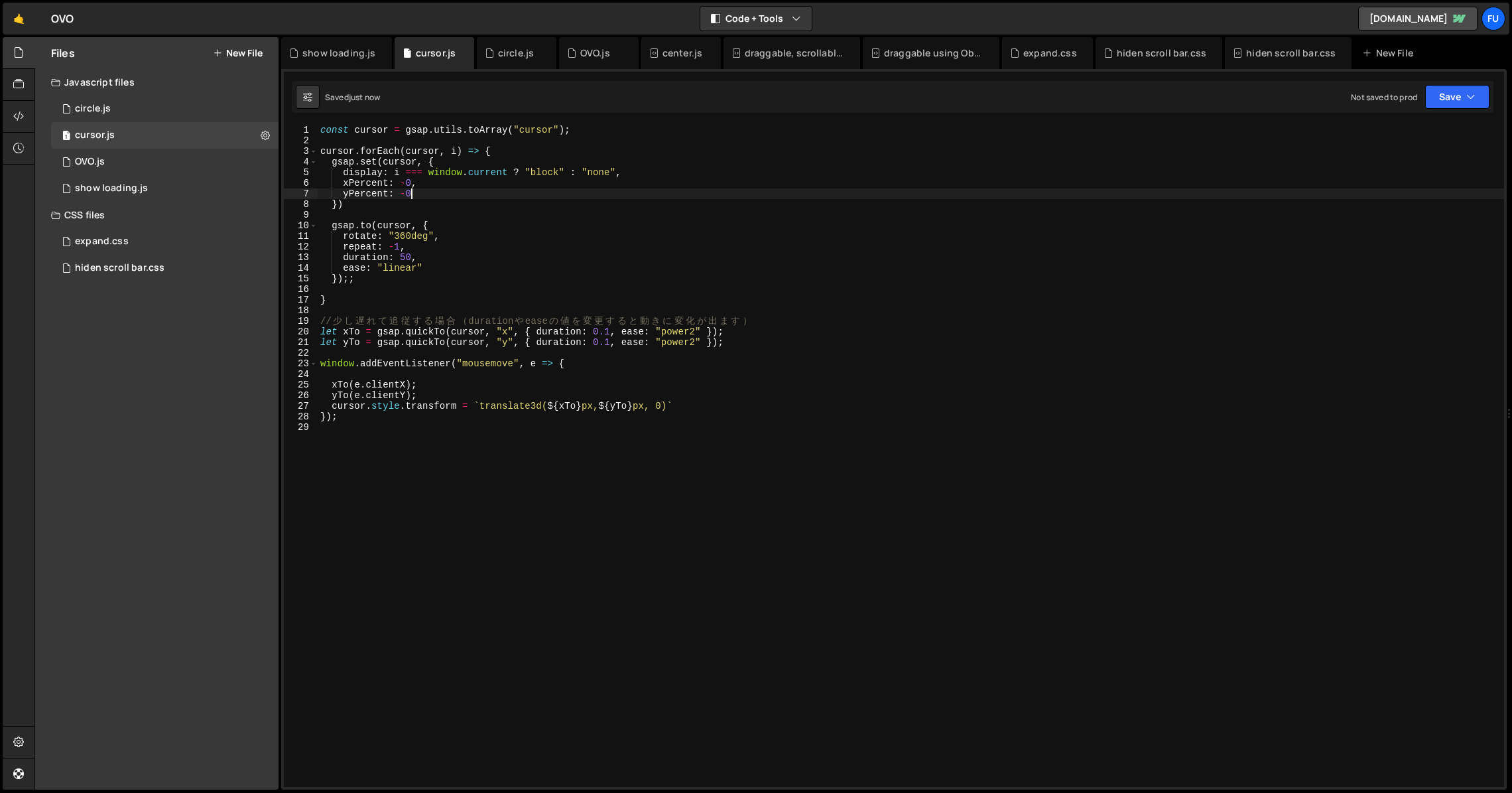
click at [536, 195] on div "const cursor = gsap . utils . toArray ( "cursor" ) ; cursor . forEach ( cursor …" at bounding box center [911, 467] width 1187 height 684
click at [197, 158] on div "1 OVO.js 0" at bounding box center [167, 162] width 232 height 27
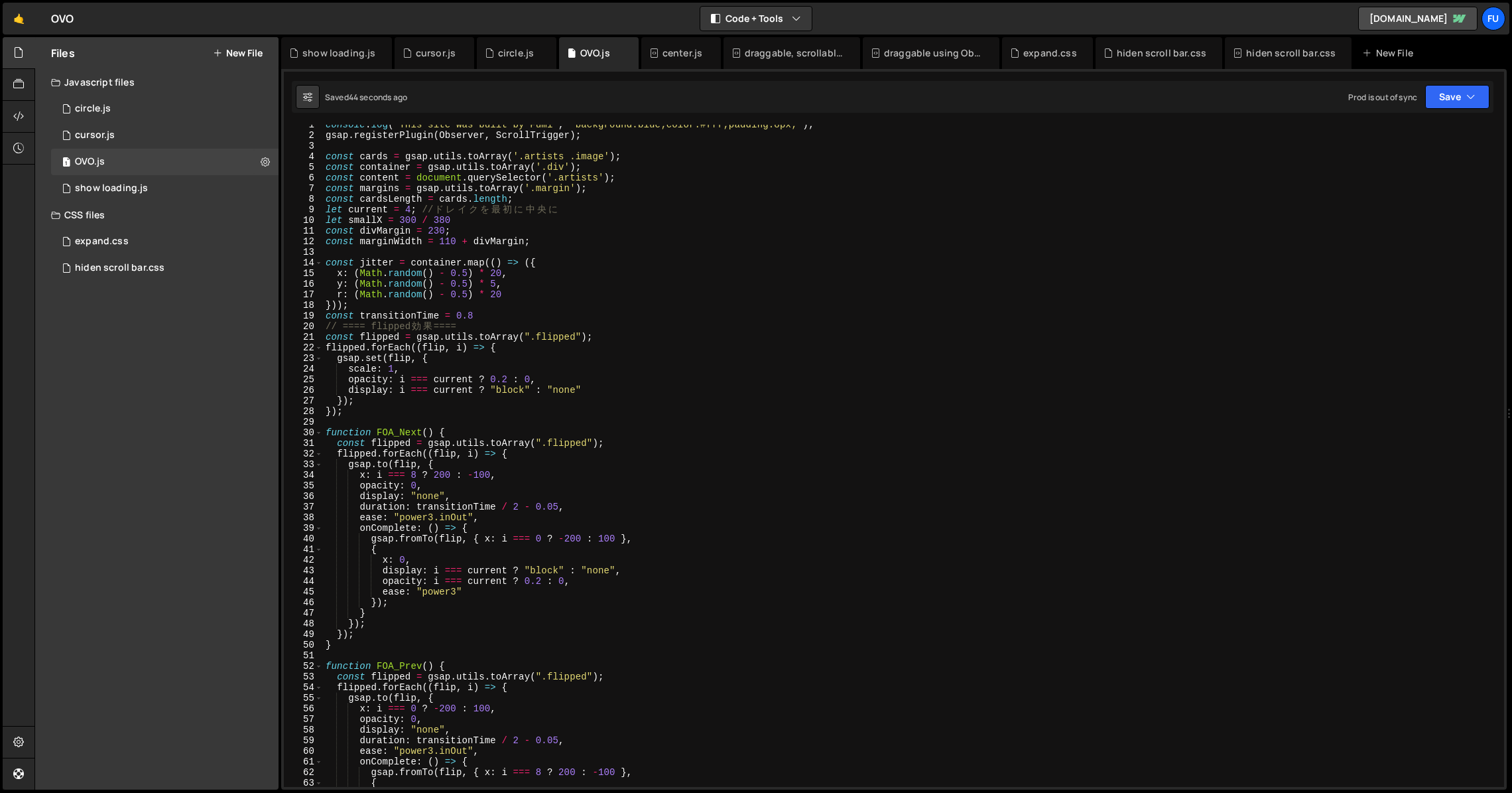
scroll to position [5, 0]
click at [191, 134] on div "1 cursor.js 0" at bounding box center [167, 136] width 232 height 27
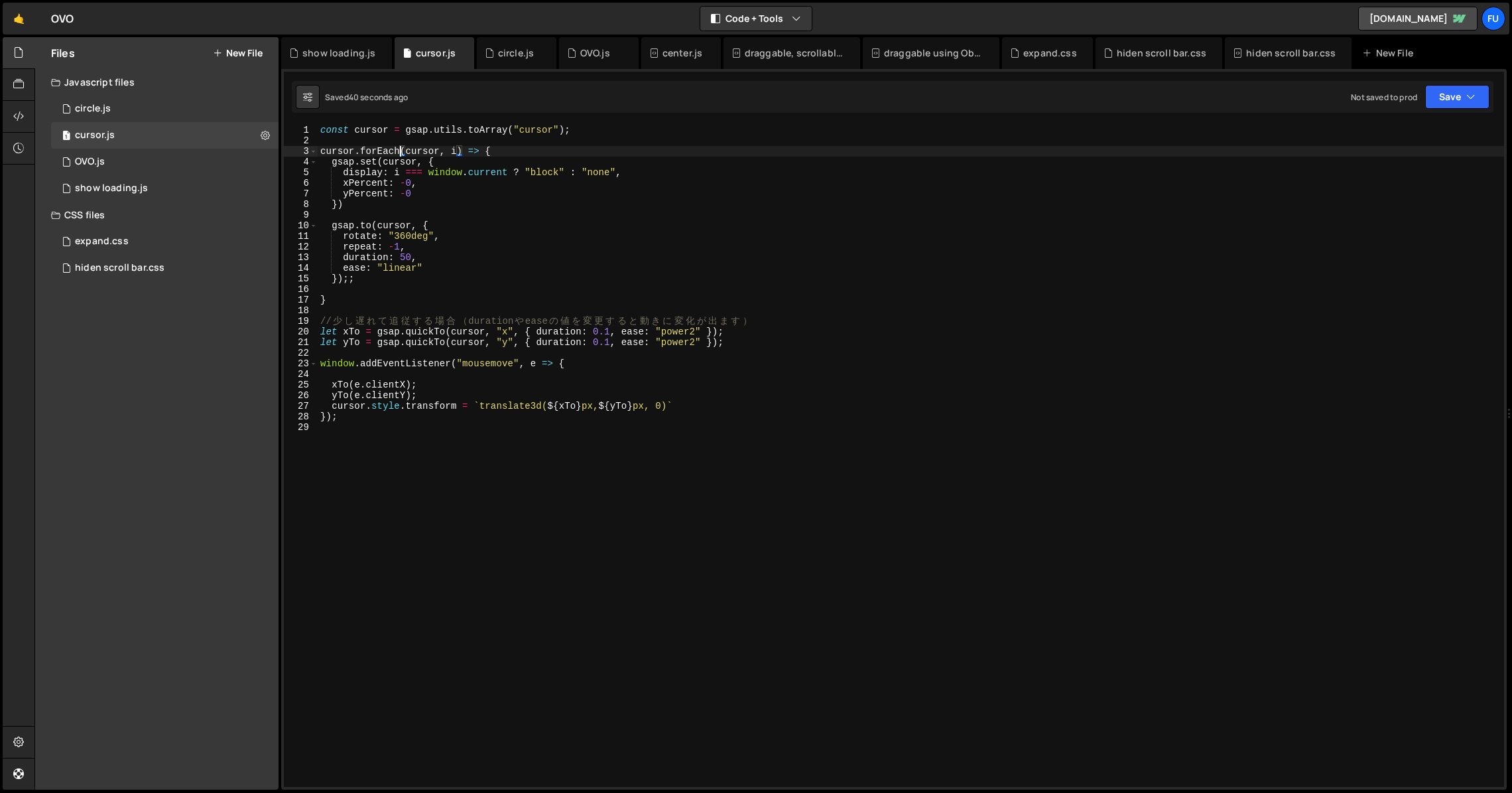
click at [401, 147] on div "const cursor = gsap . utils . toArray ( "cursor" ) ; cursor . forEach ( cursor …" at bounding box center [911, 467] width 1187 height 684
click at [337, 299] on div "const cursor = gsap . utils . toArray ( "cursor" ) ; cursor . forEach (( cursor…" at bounding box center [911, 467] width 1187 height 684
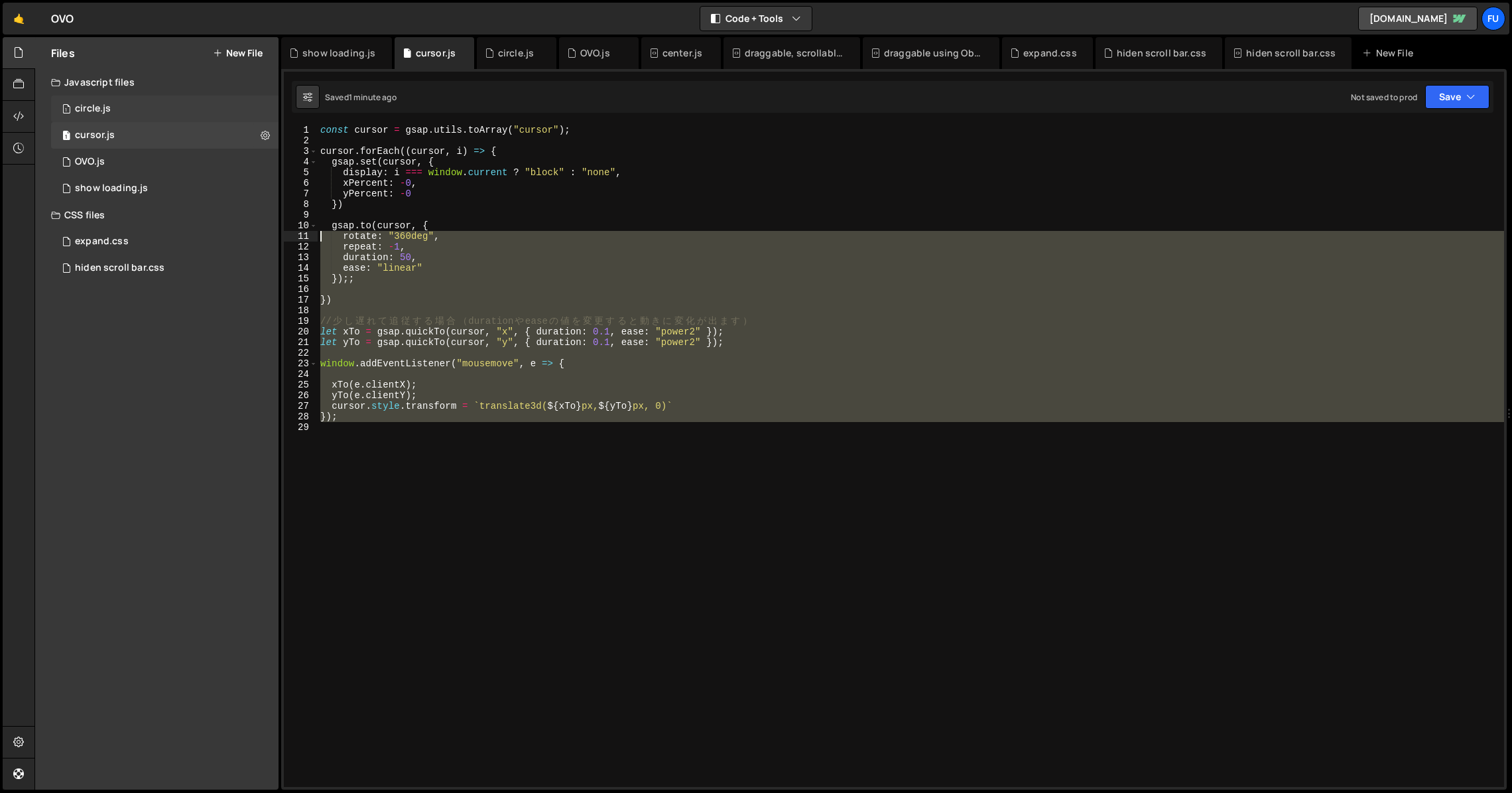
drag, startPoint x: 393, startPoint y: 433, endPoint x: 263, endPoint y: 100, distance: 357.5
click at [263, 100] on div "Files New File Javascript files 1 circle.js 0 1 cursor.js 0 1 OVO.js 0 1 0" at bounding box center [773, 414] width 1478 height 753
type textarea "const cursor = gsap.utils.toArray("cursor");"
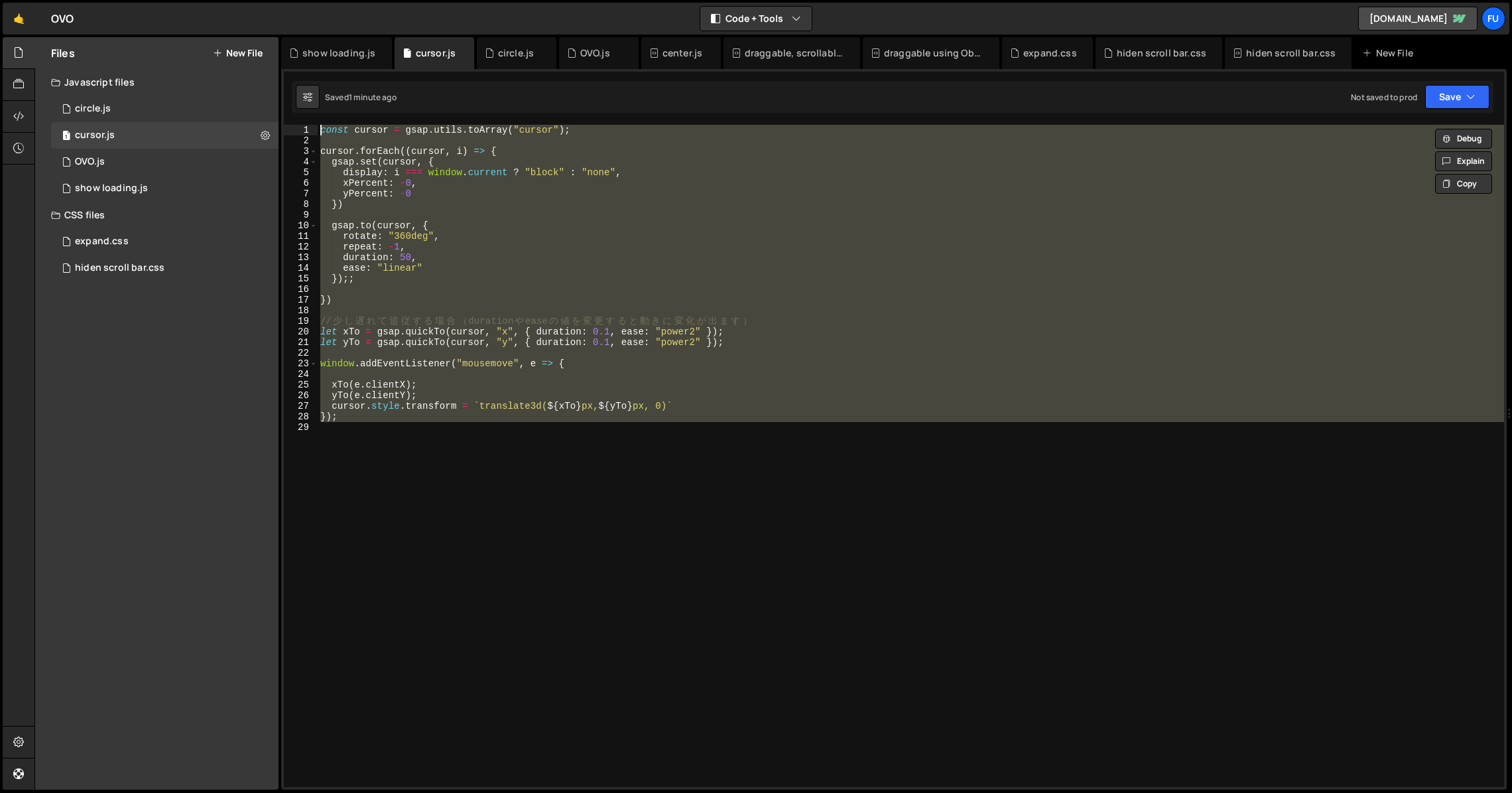
click at [439, 444] on div "const cursor = gsap . utils . toArray ( "cursor" ) ; cursor . forEach (( cursor…" at bounding box center [911, 456] width 1187 height 662
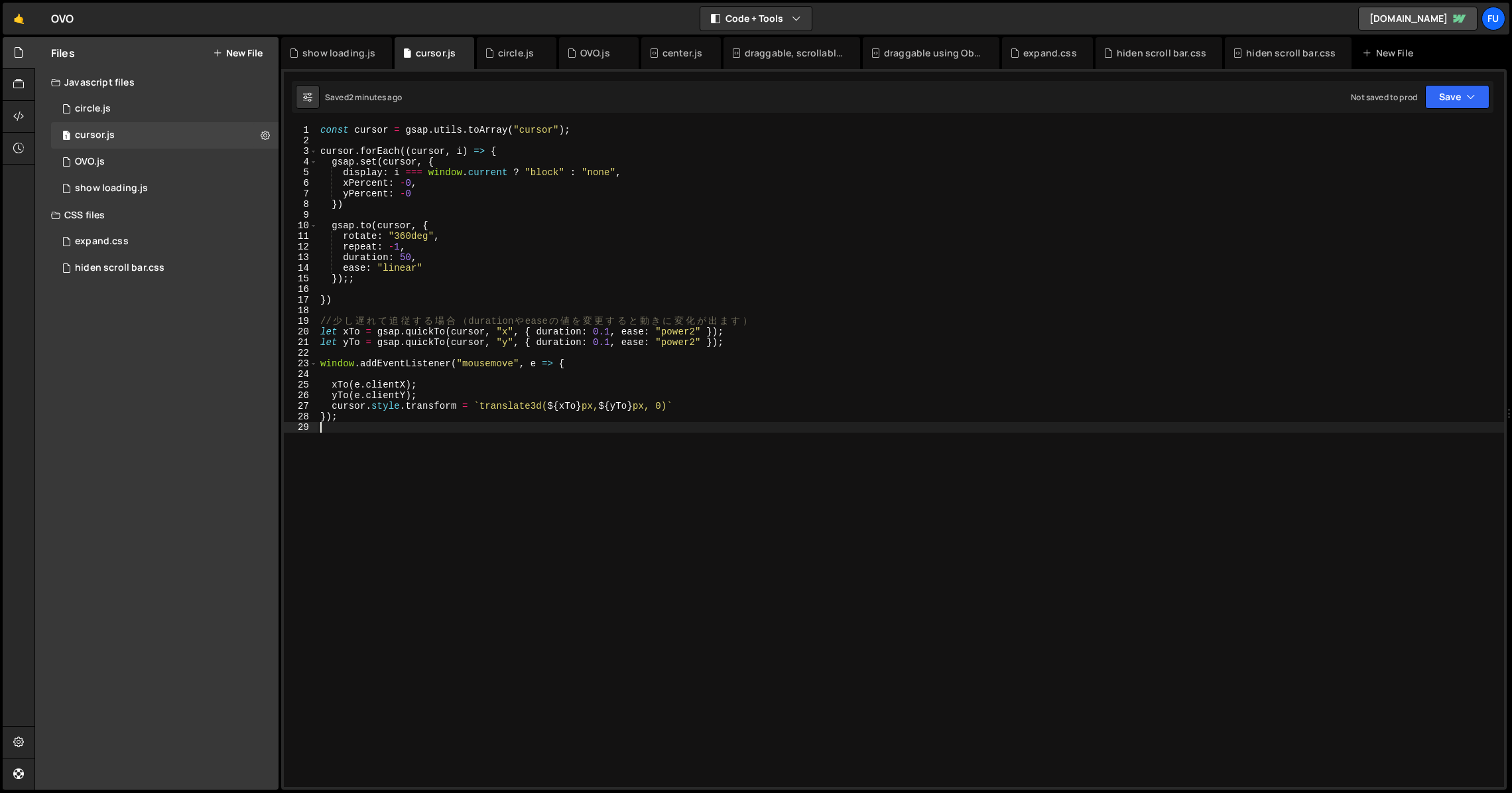
click at [723, 471] on div "const cursor = gsap . utils . toArray ( "cursor" ) ; cursor . forEach (( cursor…" at bounding box center [911, 467] width 1187 height 684
paste textarea "});"
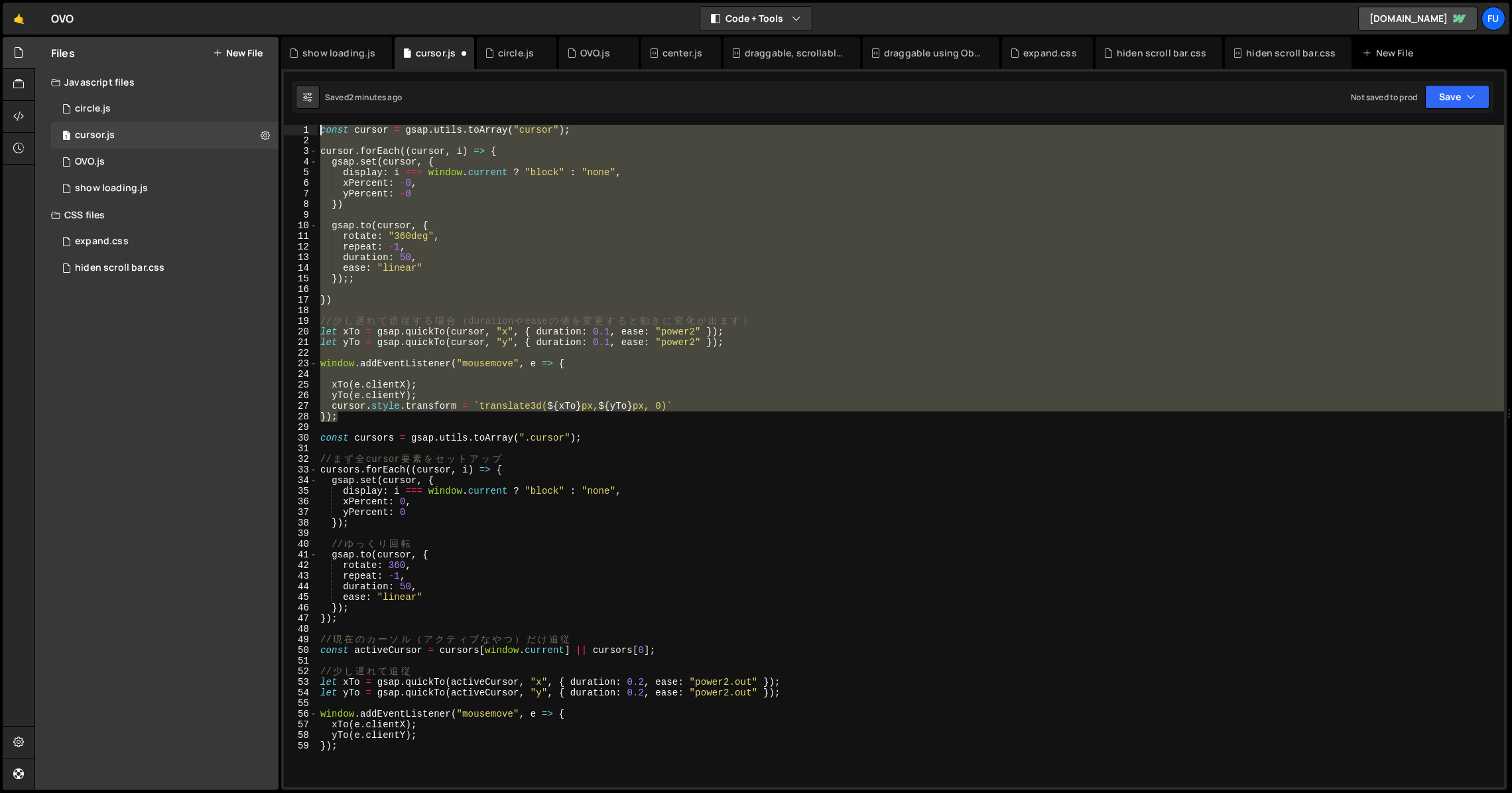
drag, startPoint x: 356, startPoint y: 419, endPoint x: 249, endPoint y: -40, distance: 471.3
click at [249, 0] on html "Projects [GEOGRAPHIC_DATA] Blog Fu Projects Your Teams Invite team member Accou…" at bounding box center [756, 396] width 1512 height 793
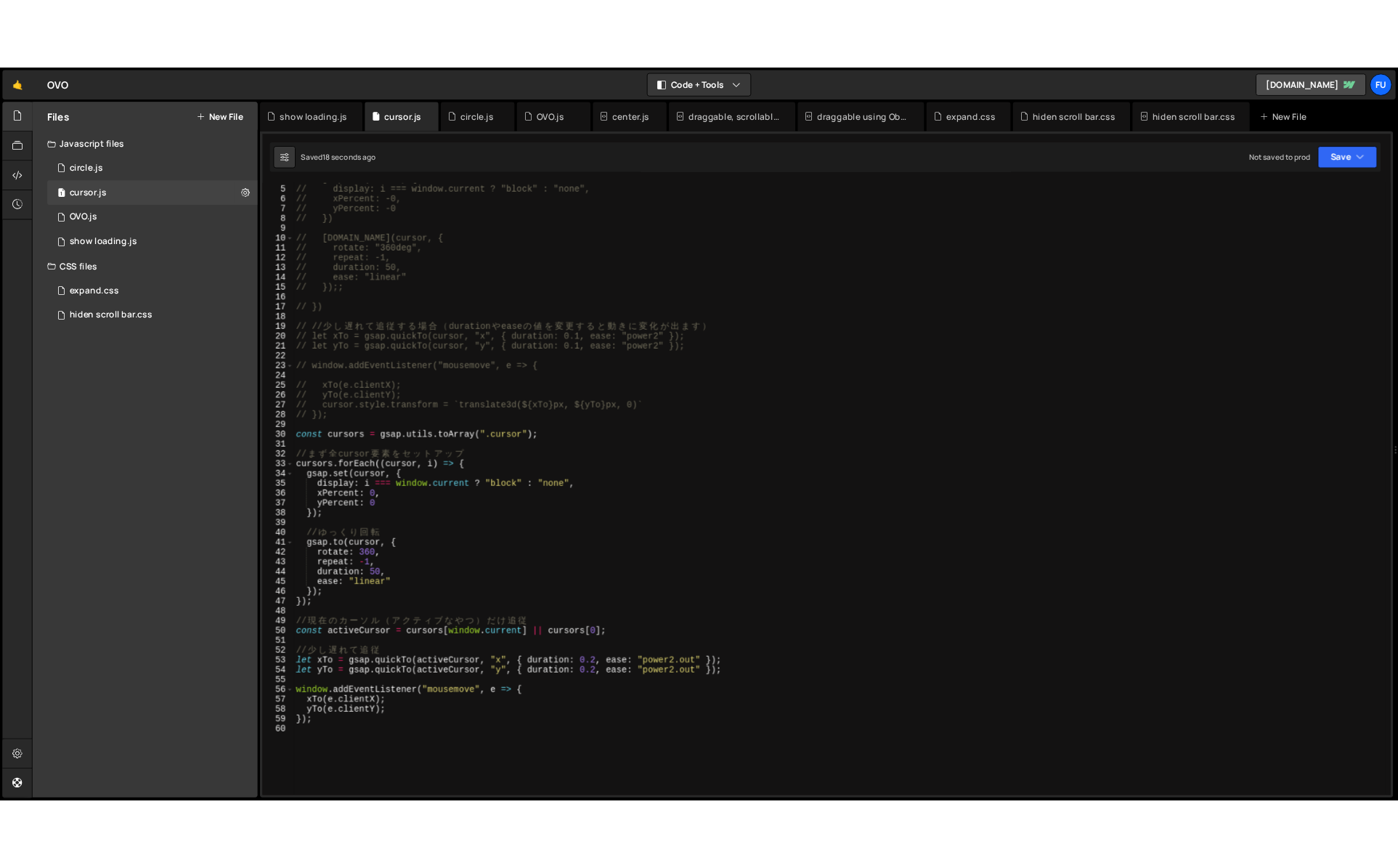
scroll to position [57, 0]
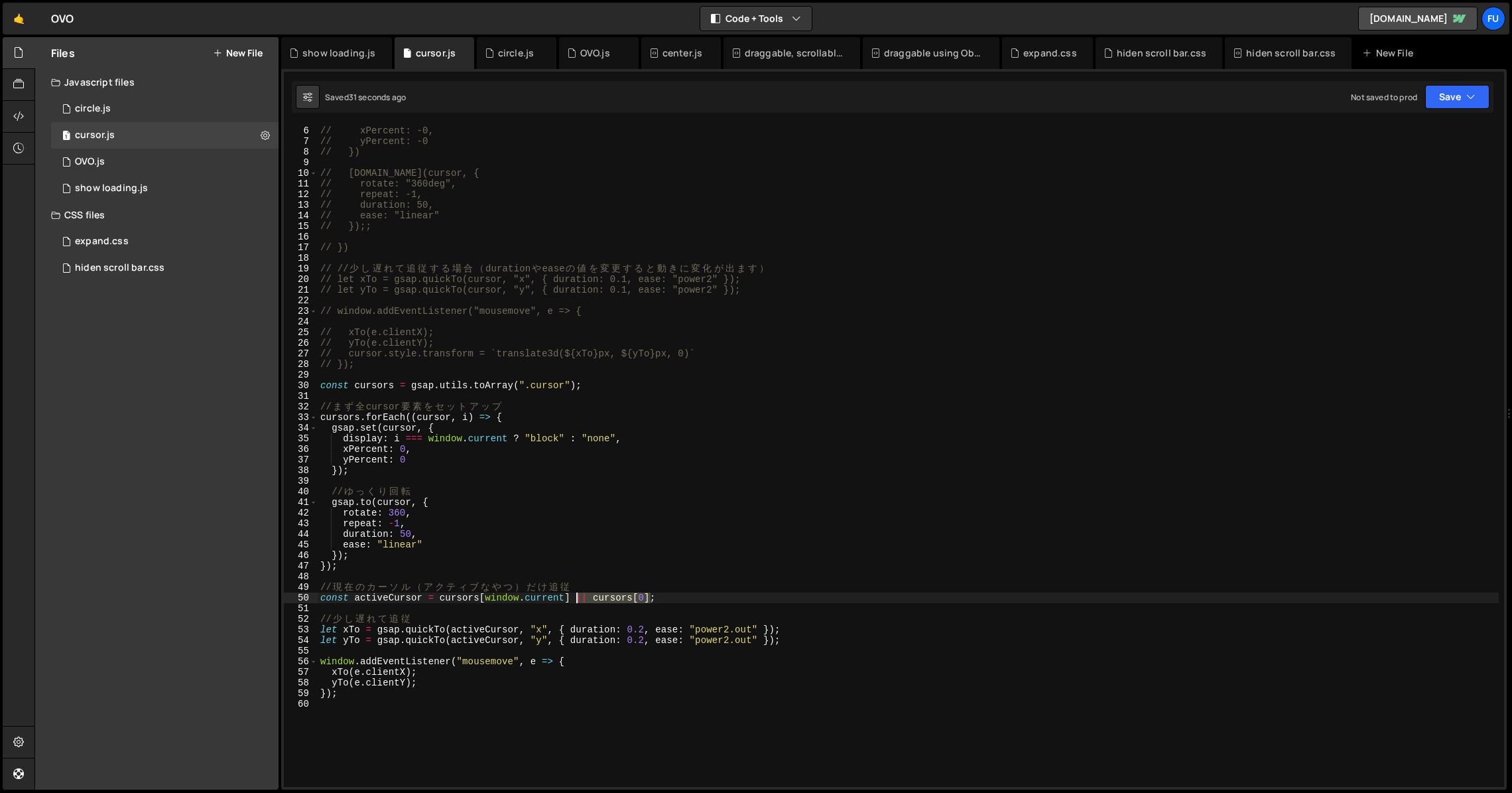
drag, startPoint x: 652, startPoint y: 596, endPoint x: 577, endPoint y: 596, distance: 75.0
click at [577, 596] on div "// display: i === window.current ? "block" : "none", // xPercent: -0, // yPerce…" at bounding box center [908, 457] width 1181 height 684
click at [654, 584] on div "// display: i === window.current ? "block" : "none", // xPercent: -0, // yPerce…" at bounding box center [908, 457] width 1181 height 684
type textarea "// 現在のカーソル（アクティブなやつ）だけ追従"
click at [664, 611] on div "// display: i === window.current ? "block" : "none", // xPercent: -0, // yPerce…" at bounding box center [908, 457] width 1181 height 684
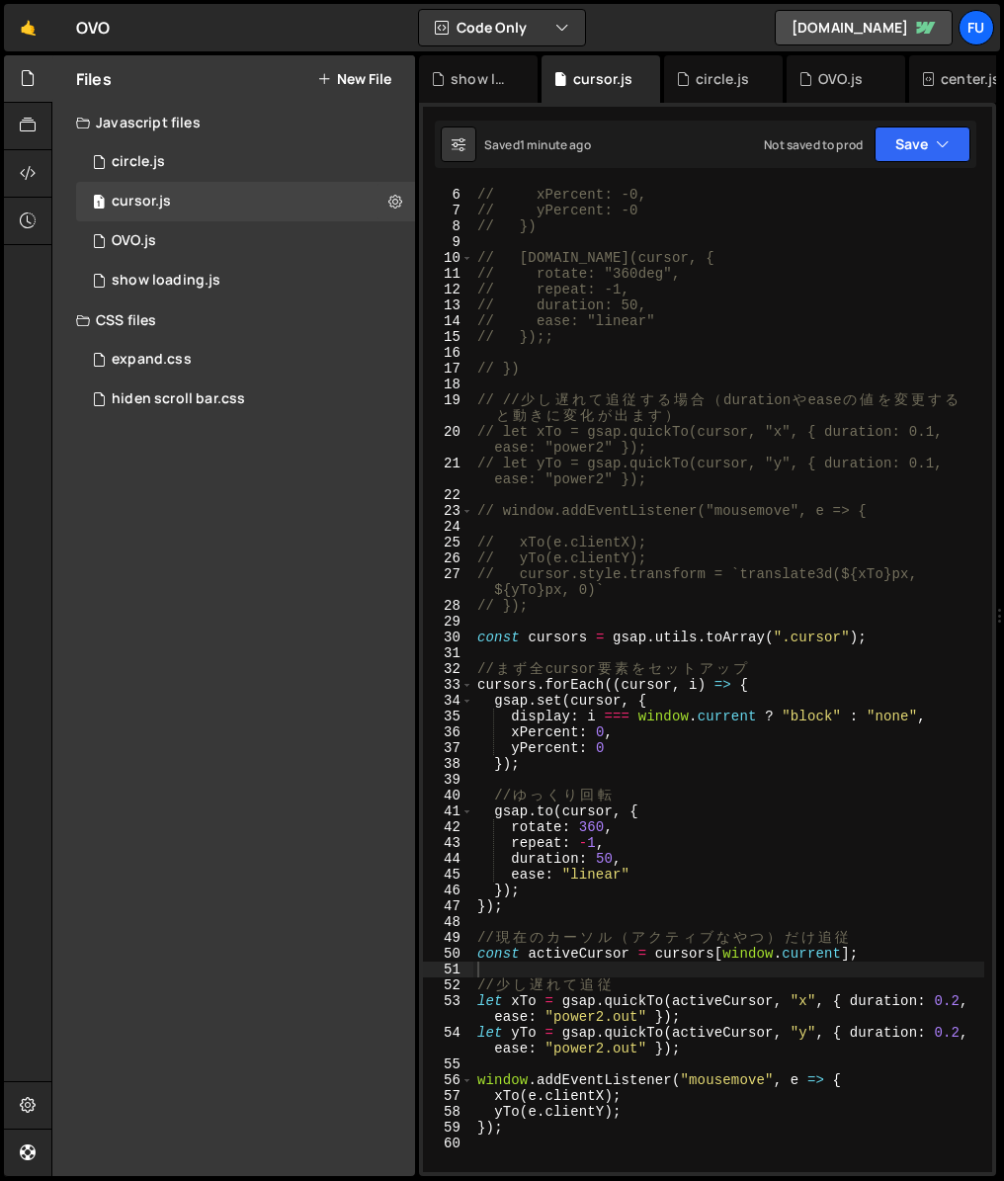
drag, startPoint x: 998, startPoint y: 326, endPoint x: 1028, endPoint y: 326, distance: 29.6
click at [1004, 326] on html "Projects [GEOGRAPHIC_DATA] Blog Fu Projects Your Teams Invite team member Accou…" at bounding box center [502, 590] width 1004 height 1181
type textarea "// rotate: "360deg","
click at [924, 277] on div "// display: i === window.current ? "block" : "none", // xPercent: -0, // yPerce…" at bounding box center [728, 680] width 511 height 1018
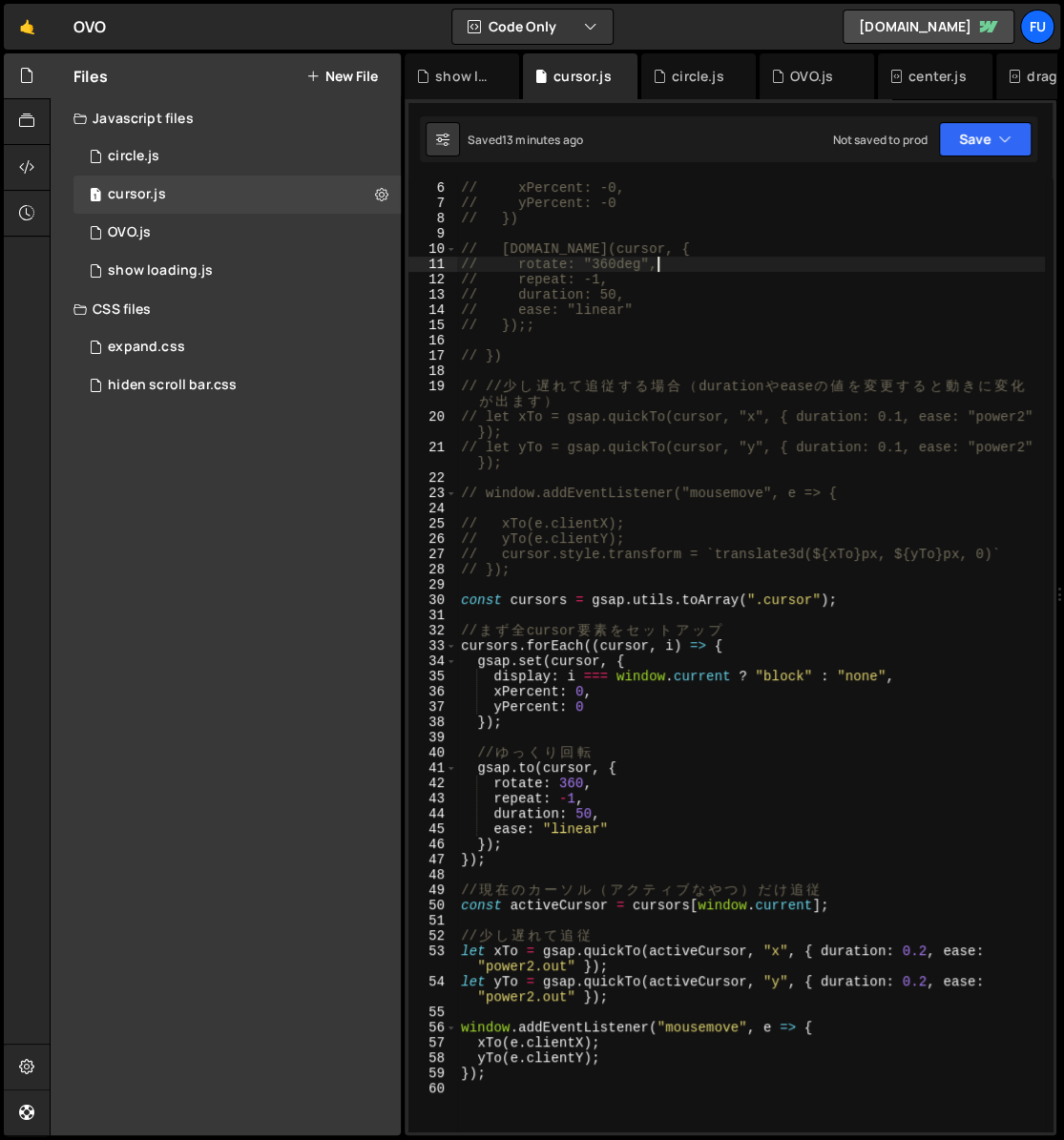
click at [1056, 300] on div at bounding box center [1060, 595] width 8 height 1083
